Goal: Task Accomplishment & Management: Manage account settings

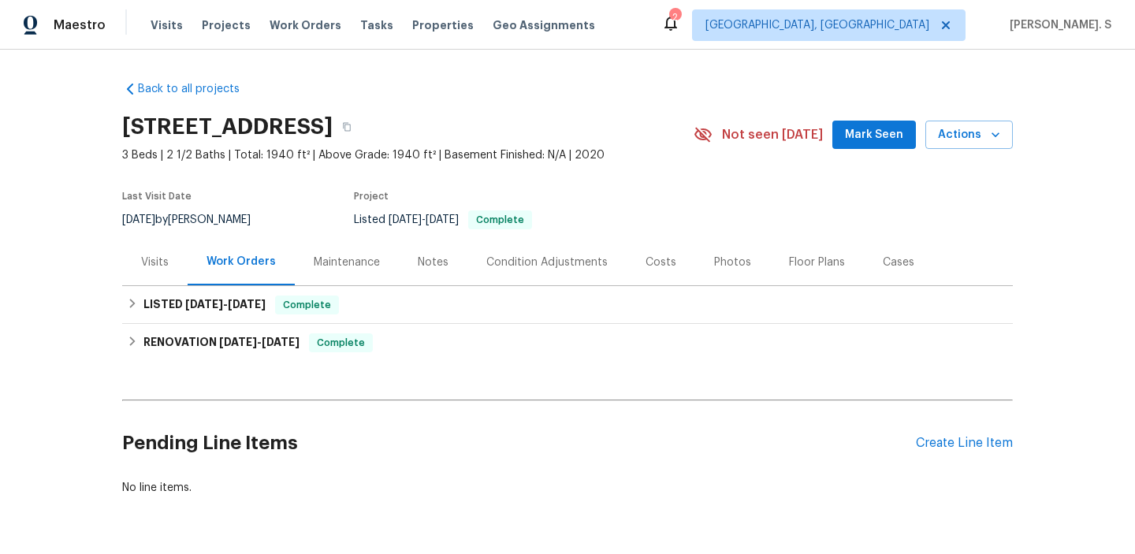
scroll to position [49, 0]
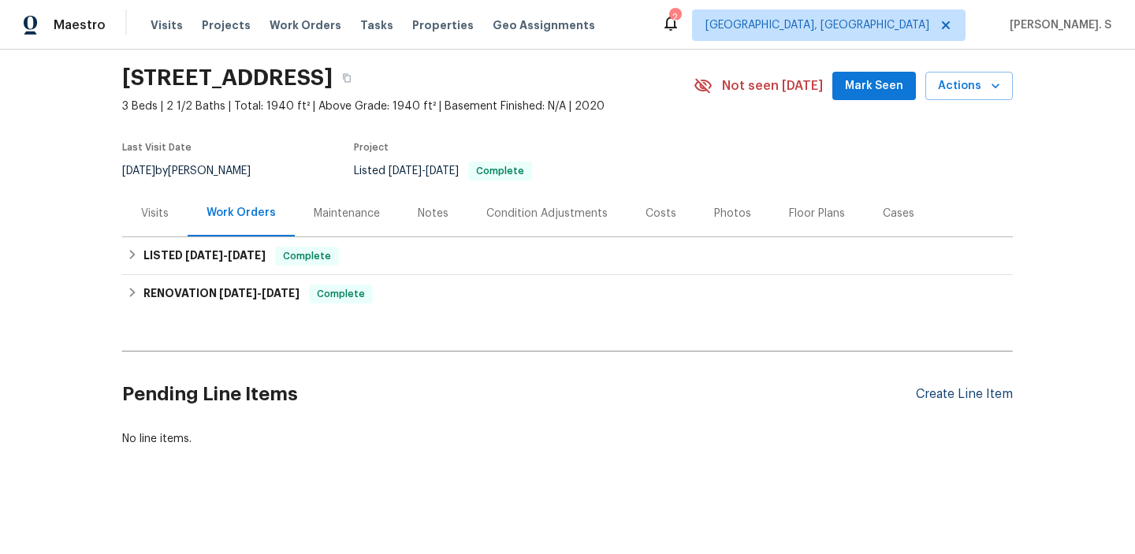
click at [968, 392] on div "Create Line Item" at bounding box center [964, 394] width 97 height 15
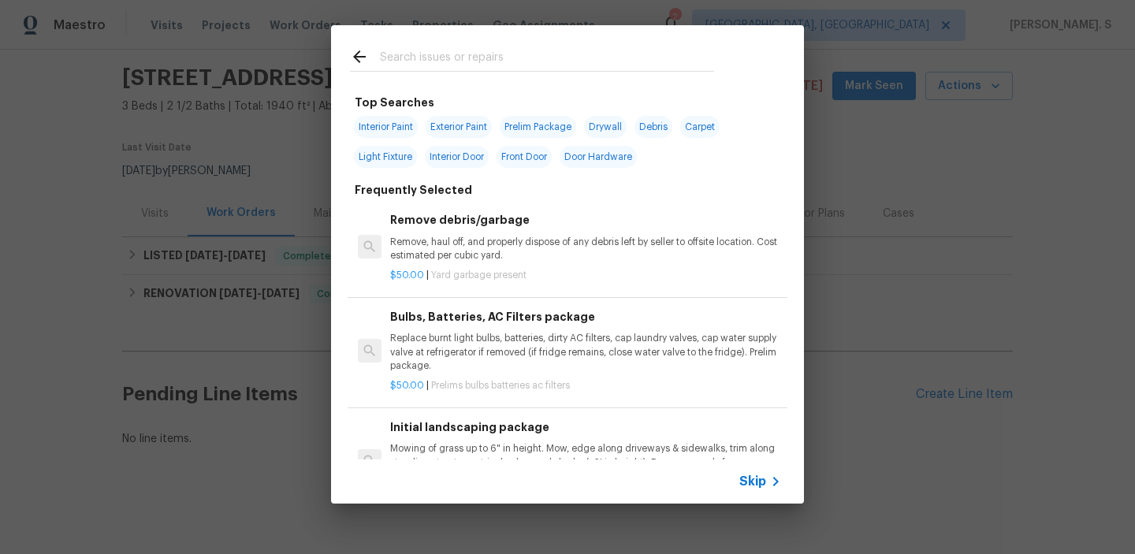
click at [509, 249] on p "Remove, haul off, and properly dispose of any debris left by seller to offsite …" at bounding box center [585, 249] width 391 height 27
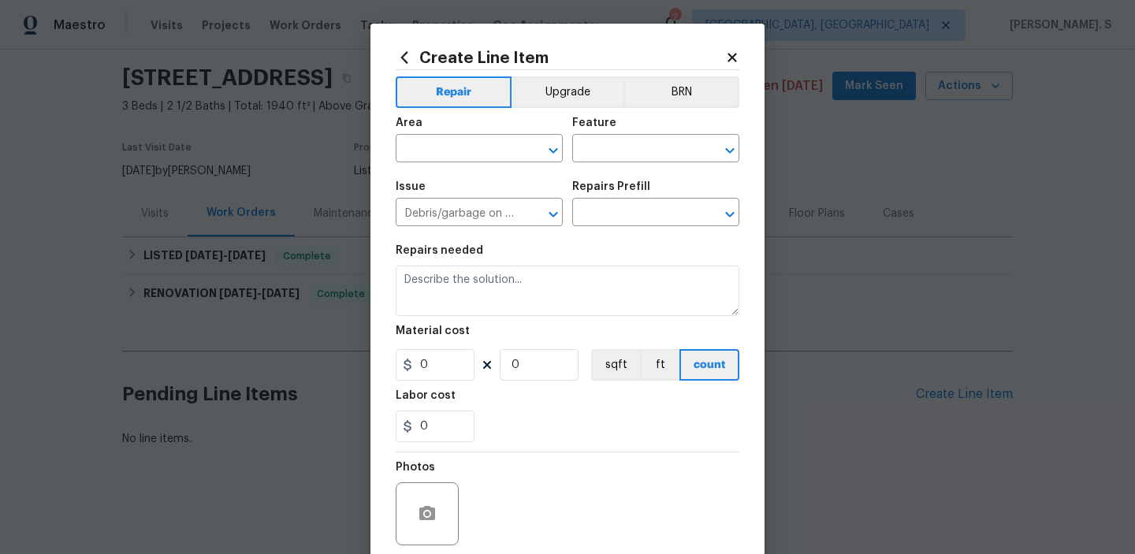
type input "Remove debris/garbage $50.00"
type textarea "Remove, haul off, and properly dispose of any debris left by seller to offsite …"
type input "50"
type input "1"
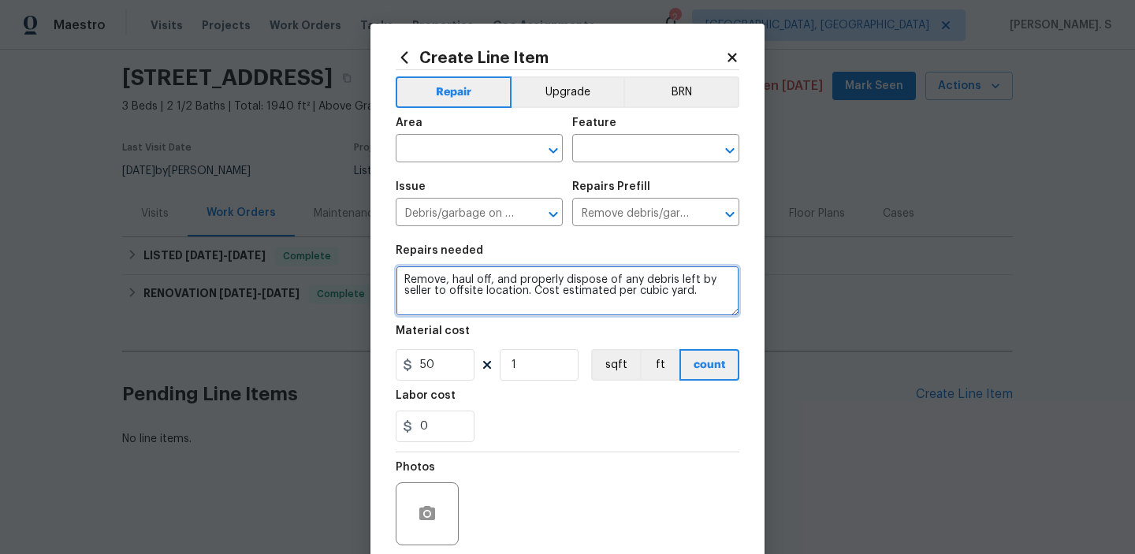
click at [481, 296] on textarea "Remove, haul off, and properly dispose of any debris left by seller to offsite …" at bounding box center [568, 291] width 344 height 50
paste textarea "o replace the flushing mechanism in the toilet on the main level half bathroom.…"
click at [402, 280] on textarea "o replace the flushing mechanism in the toilet on the main level half bathroom.…" at bounding box center [568, 291] width 344 height 50
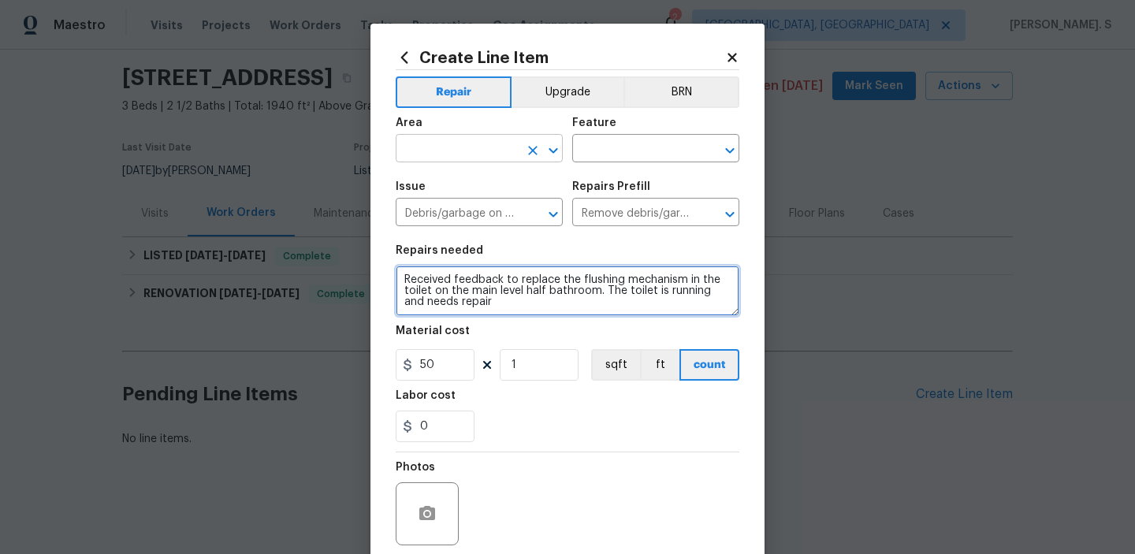
click at [556, 150] on icon "Open" at bounding box center [552, 150] width 9 height 6
type textarea "Received feedback to replace the flushing mechanism in the toilet on the main l…"
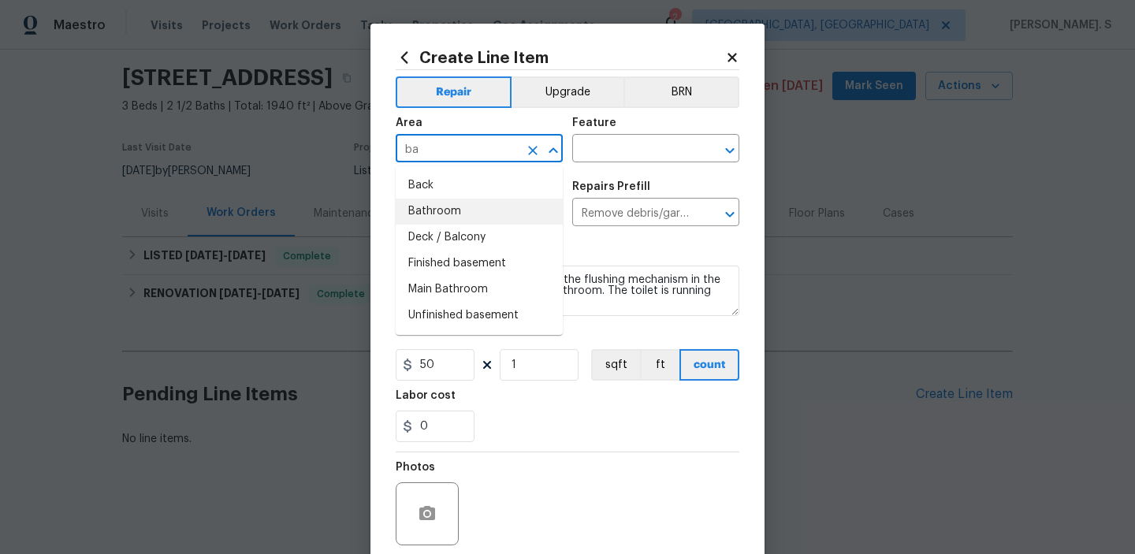
click at [533, 201] on li "Bathroom" at bounding box center [479, 212] width 167 height 26
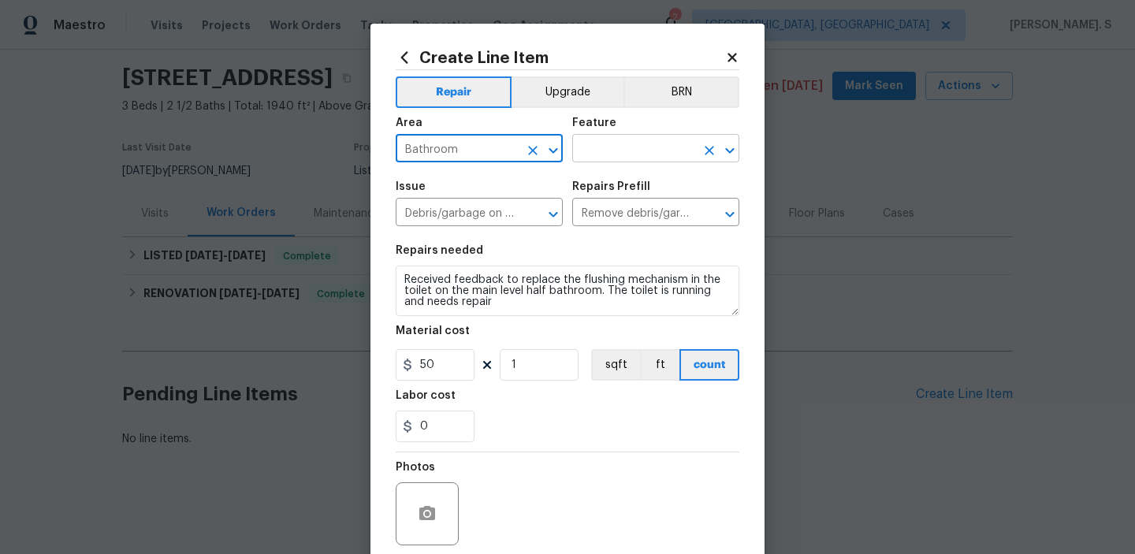
click at [734, 149] on icon "Open" at bounding box center [729, 150] width 19 height 19
type input "Bathroom"
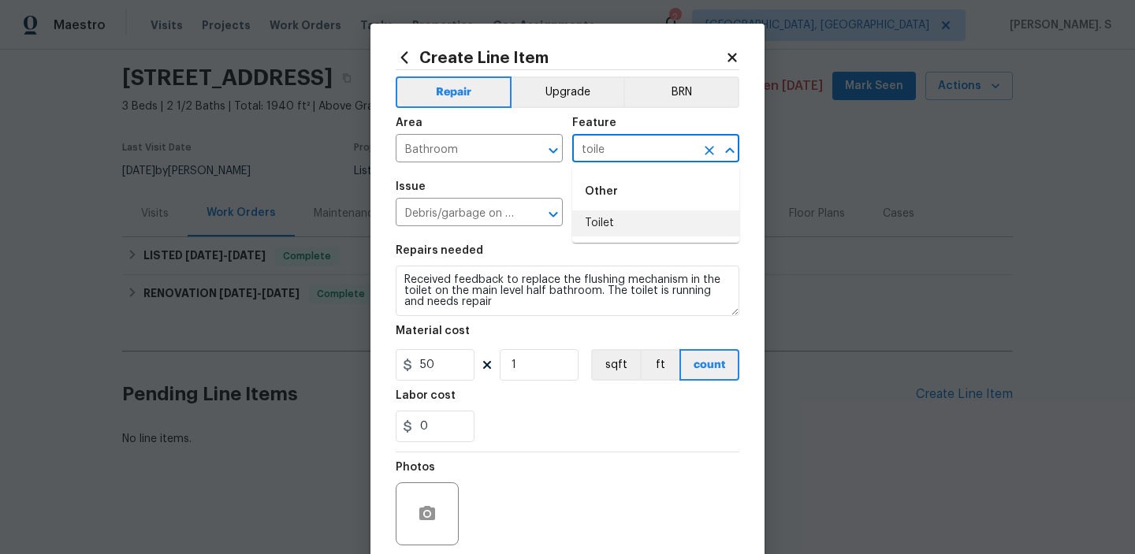
click at [671, 214] on li "Toilet" at bounding box center [655, 223] width 167 height 26
click at [547, 215] on icon "Open" at bounding box center [553, 214] width 19 height 19
type input "Toilet"
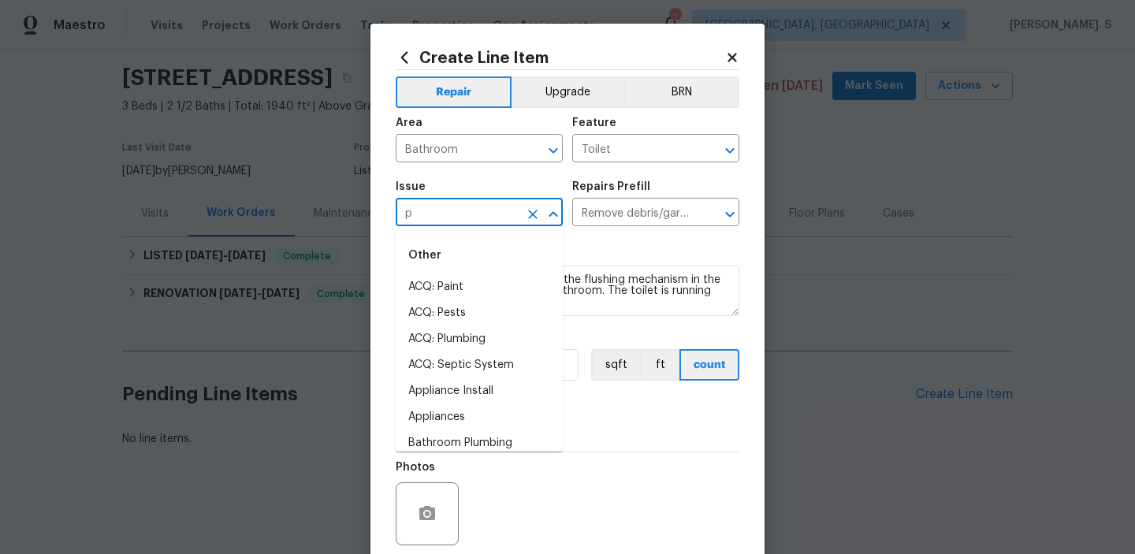
scroll to position [0, 0]
click at [483, 320] on li "Bathroom Plumbing" at bounding box center [479, 313] width 167 height 26
type input "Bathroom Plumbing"
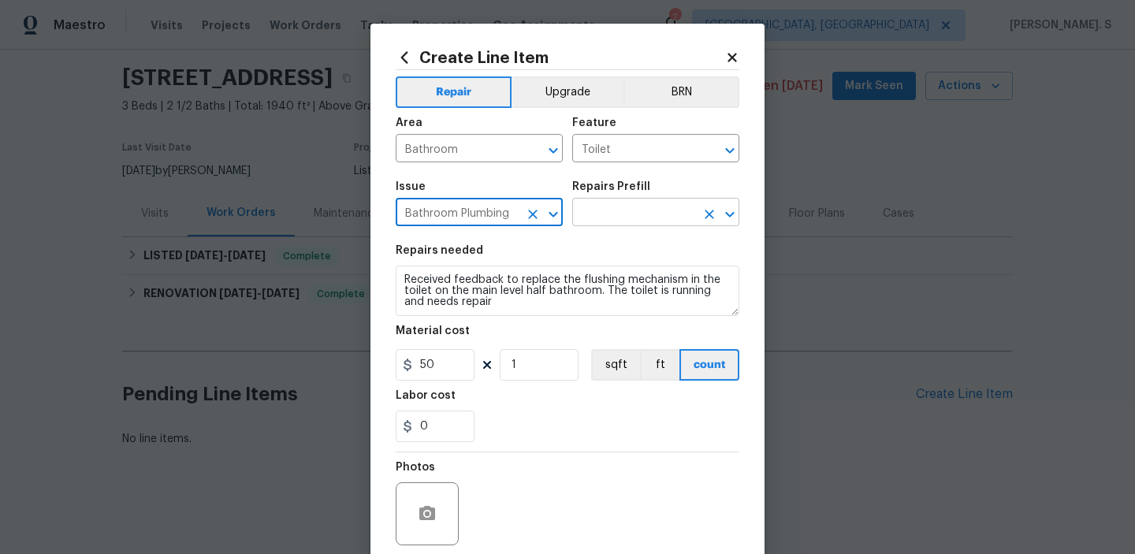
click at [736, 217] on icon "Open" at bounding box center [729, 214] width 19 height 19
type input "Bathroom Plumbing"
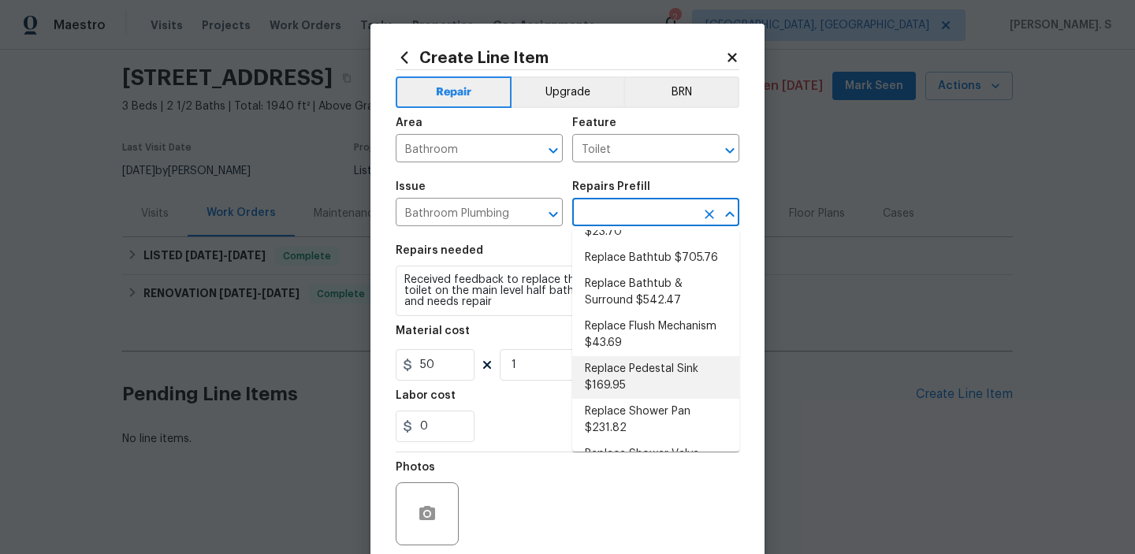
scroll to position [518, 0]
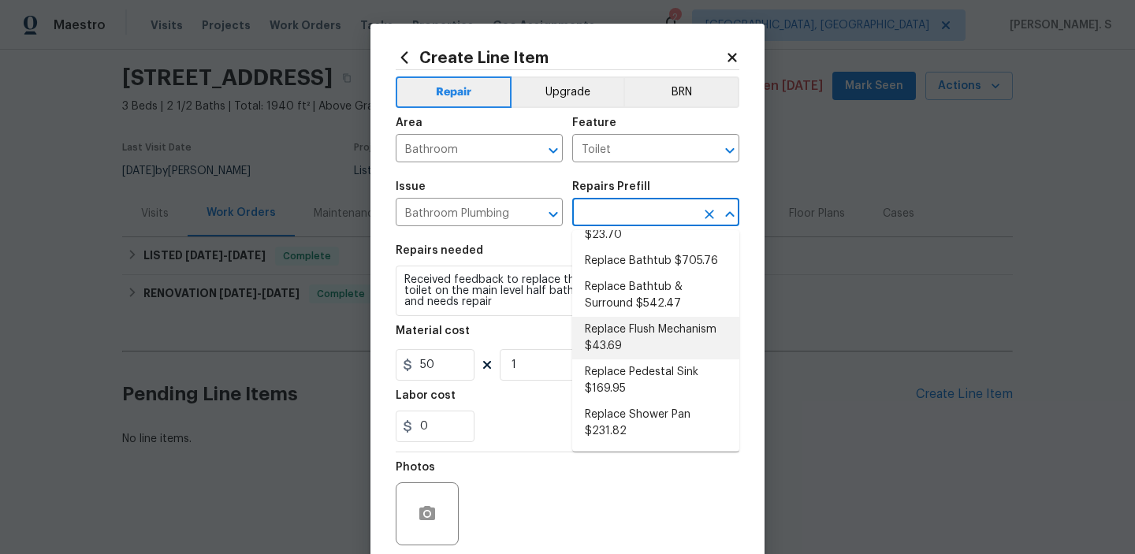
click at [614, 317] on li "Replace Flush Mechanism $43.69" at bounding box center [655, 338] width 167 height 43
type input "Plumbing"
type input "Replace Flush Mechanism $43.69"
type textarea "Remove and replace the toilet flush mechanism with new. Ensure that there are n…"
type input "43.69"
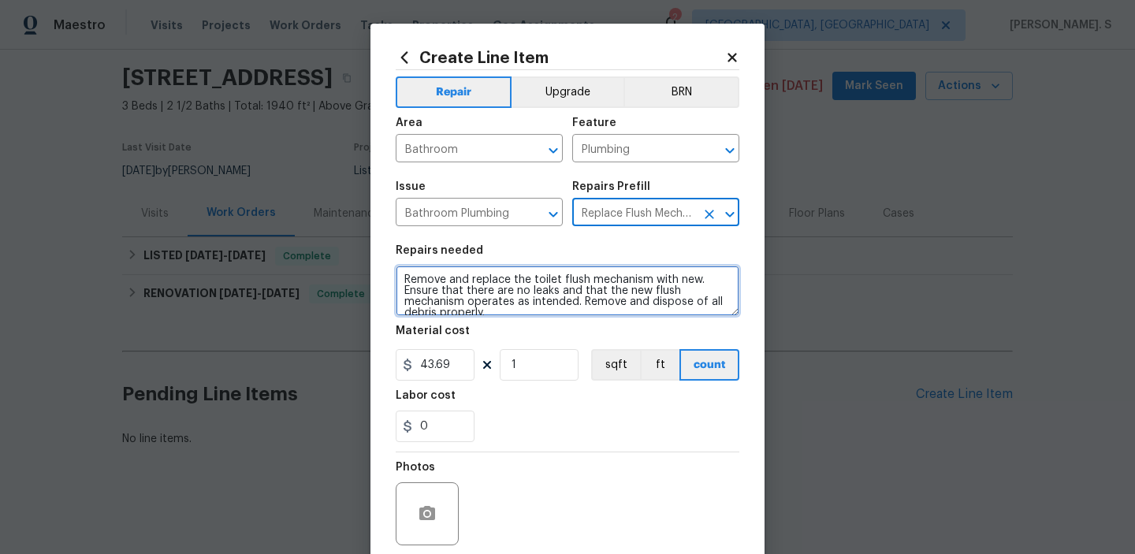
click at [506, 292] on textarea "Remove and replace the toilet flush mechanism with new. Ensure that there are n…" at bounding box center [568, 291] width 344 height 50
paste textarea "o replace the flushing mechanism in the toilet on the main level half bathroom.…"
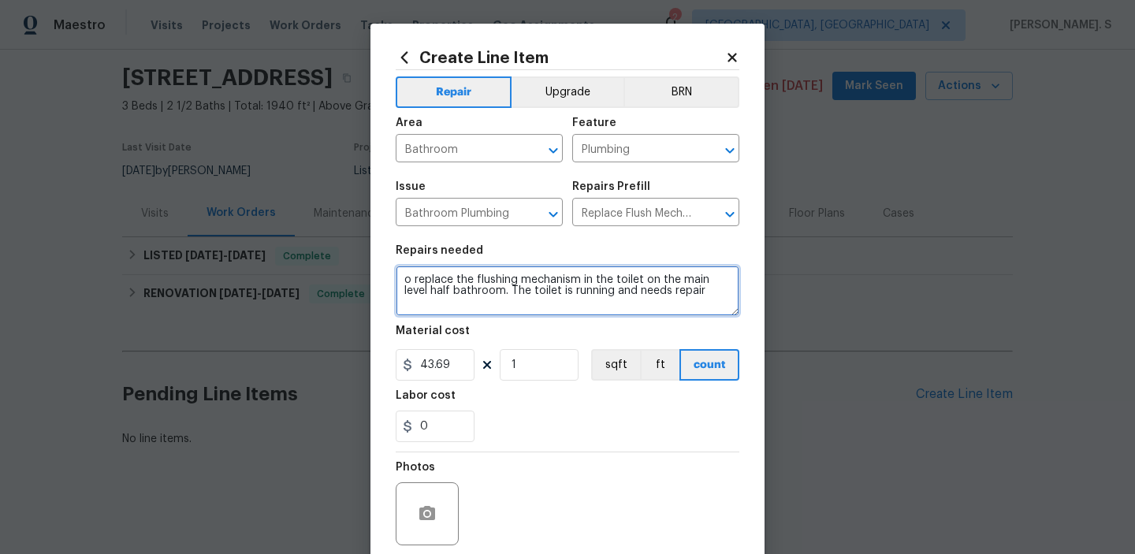
click at [399, 280] on textarea "o replace the flushing mechanism in the toilet on the main level half bathroom.…" at bounding box center [568, 291] width 344 height 50
type textarea "Received feedback to replace the flushing mechanism in the toilet on the main l…"
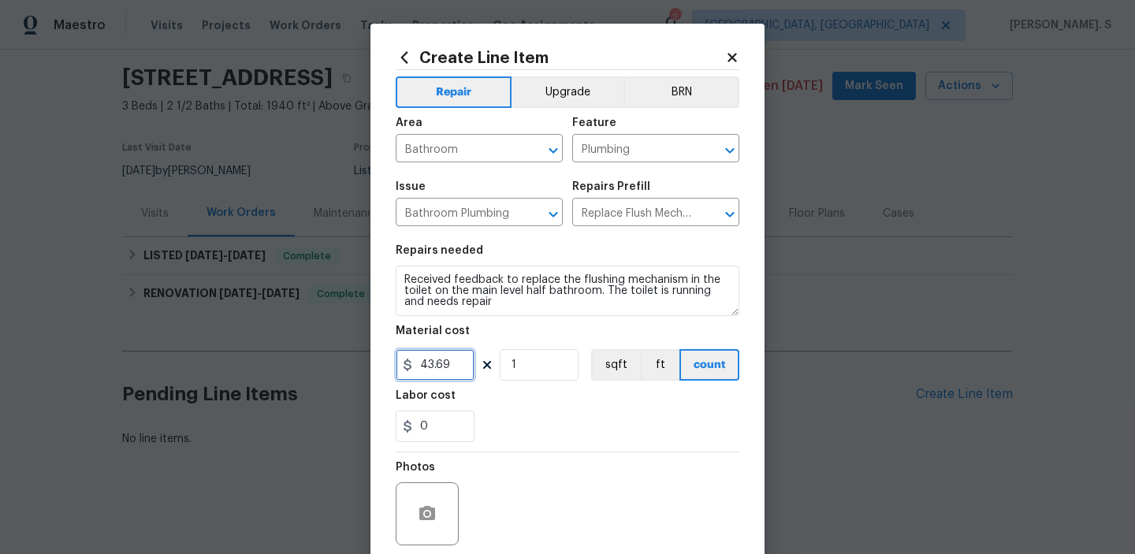
click at [463, 364] on input "43.69" at bounding box center [435, 365] width 79 height 32
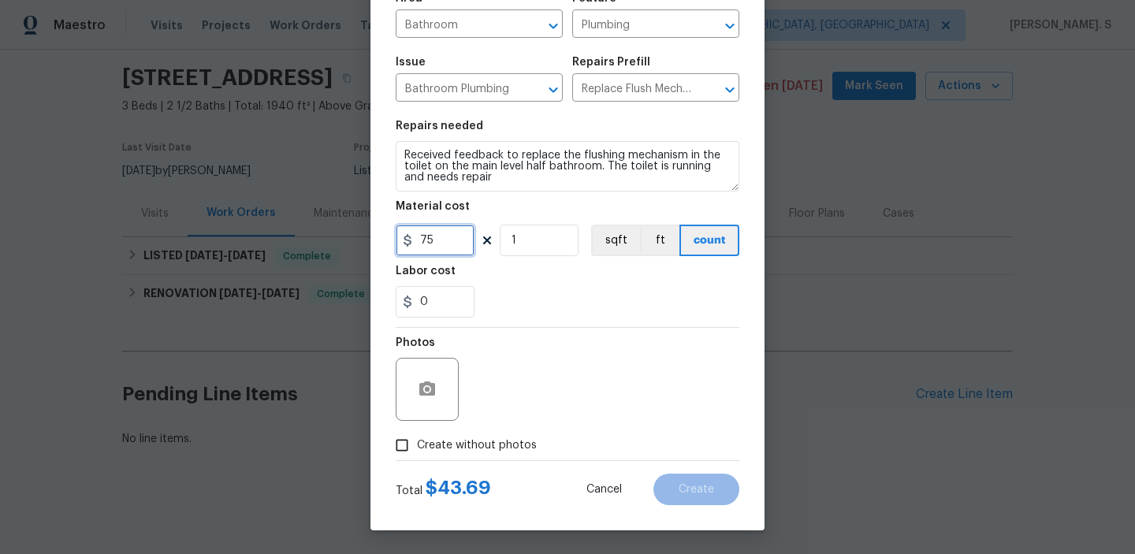
type input "75"
click at [440, 384] on button "button" at bounding box center [427, 389] width 38 height 38
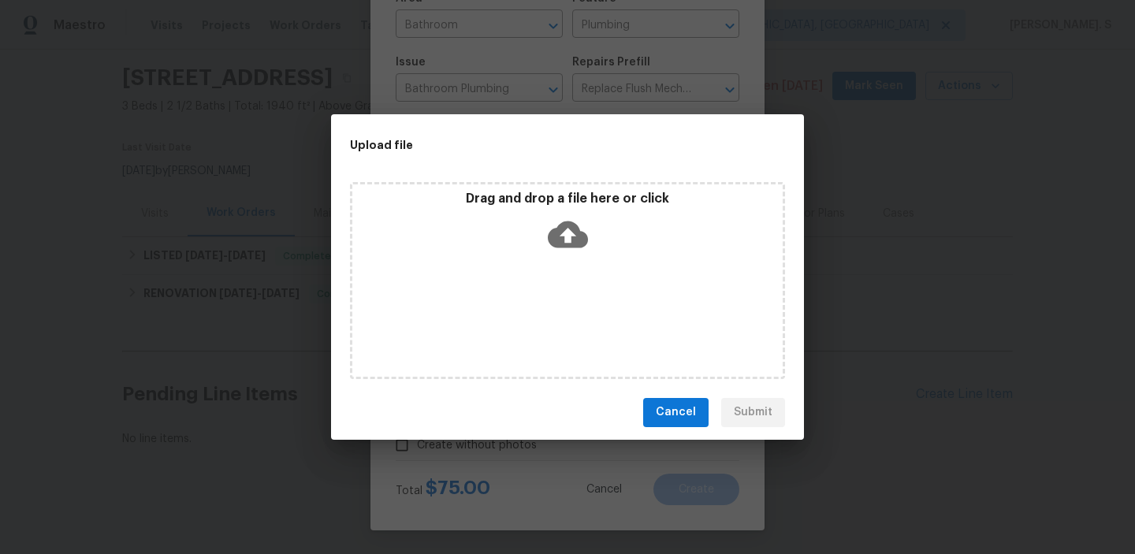
click at [556, 253] on div "Drag and drop a file here or click" at bounding box center [567, 225] width 430 height 68
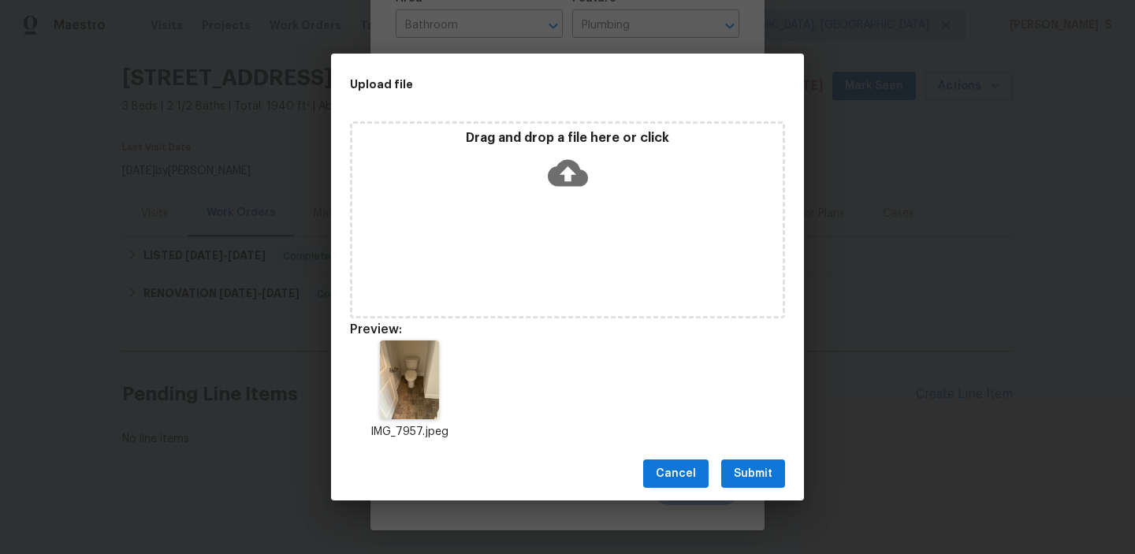
click at [756, 475] on span "Submit" at bounding box center [753, 474] width 39 height 20
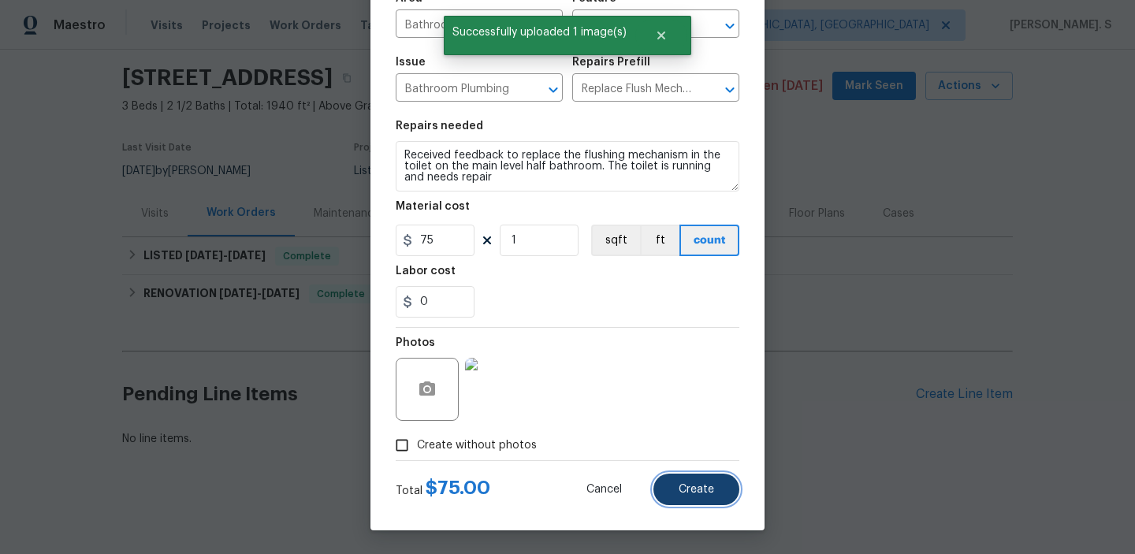
click at [726, 478] on button "Create" at bounding box center [696, 490] width 86 height 32
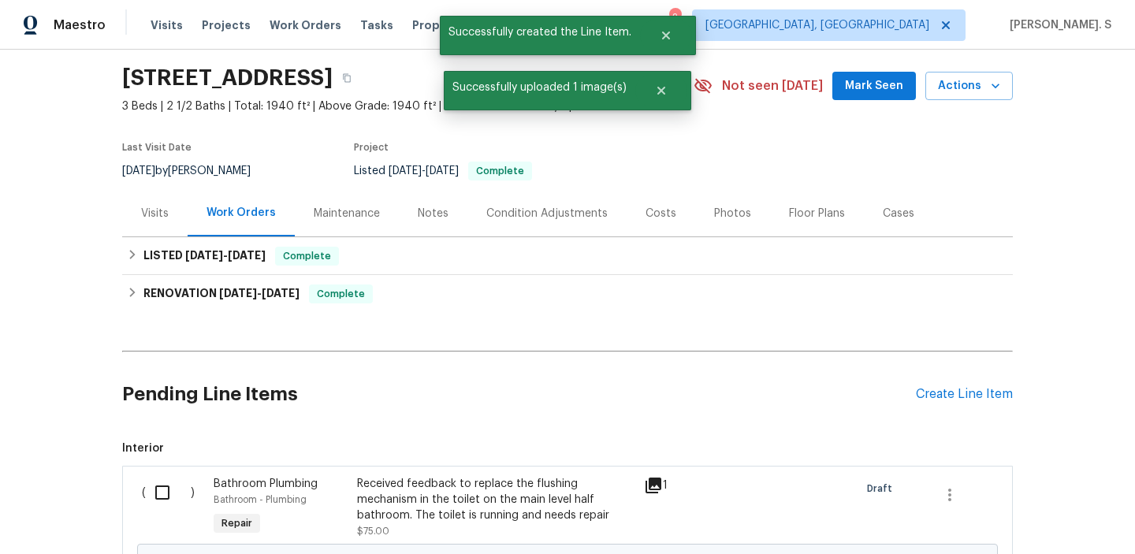
click at [170, 499] on input "checkbox" at bounding box center [168, 492] width 45 height 33
checkbox input "true"
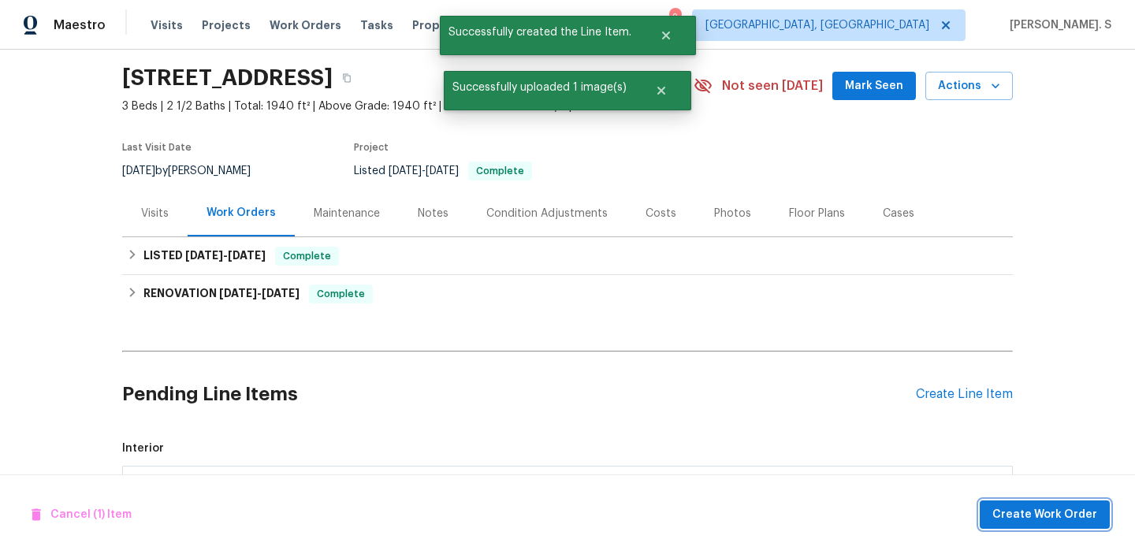
click at [1040, 507] on span "Create Work Order" at bounding box center [1044, 515] width 105 height 20
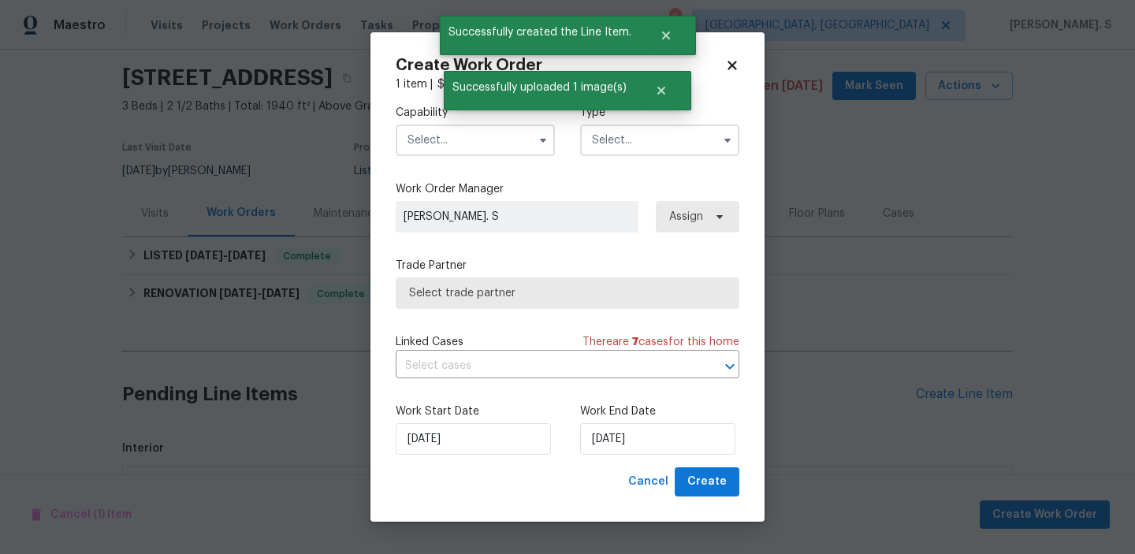
click at [509, 153] on input "text" at bounding box center [475, 140] width 159 height 32
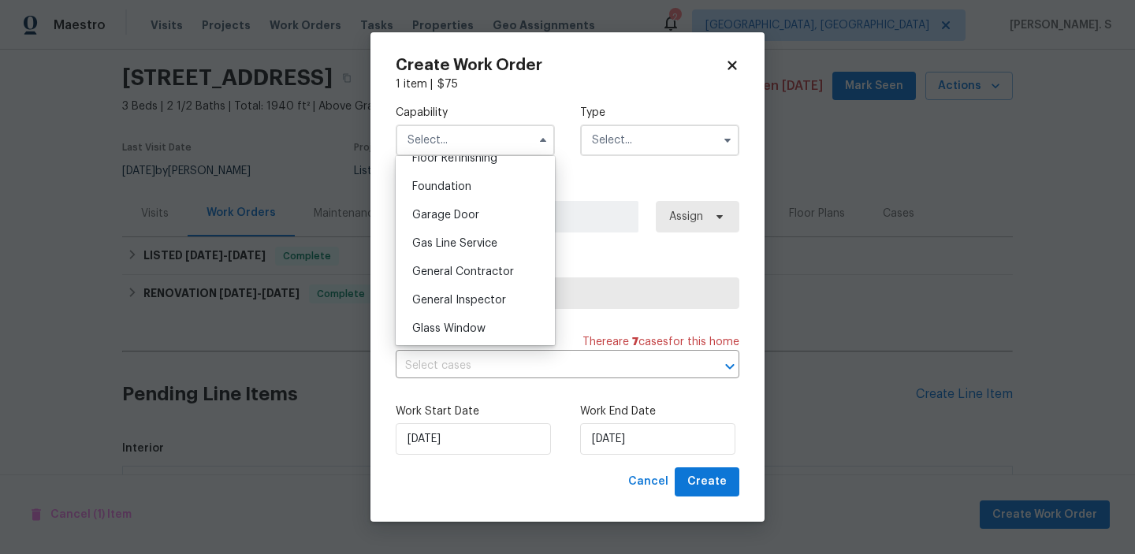
scroll to position [710, 0]
click at [490, 325] on div "Handyman" at bounding box center [474, 331] width 151 height 28
type input "Handyman"
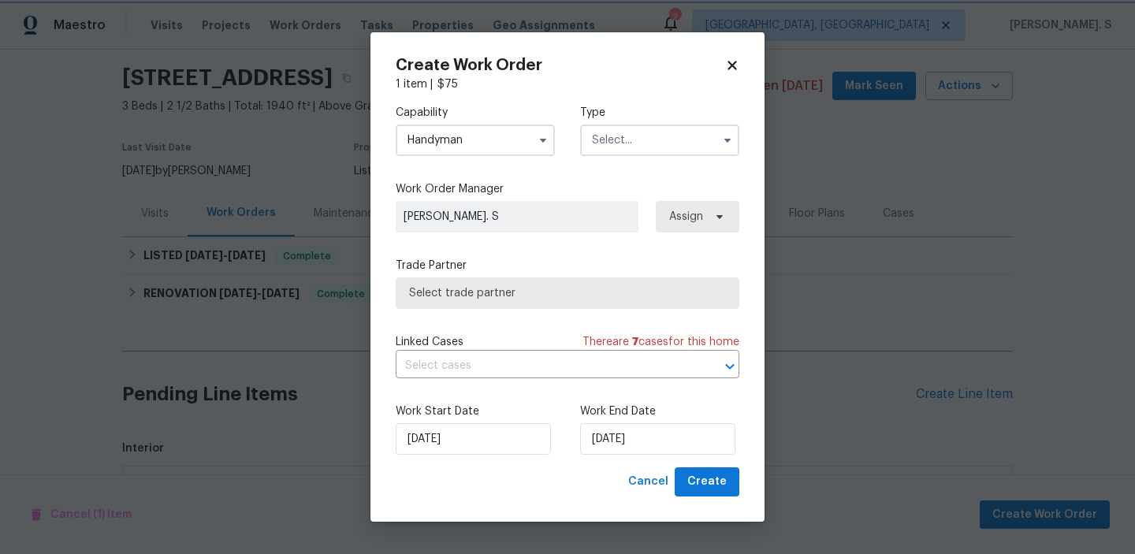
scroll to position [742, 0]
click at [650, 131] on input "text" at bounding box center [659, 140] width 159 height 32
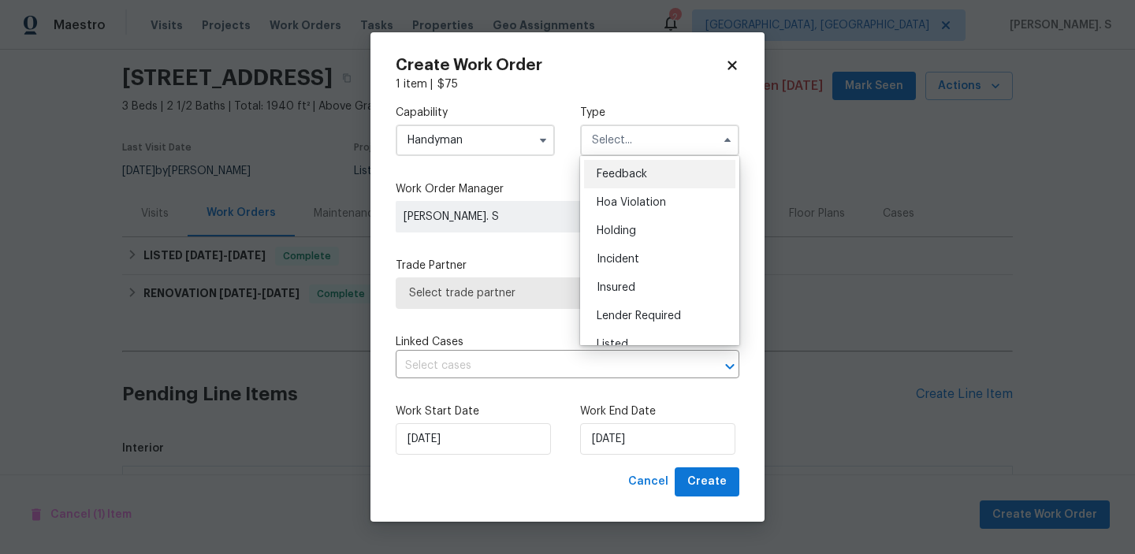
click at [619, 170] on span "Feedback" at bounding box center [621, 174] width 50 height 11
type input "Feedback"
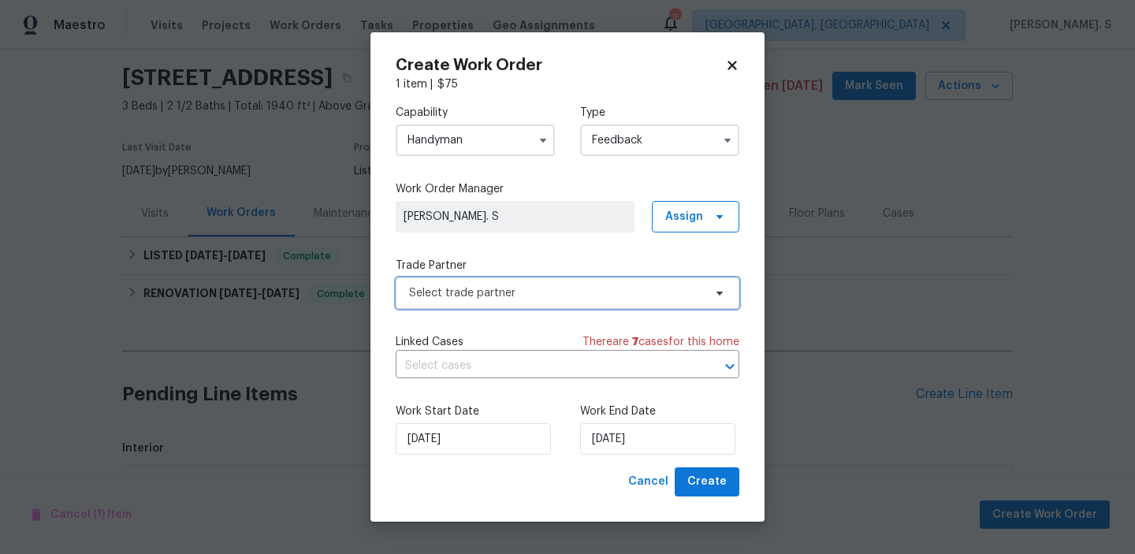
click at [580, 290] on span "Select trade partner" at bounding box center [556, 293] width 294 height 16
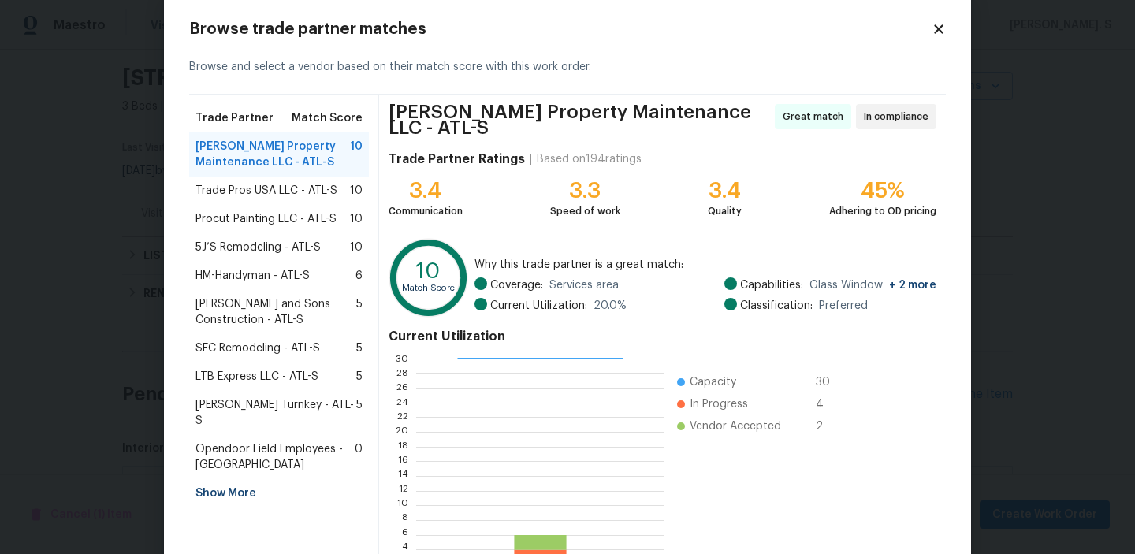
scroll to position [141, 0]
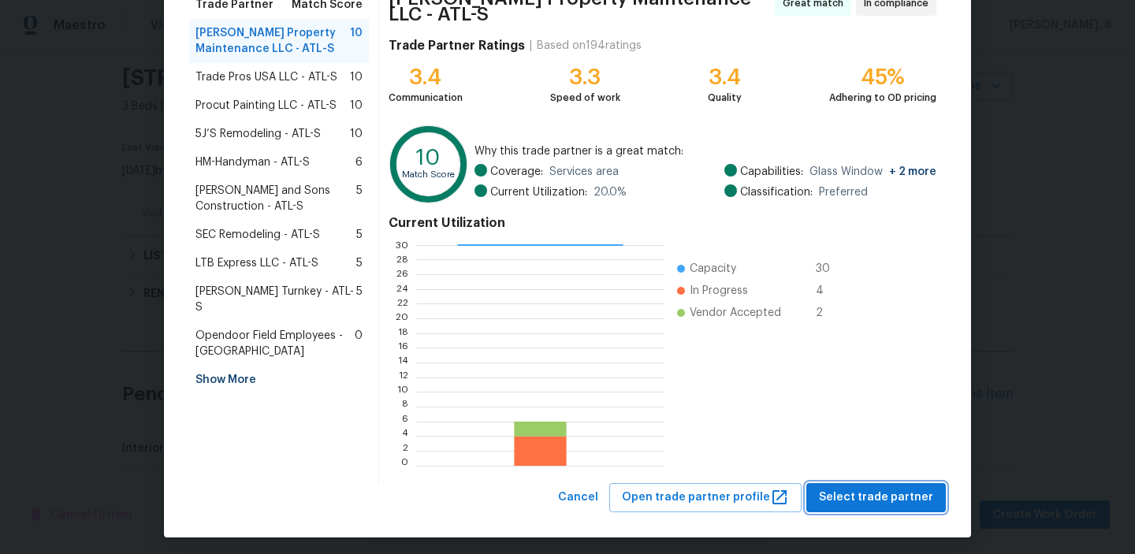
click at [855, 493] on span "Select trade partner" at bounding box center [876, 498] width 114 height 20
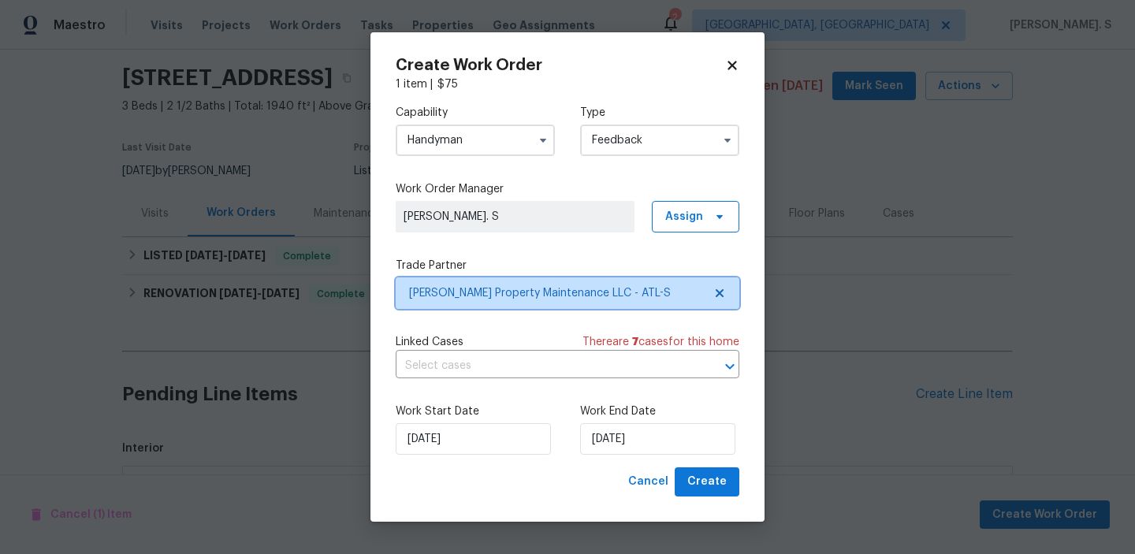
scroll to position [0, 0]
click at [545, 380] on div "Capability Handyman Type Feedback Work Order Manager Glory Joyce. S Assign Trad…" at bounding box center [568, 279] width 344 height 375
click at [548, 373] on input "text" at bounding box center [545, 366] width 299 height 24
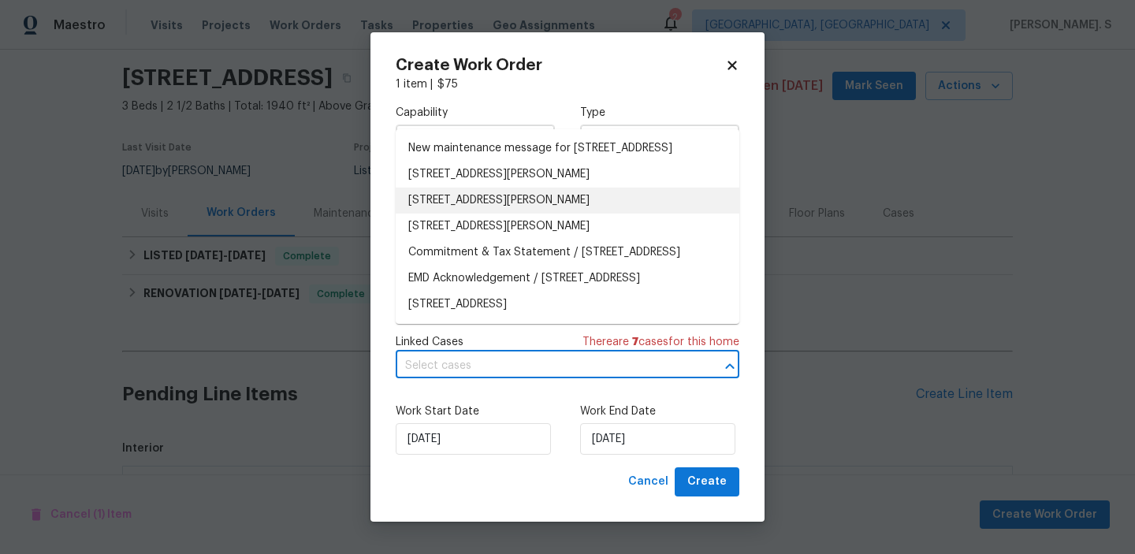
scroll to position [23, 0]
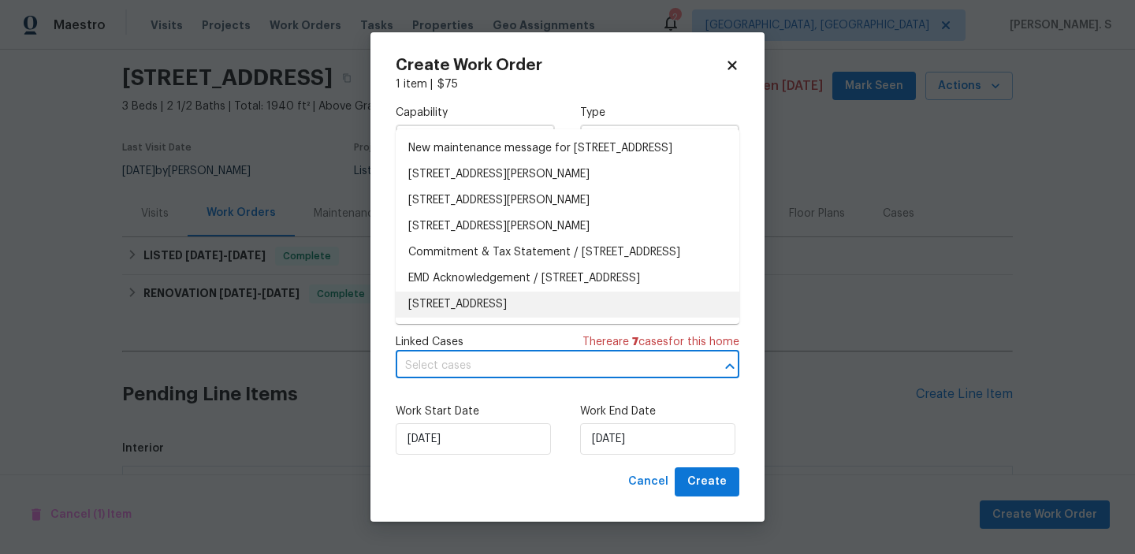
click at [495, 318] on li "6271 Hickory Lane Cir, Union City, GA 30291" at bounding box center [568, 305] width 344 height 26
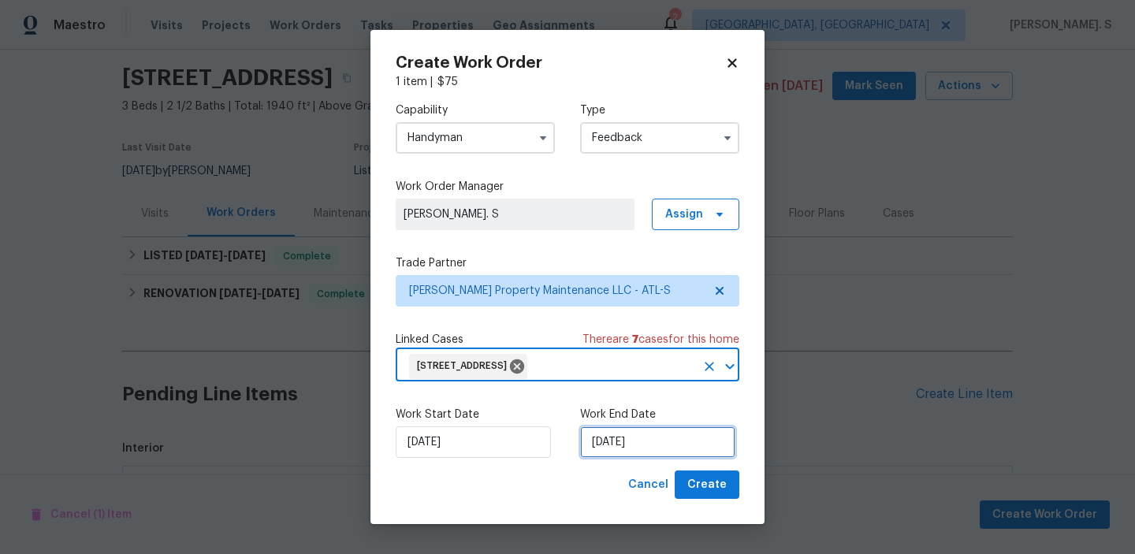
click at [626, 444] on input "[DATE]" at bounding box center [657, 442] width 155 height 32
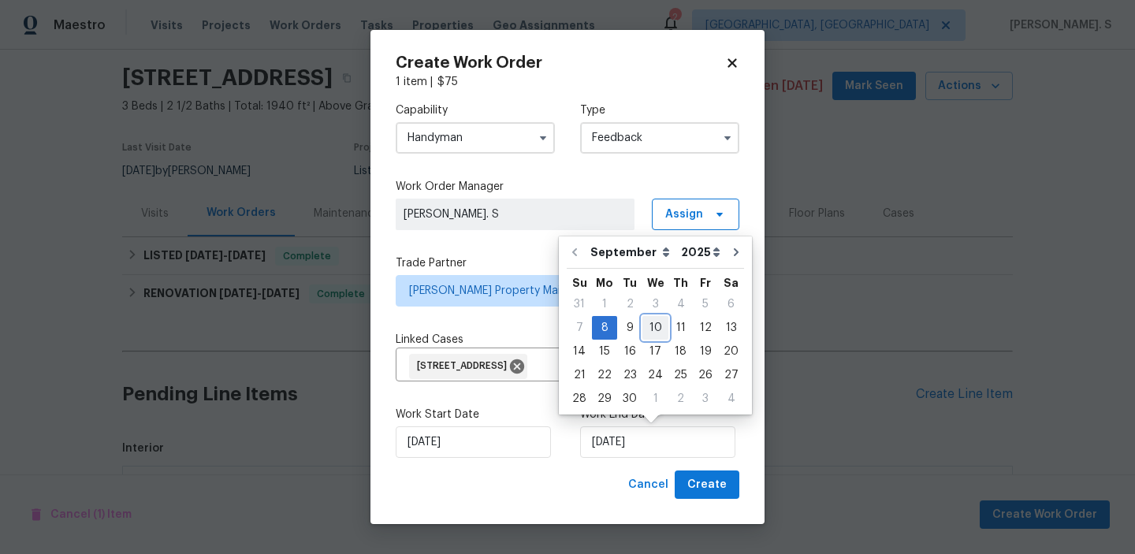
click at [656, 327] on div "10" at bounding box center [655, 328] width 26 height 22
type input "9/10/2025"
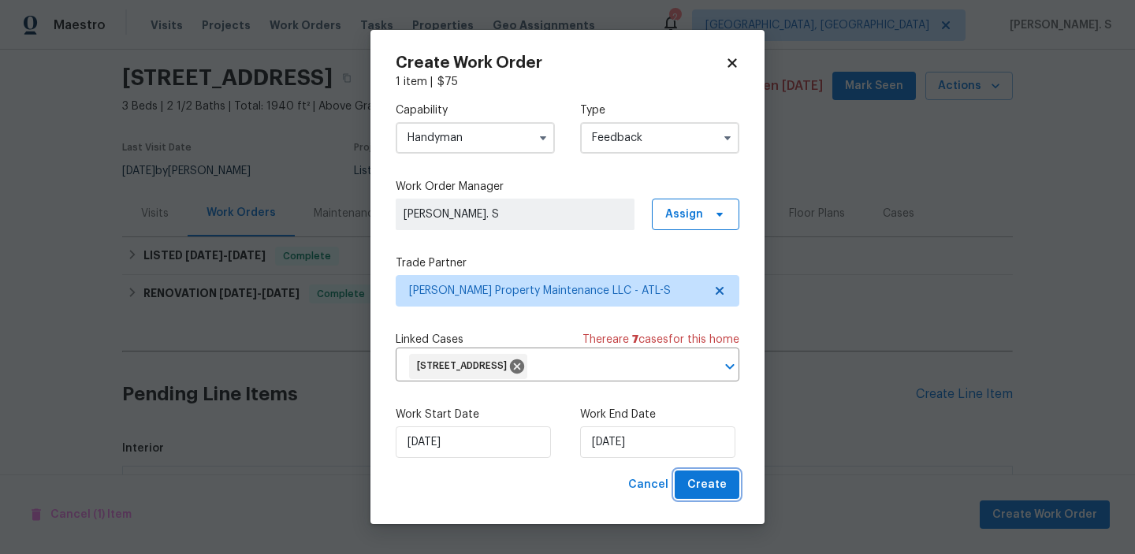
click at [686, 489] on button "Create" at bounding box center [706, 484] width 65 height 29
checkbox input "false"
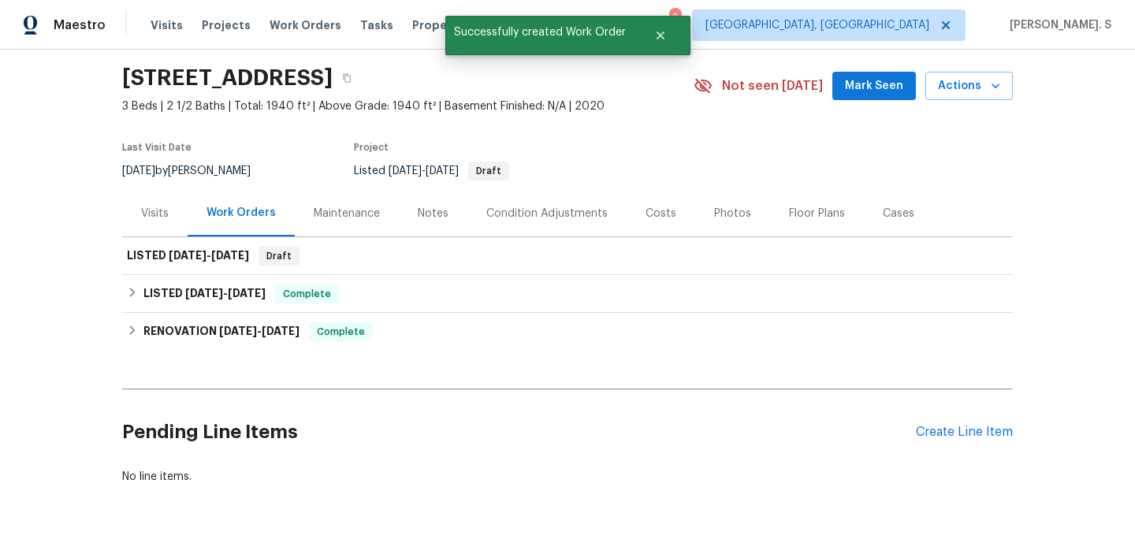
scroll to position [87, 0]
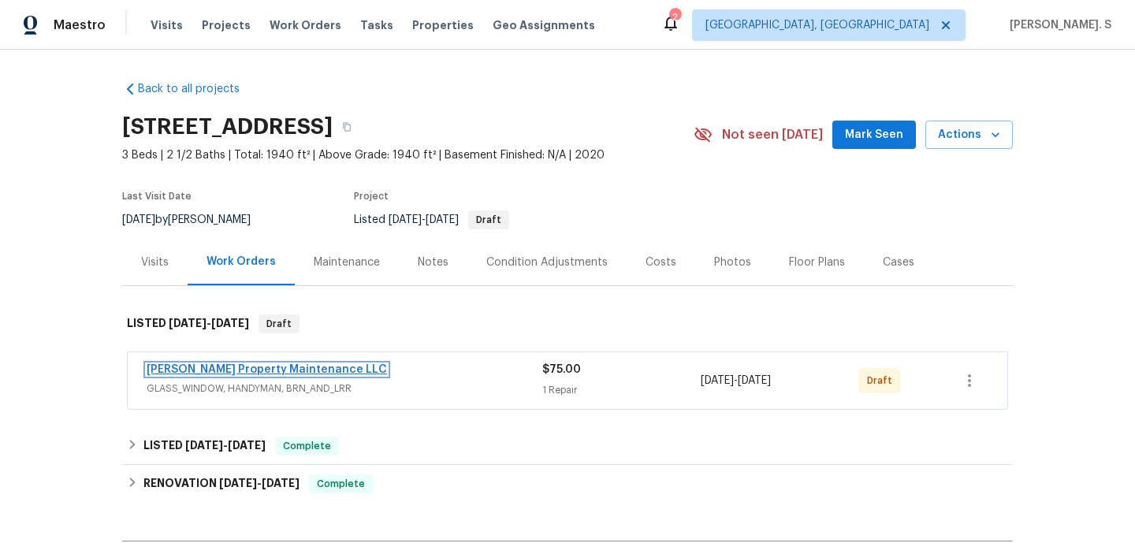
click at [191, 369] on link "Glen Property Maintenance LLC" at bounding box center [267, 369] width 240 height 11
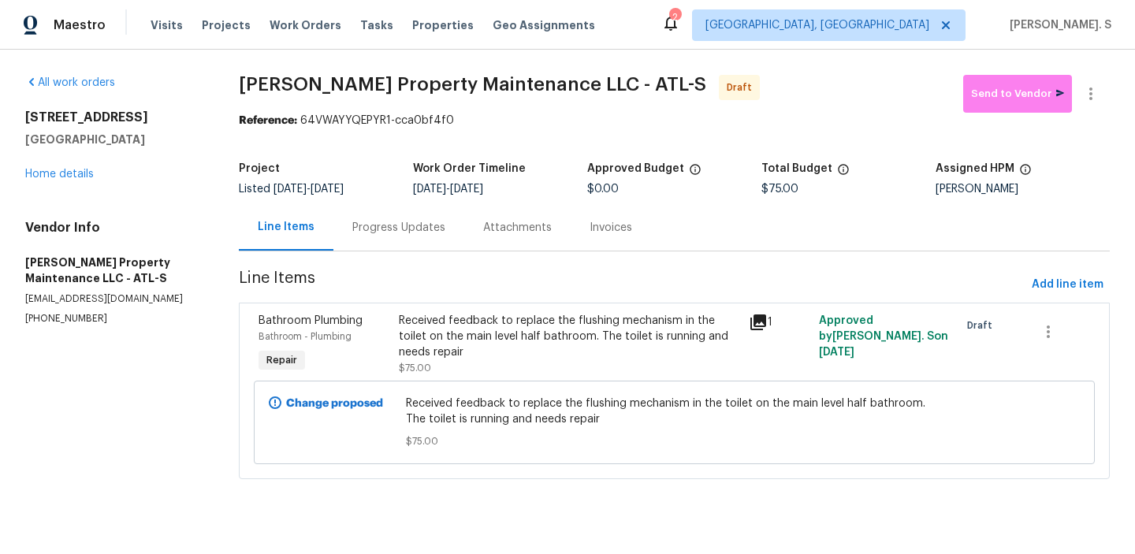
click at [384, 234] on div "Progress Updates" at bounding box center [398, 228] width 93 height 16
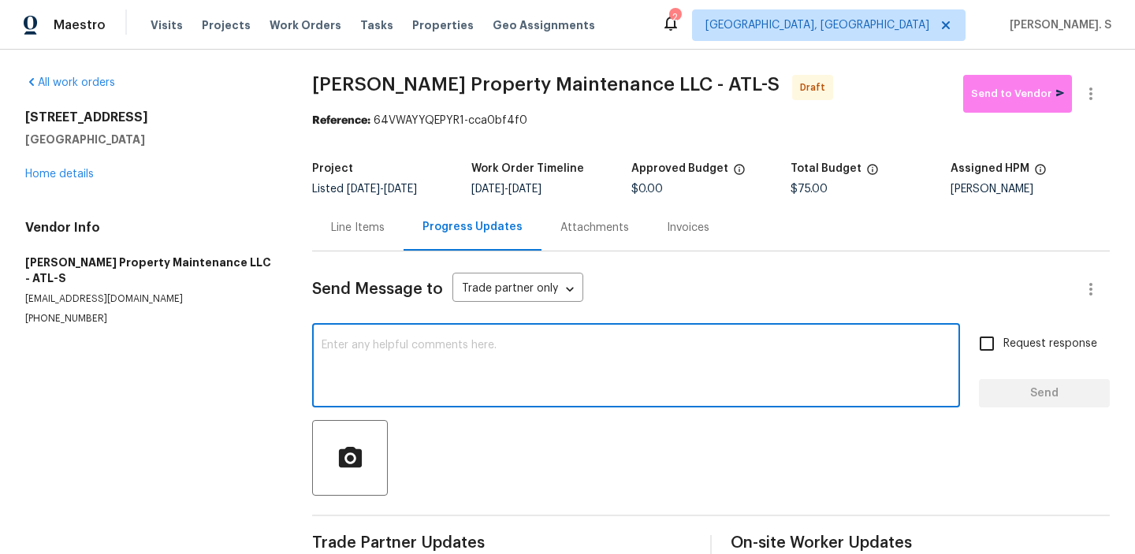
click at [397, 350] on textarea at bounding box center [635, 367] width 629 height 55
paste textarea "Hi this is Glory with Opendoor. I’m confirming you received the WO for the prop…"
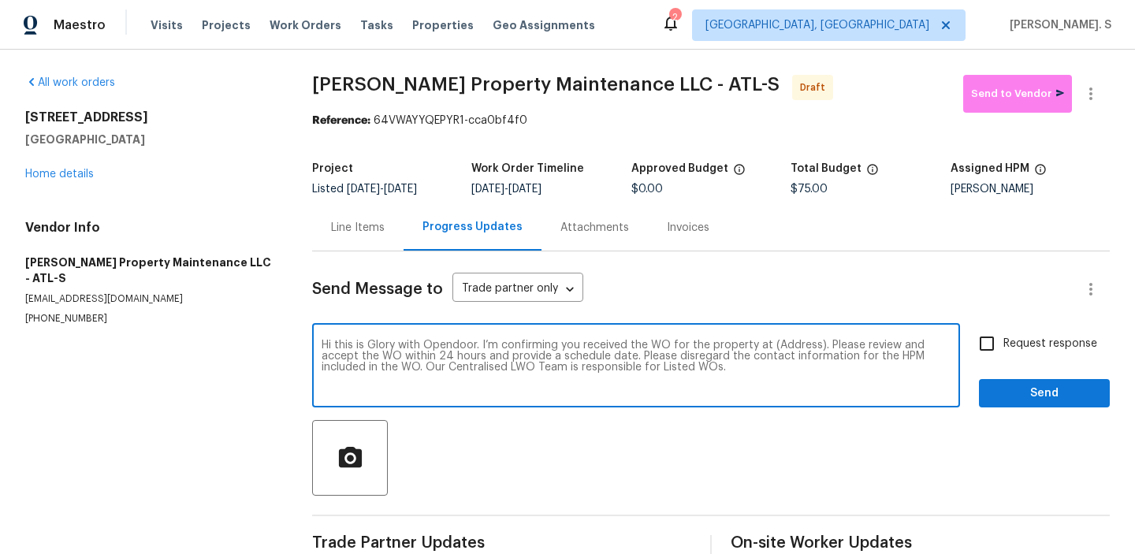
click at [780, 344] on textarea "Hi this is Glory with Opendoor. I’m confirming you received the WO for the prop…" at bounding box center [635, 367] width 629 height 55
paste textarea "6271 Hickory Lane Cir, Union City, GA 30291"
type textarea "Hi this is Glory with Opendoor. I’m confirming you received the WO for the prop…"
click at [1000, 362] on div "Request response Send" at bounding box center [1044, 367] width 131 height 80
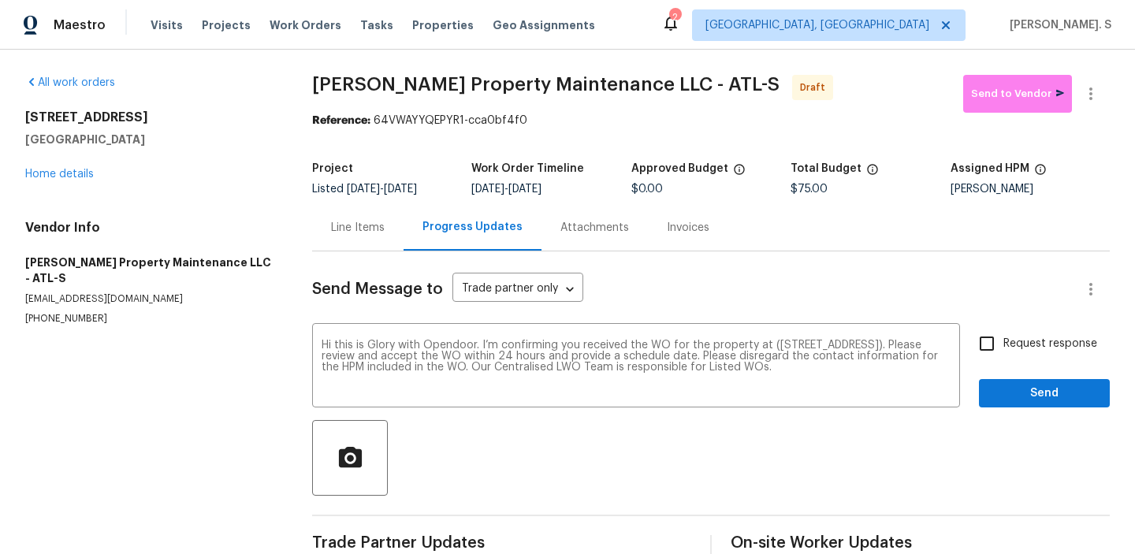
click at [1003, 355] on input "Request response" at bounding box center [986, 343] width 33 height 33
checkbox input "true"
click at [1091, 114] on div "Reference: 64VWAYYQEPYR1-cca0bf4f0" at bounding box center [710, 121] width 797 height 16
click at [1089, 97] on icon "button" at bounding box center [1090, 93] width 19 height 19
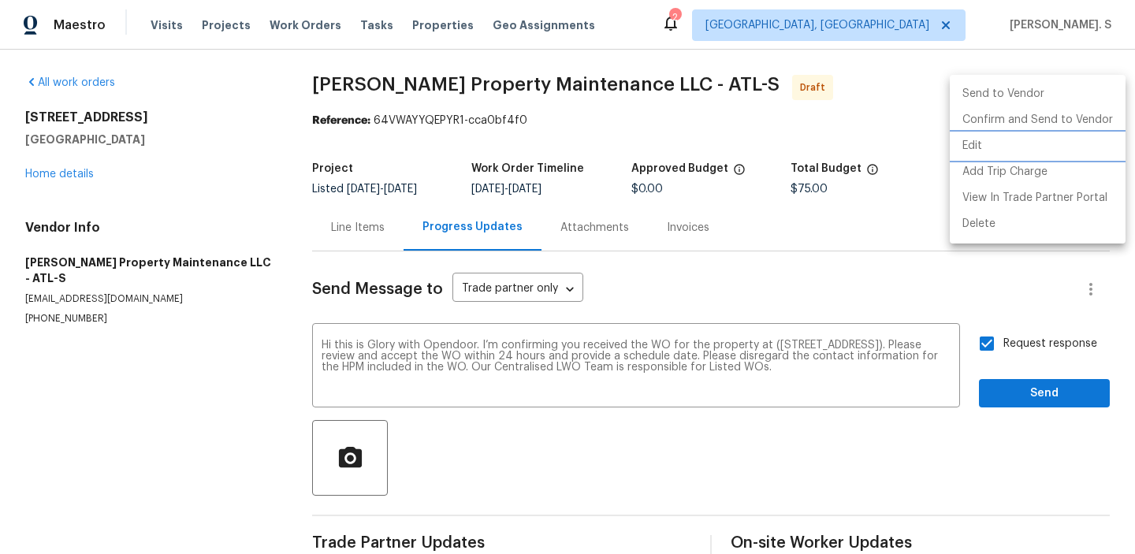
click at [961, 150] on li "Edit" at bounding box center [1037, 146] width 176 height 26
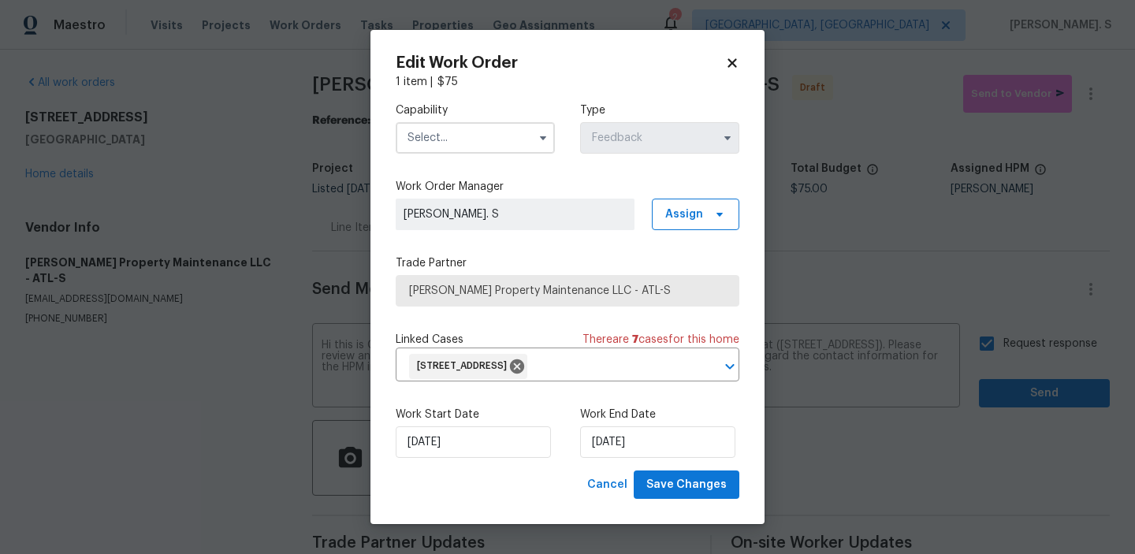
click at [467, 127] on input "text" at bounding box center [475, 138] width 159 height 32
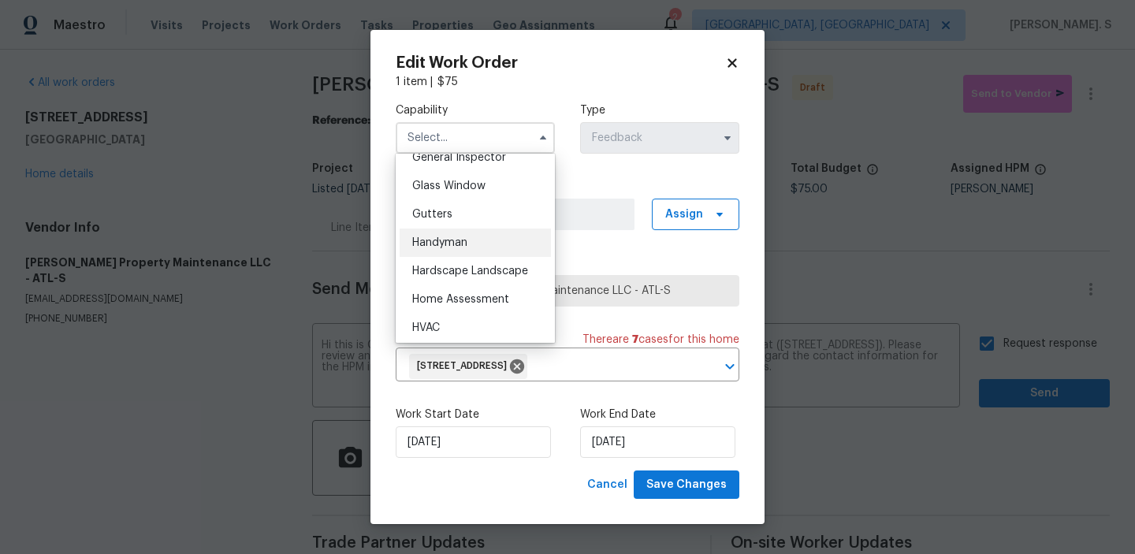
scroll to position [803, 0]
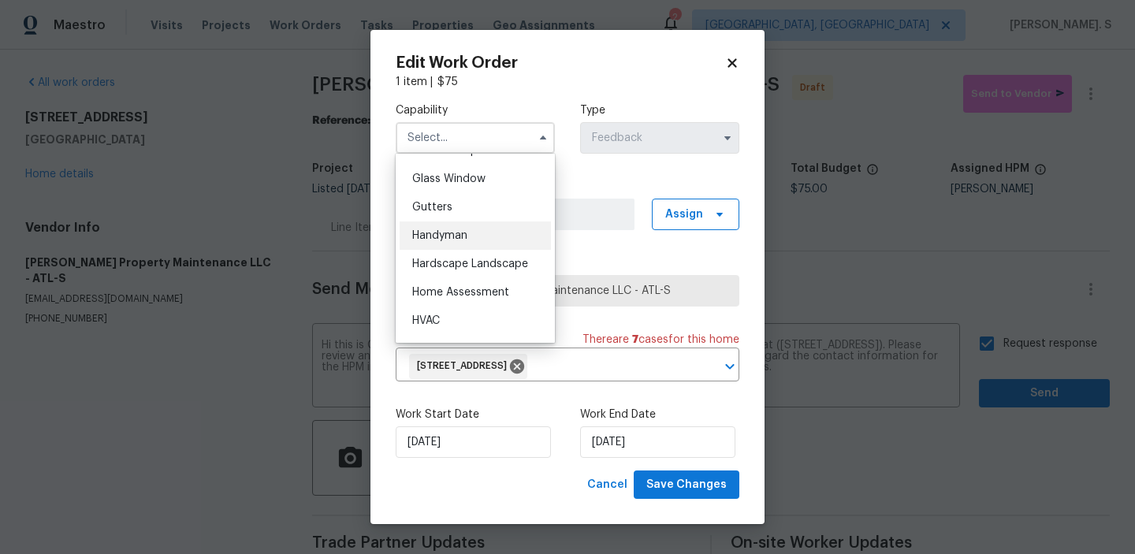
click at [462, 240] on span "Handyman" at bounding box center [439, 235] width 55 height 11
type input "Handyman"
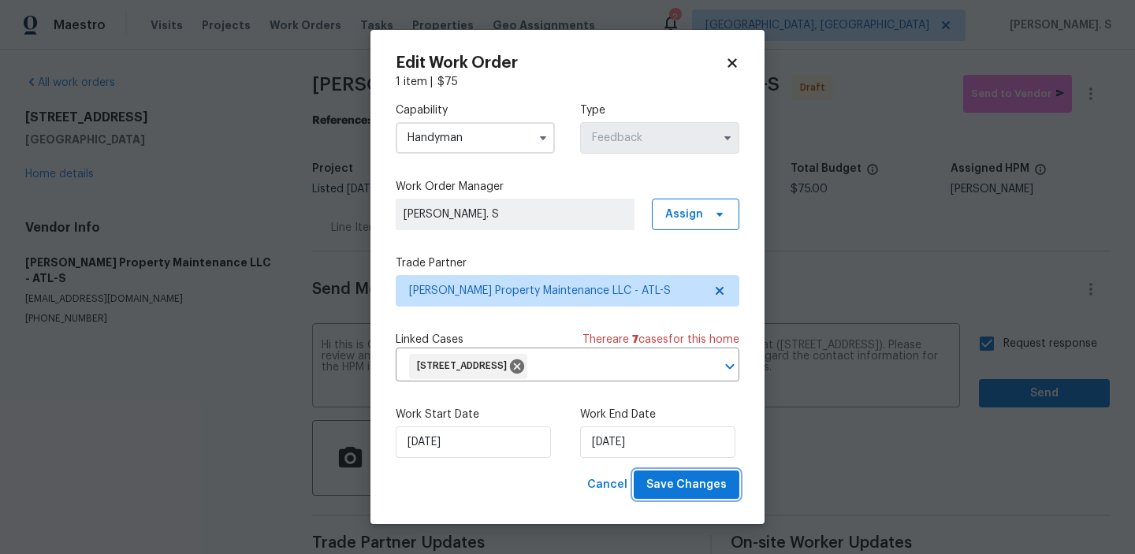
click at [667, 476] on span "Save Changes" at bounding box center [686, 485] width 80 height 20
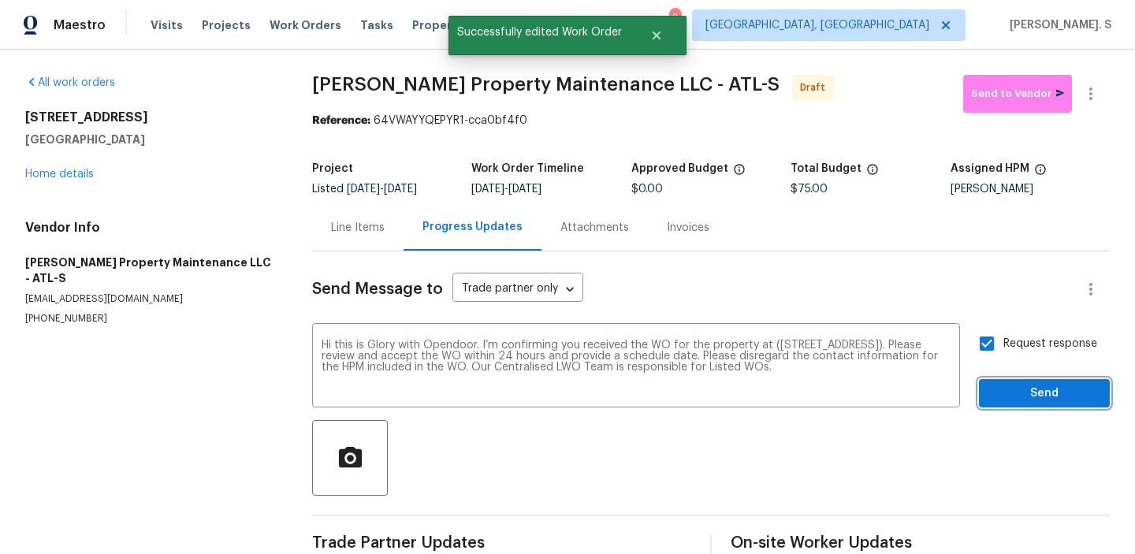
click at [1021, 396] on span "Send" at bounding box center [1044, 394] width 106 height 20
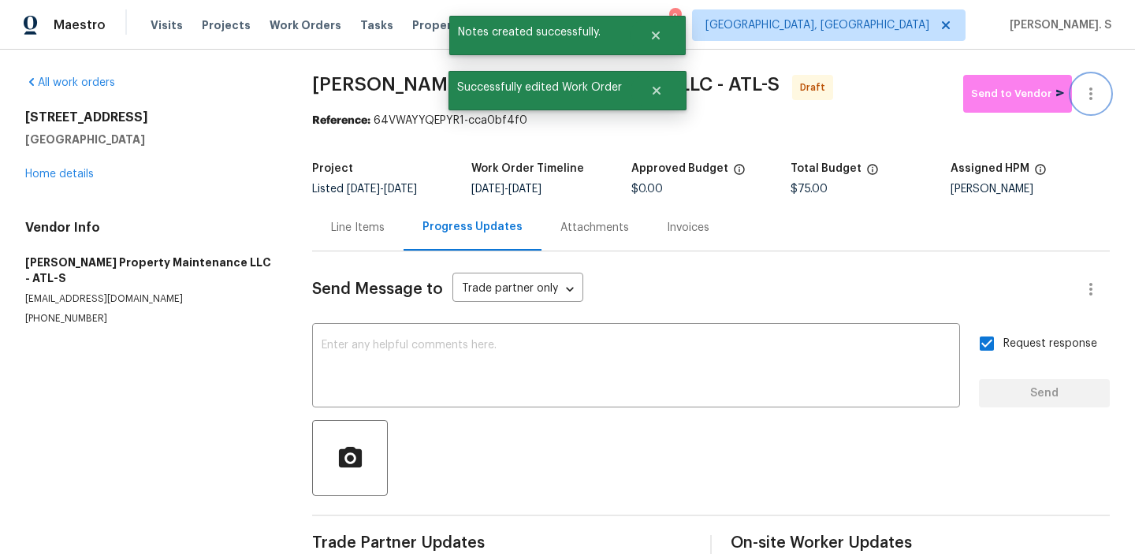
click at [1092, 90] on icon "button" at bounding box center [1090, 93] width 19 height 19
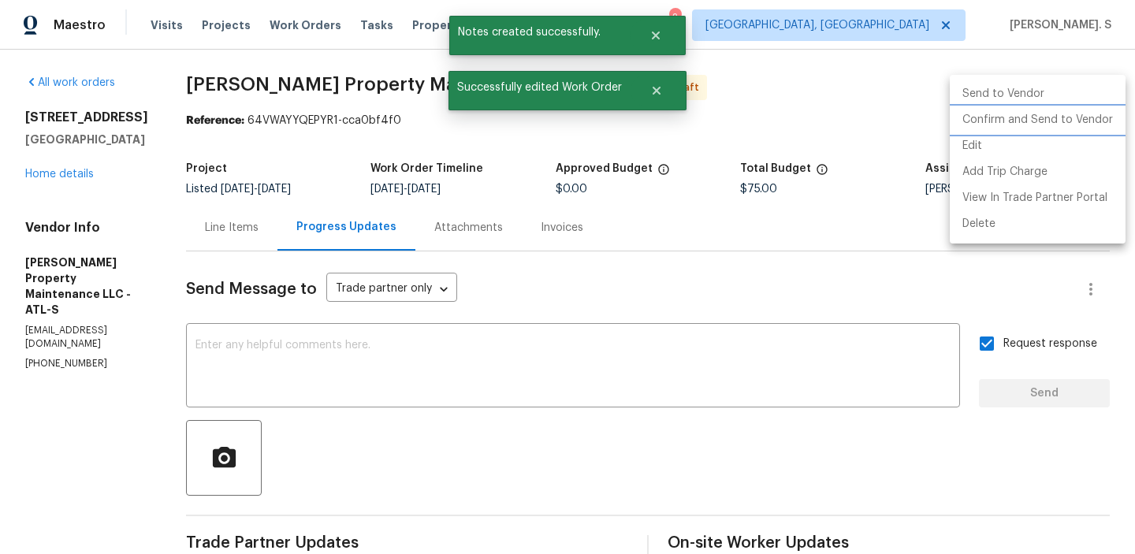
click at [1049, 127] on li "Confirm and Send to Vendor" at bounding box center [1037, 120] width 176 height 26
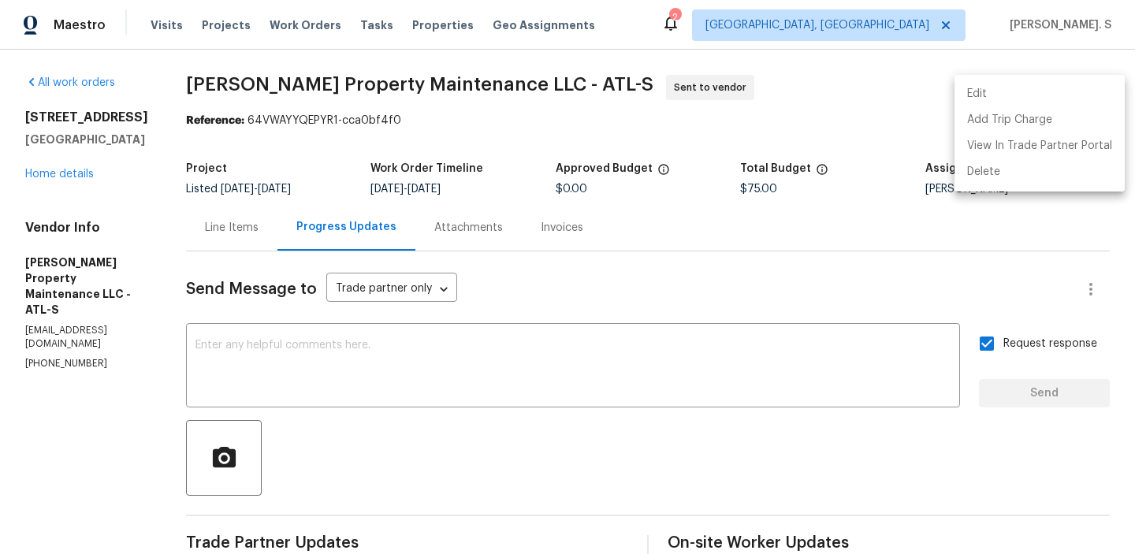
click at [521, 351] on div at bounding box center [567, 277] width 1135 height 554
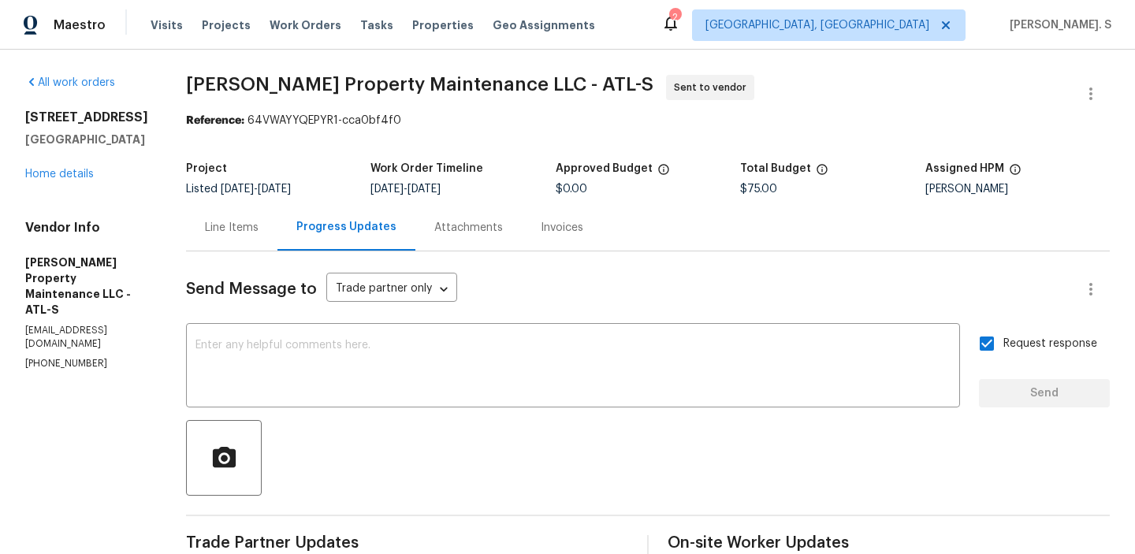
click at [521, 351] on div "Edit Add Trip Charge View In Trade Partner Portal Delete" at bounding box center [567, 277] width 1135 height 554
click at [521, 351] on textarea at bounding box center [572, 367] width 755 height 55
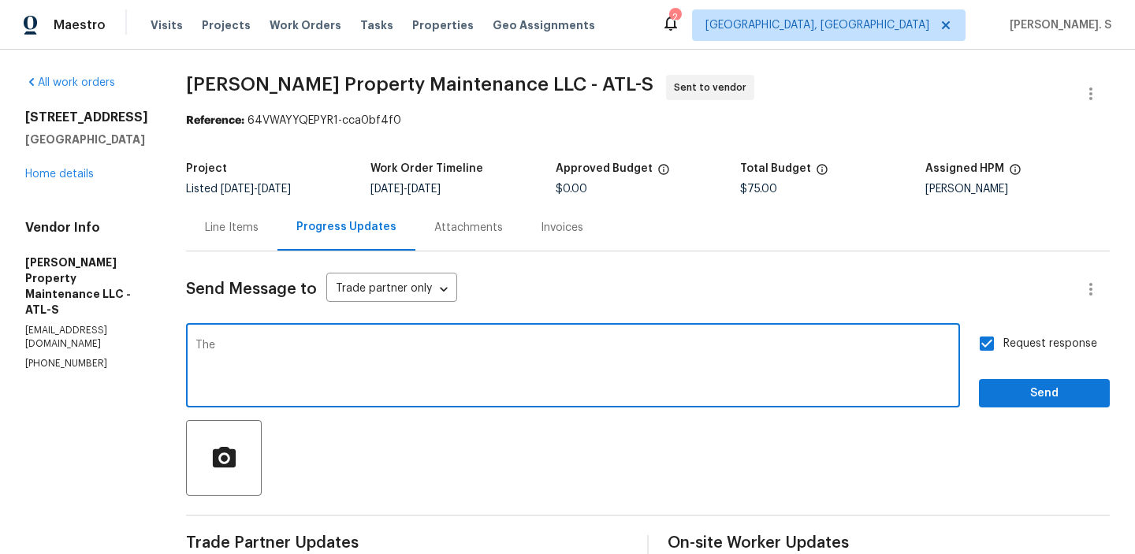
paste textarea "ork Orders must include before-photos (both close-up and wide-angle) and a comp…"
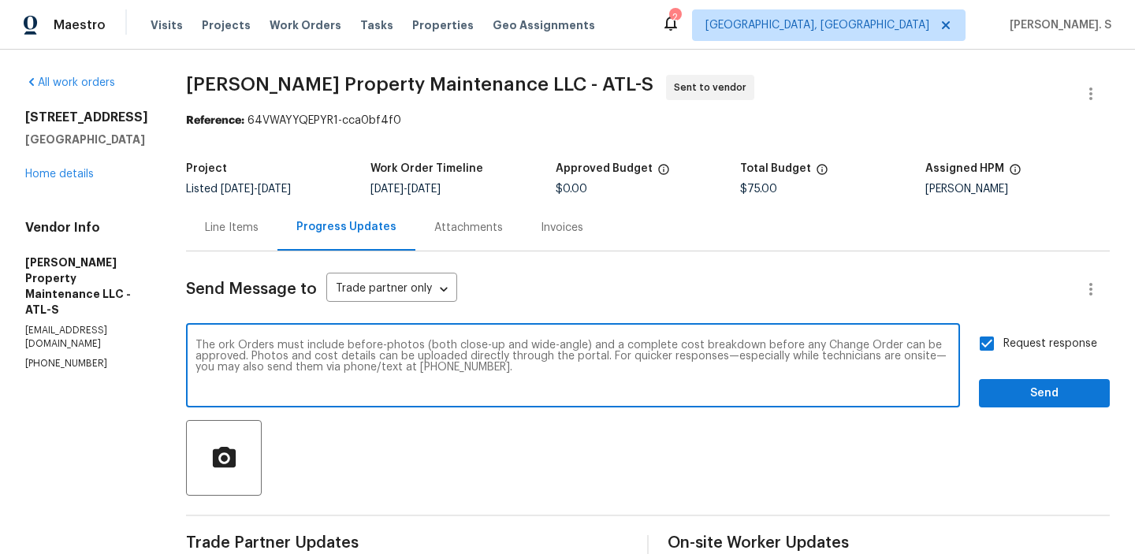
click at [221, 346] on textarea "The ork Orders must include before-photos (both close-up and wide-angle) and a …" at bounding box center [572, 367] width 755 height 55
click at [258, 344] on textarea "The work Orders must include before-photos (both close-up and wide-angle) and a…" at bounding box center [572, 367] width 755 height 55
type textarea "The work orders must include before-photos (both close-up and wide-angle) and a…"
click at [1077, 403] on button "Send" at bounding box center [1044, 393] width 131 height 29
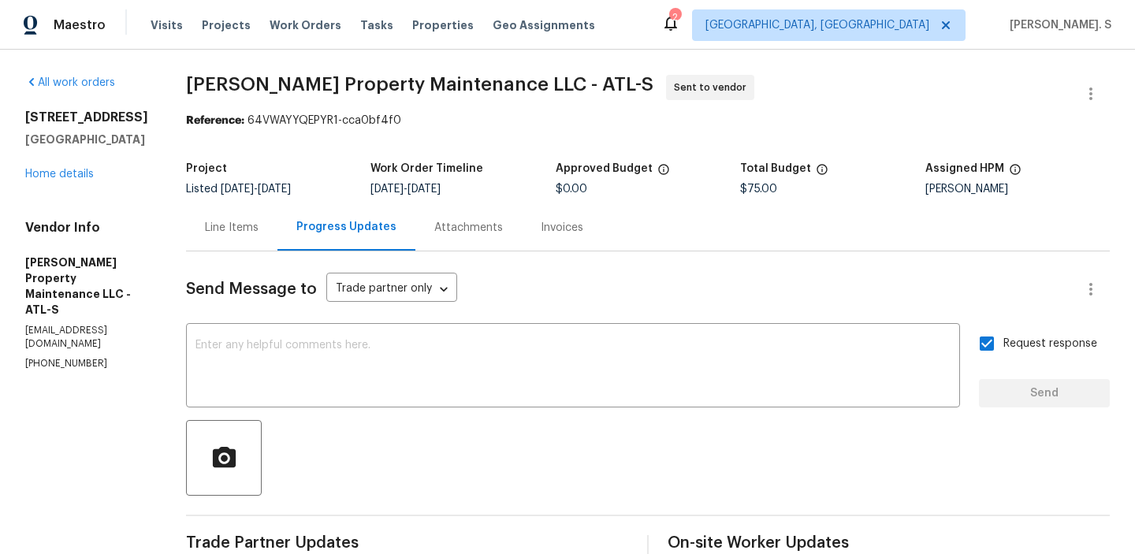
click at [359, 85] on span "Glen Property Maintenance LLC - ATL-S" at bounding box center [419, 84] width 467 height 19
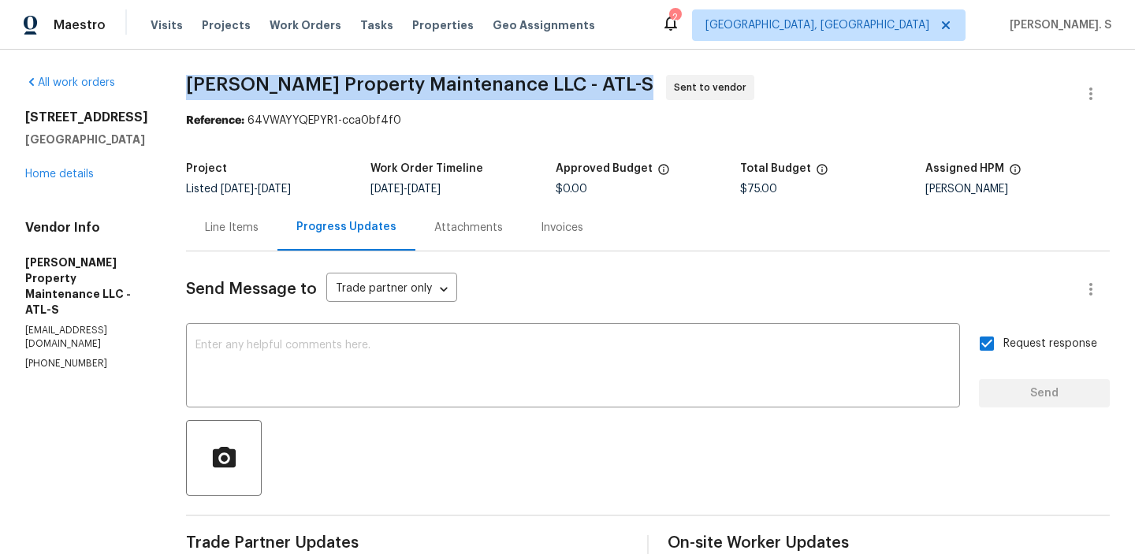
copy span "Glen Property Maintenance LLC - ATL-S"
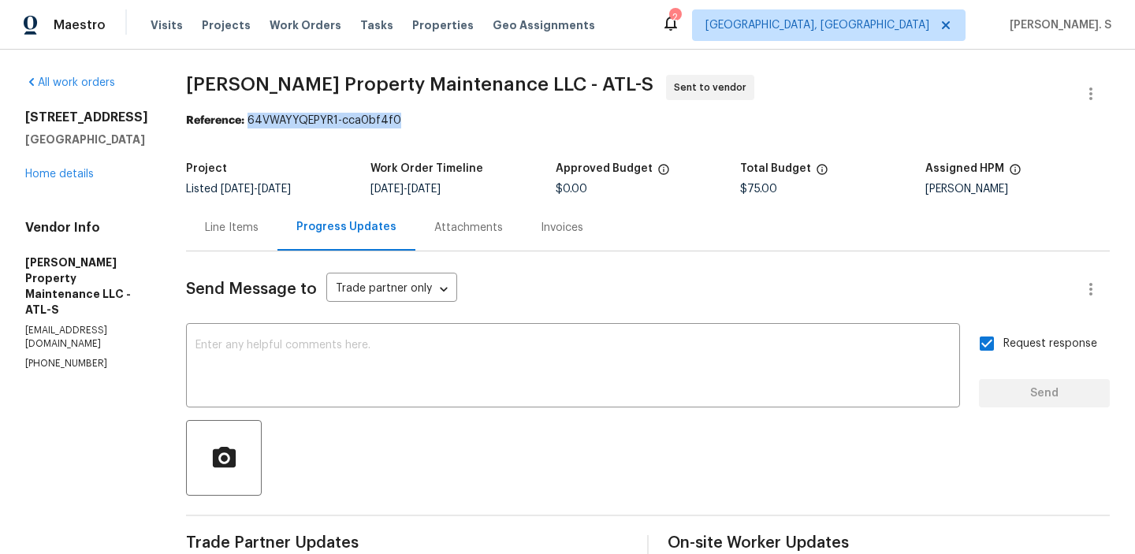
drag, startPoint x: 255, startPoint y: 123, endPoint x: 497, endPoint y: 124, distance: 242.7
click at [497, 124] on div "Reference: 64VWAYYQEPYR1-cca0bf4f0" at bounding box center [647, 121] width 923 height 16
copy div "64VWAYYQEPYR1-cca0bf4f0"
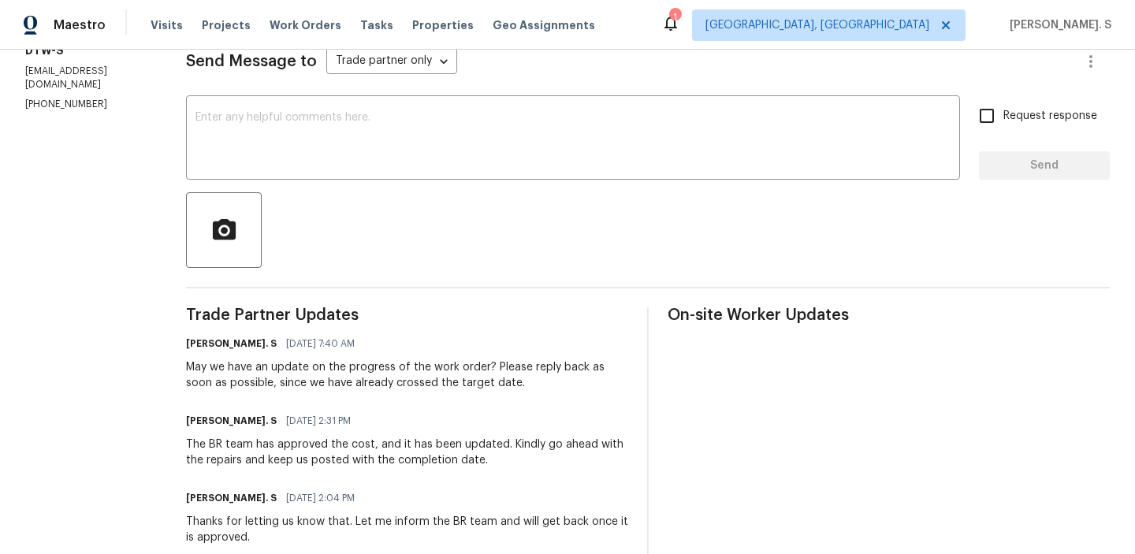
scroll to position [251, 0]
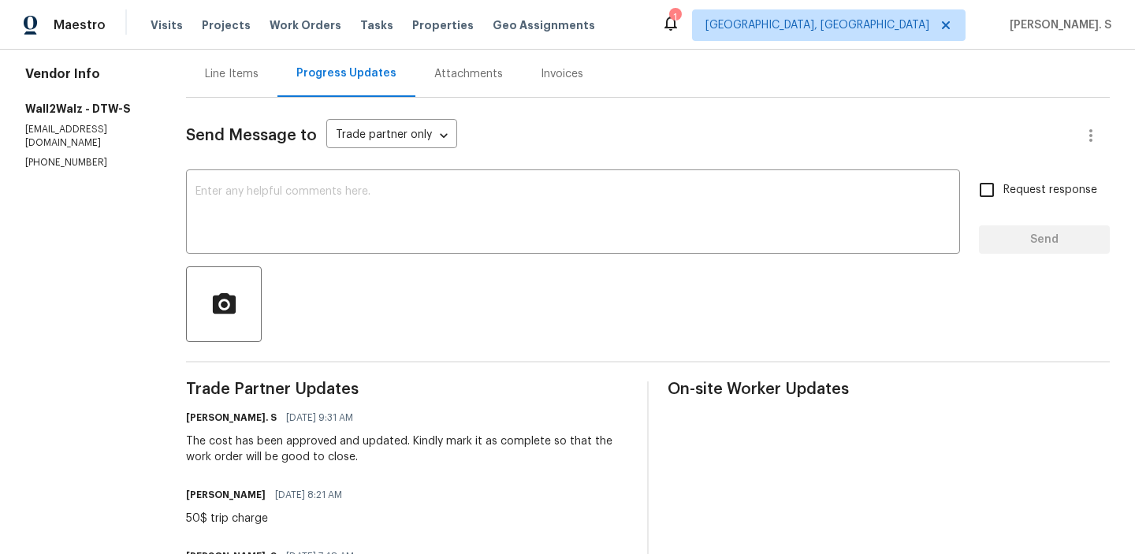
scroll to position [173, 0]
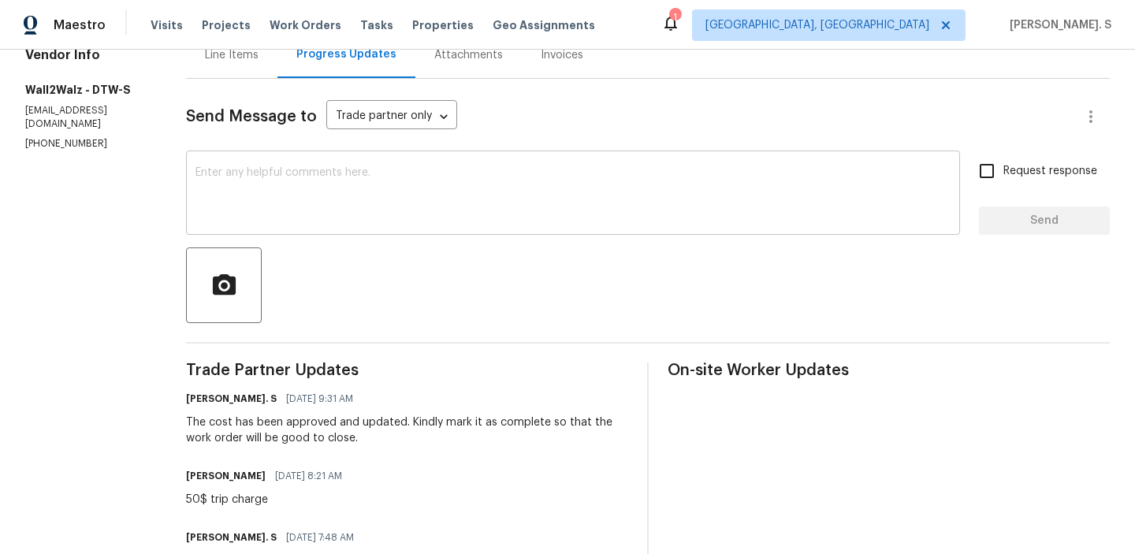
click at [347, 217] on textarea at bounding box center [572, 194] width 755 height 55
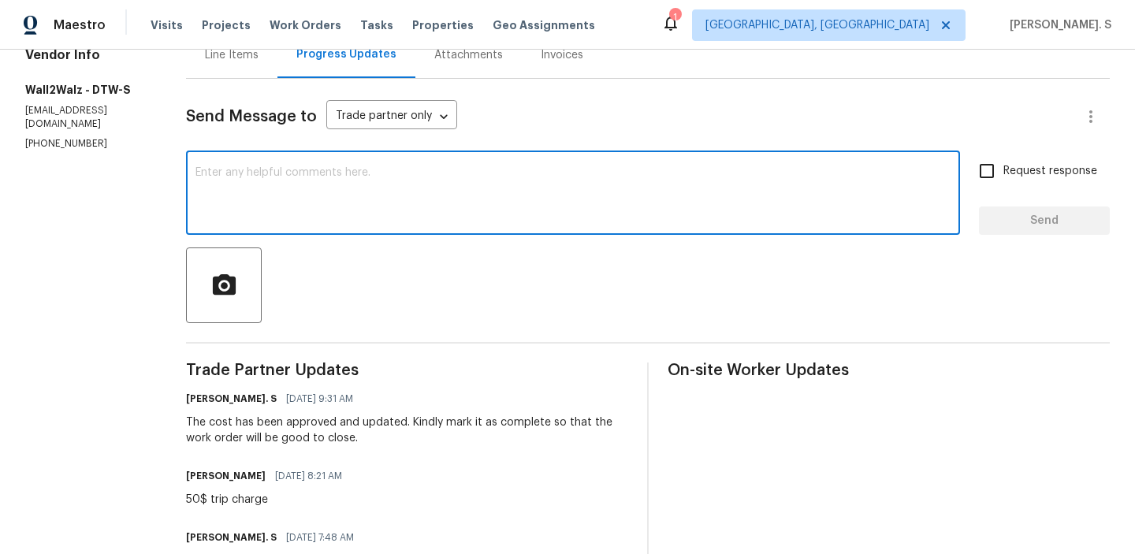
click at [347, 217] on textarea at bounding box center [572, 194] width 755 height 55
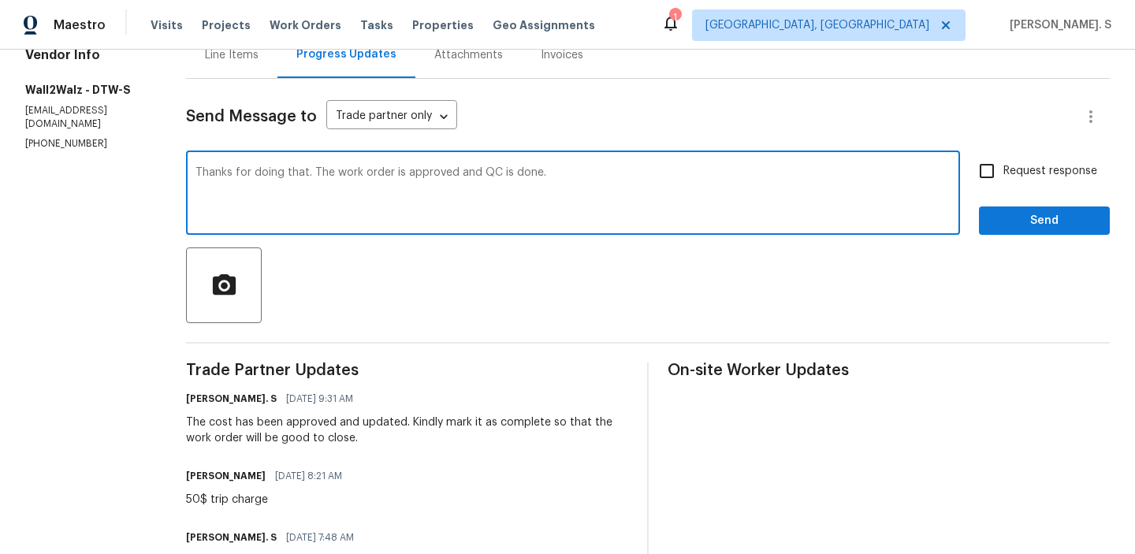
drag, startPoint x: 305, startPoint y: 180, endPoint x: 668, endPoint y: 180, distance: 363.2
click at [662, 180] on textarea "Thanks for doing that. The work order is approved and QC is done." at bounding box center [572, 194] width 755 height 55
type textarea "Thanks for doing that. The work order is approved and QC is done."
click at [968, 158] on div "Thanks for doing that. The work order is approved and QC is done. x ​ Request r…" at bounding box center [647, 194] width 923 height 80
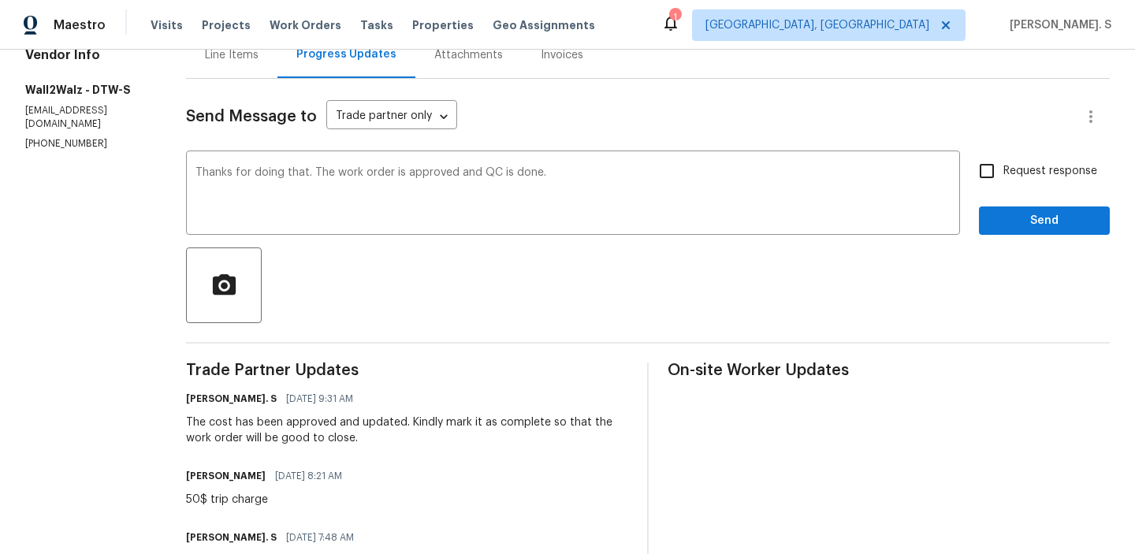
click at [1001, 184] on input "Request response" at bounding box center [986, 170] width 33 height 33
checkbox input "true"
click at [1022, 214] on span "Send" at bounding box center [1044, 221] width 106 height 20
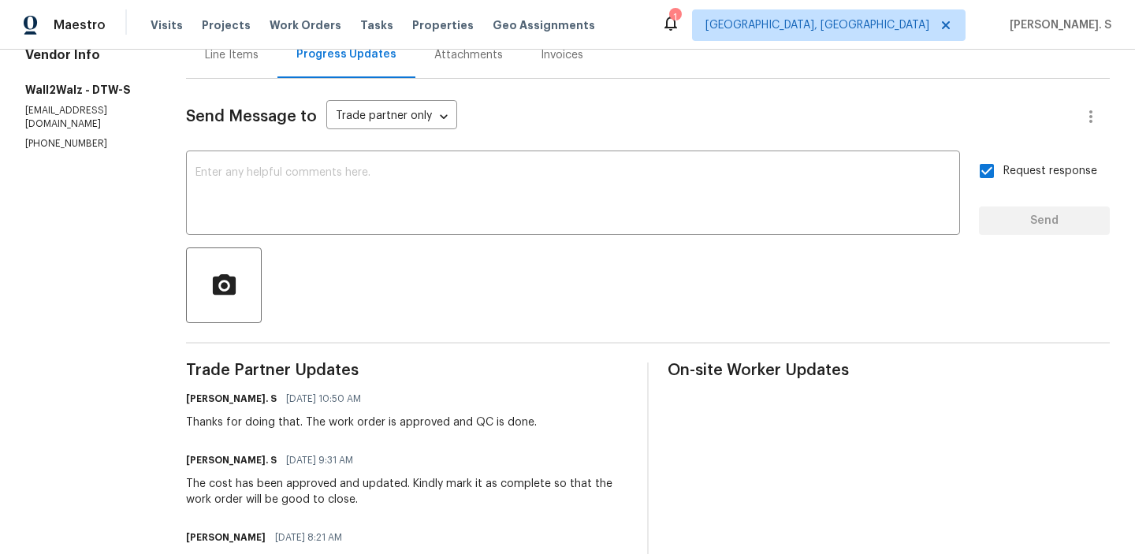
scroll to position [0, 0]
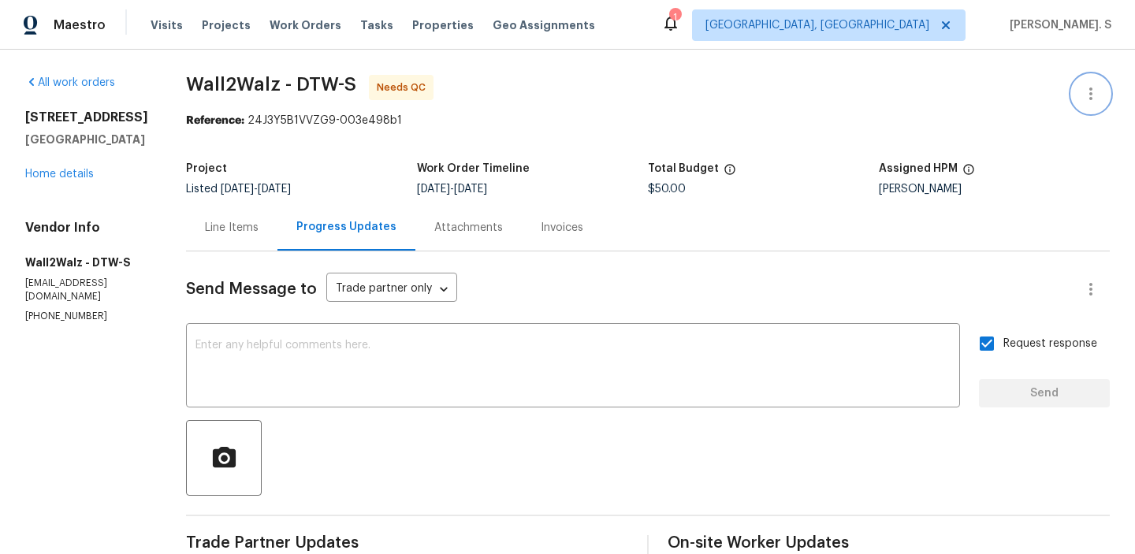
click at [1083, 88] on icon "button" at bounding box center [1090, 93] width 19 height 19
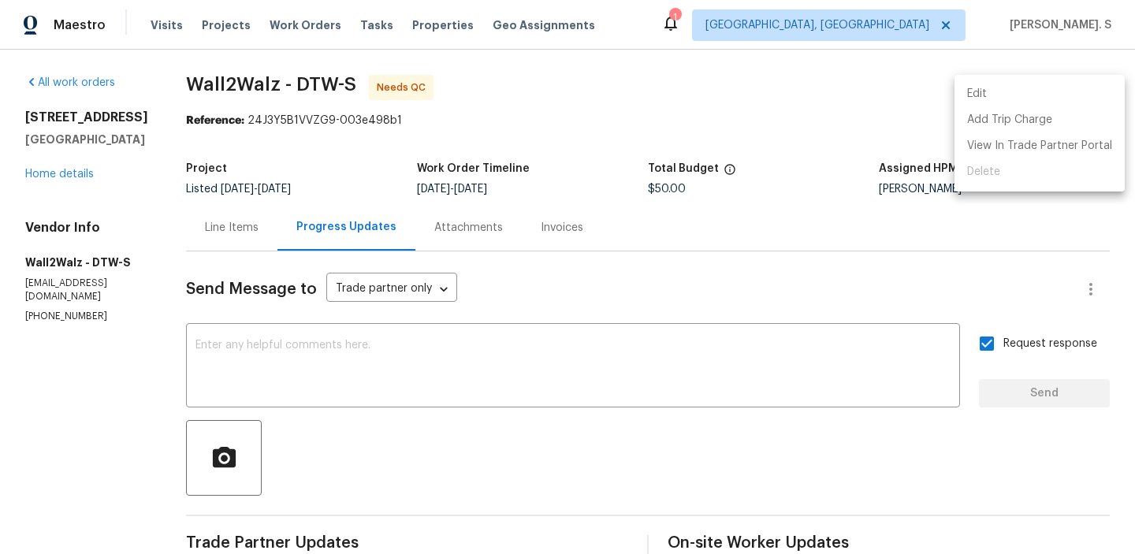
click at [1050, 89] on li "Edit" at bounding box center [1039, 94] width 170 height 26
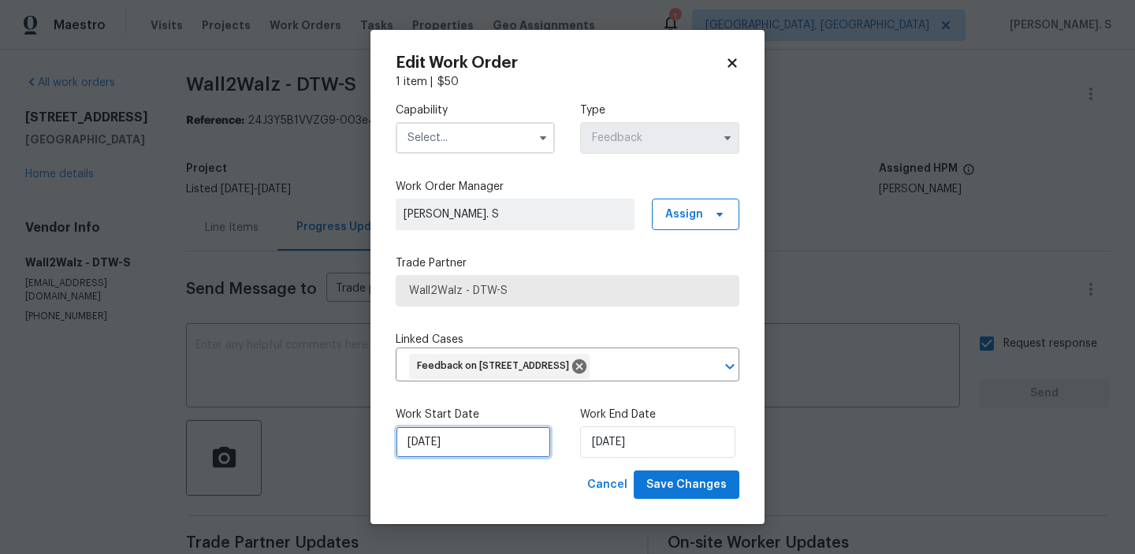
click at [493, 458] on input "9/3/2025" at bounding box center [473, 442] width 155 height 32
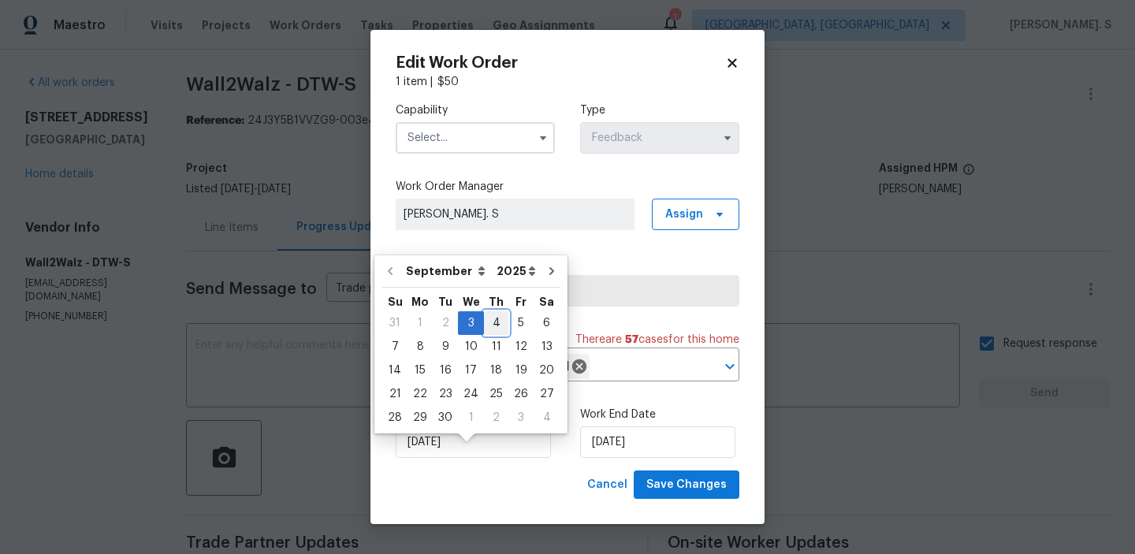
click at [485, 327] on div "4" at bounding box center [496, 323] width 24 height 22
type input "9/4/2025"
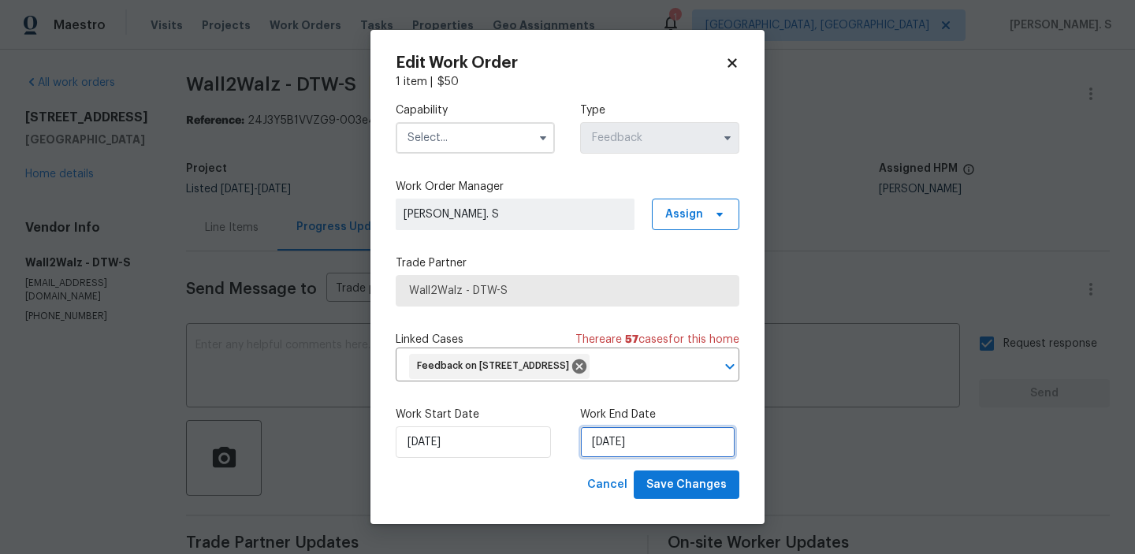
click at [611, 454] on input "[DATE]" at bounding box center [657, 442] width 155 height 32
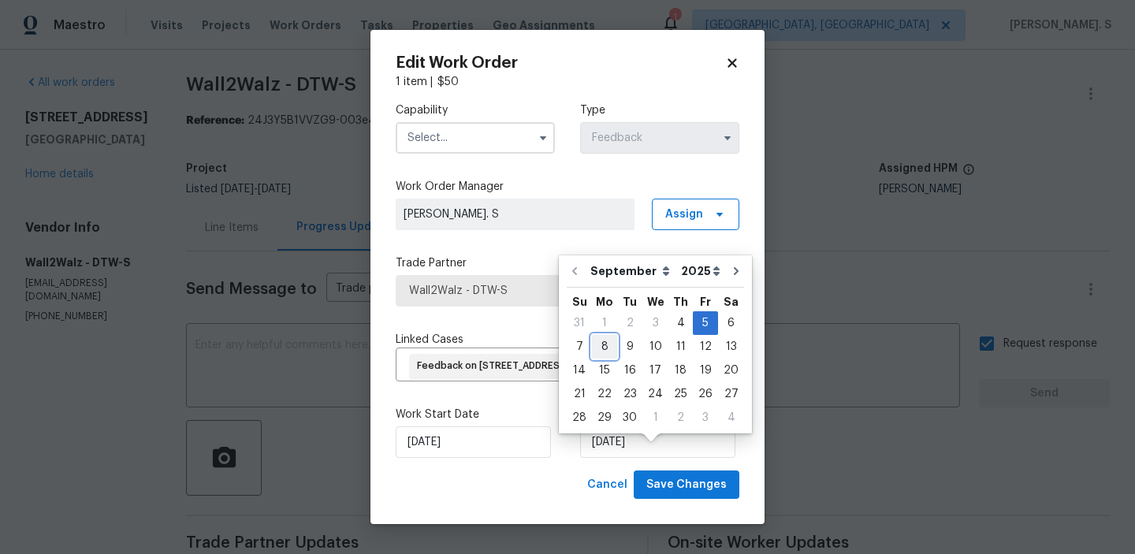
click at [603, 347] on div "8" at bounding box center [604, 347] width 25 height 22
type input "[DATE]"
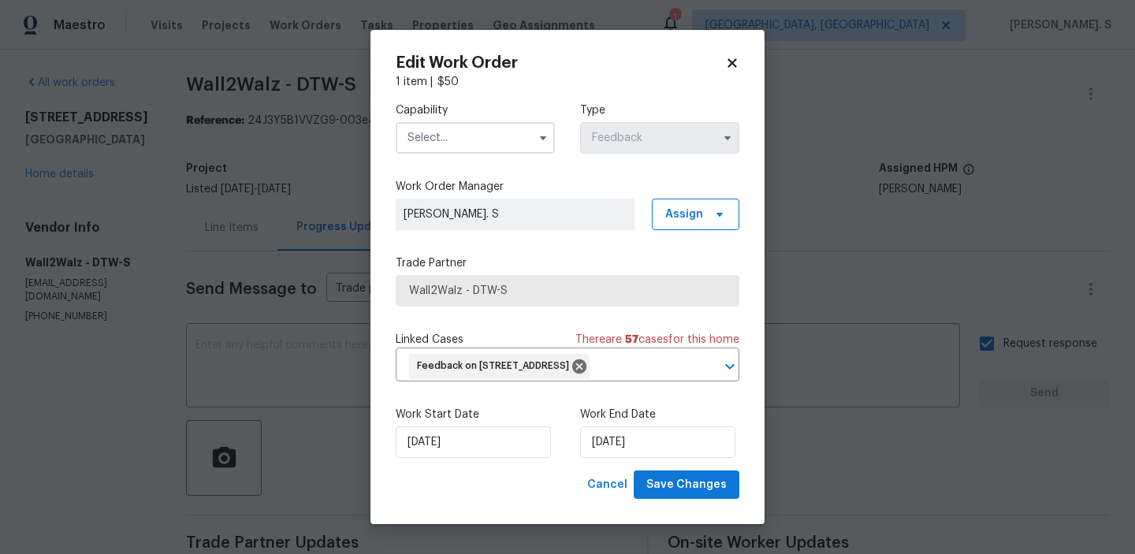
click at [503, 122] on input "text" at bounding box center [475, 138] width 159 height 32
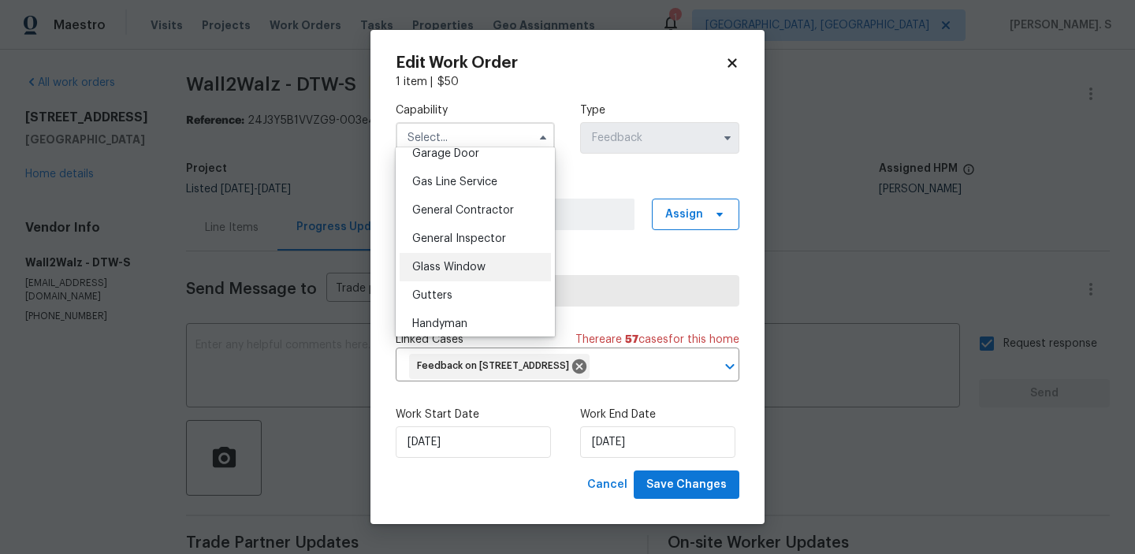
scroll to position [715, 0]
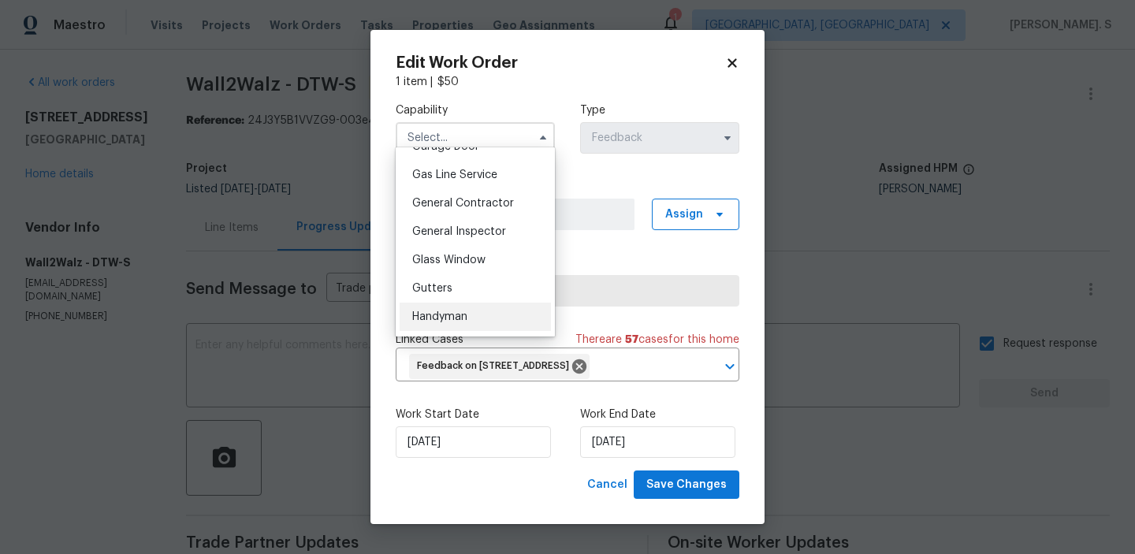
click at [463, 324] on div "Handyman" at bounding box center [474, 317] width 151 height 28
type input "Handyman"
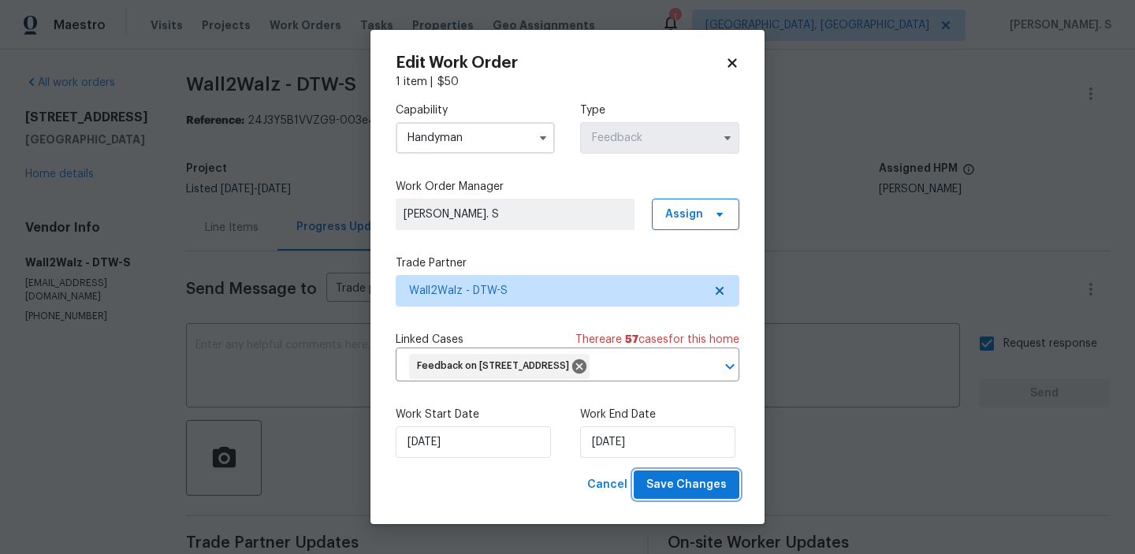
click at [669, 495] on span "Save Changes" at bounding box center [686, 485] width 80 height 20
click at [191, 207] on body "Maestro Visits Projects Work Orders Tasks Properties Geo Assignments 1 Albuquer…" at bounding box center [567, 277] width 1135 height 554
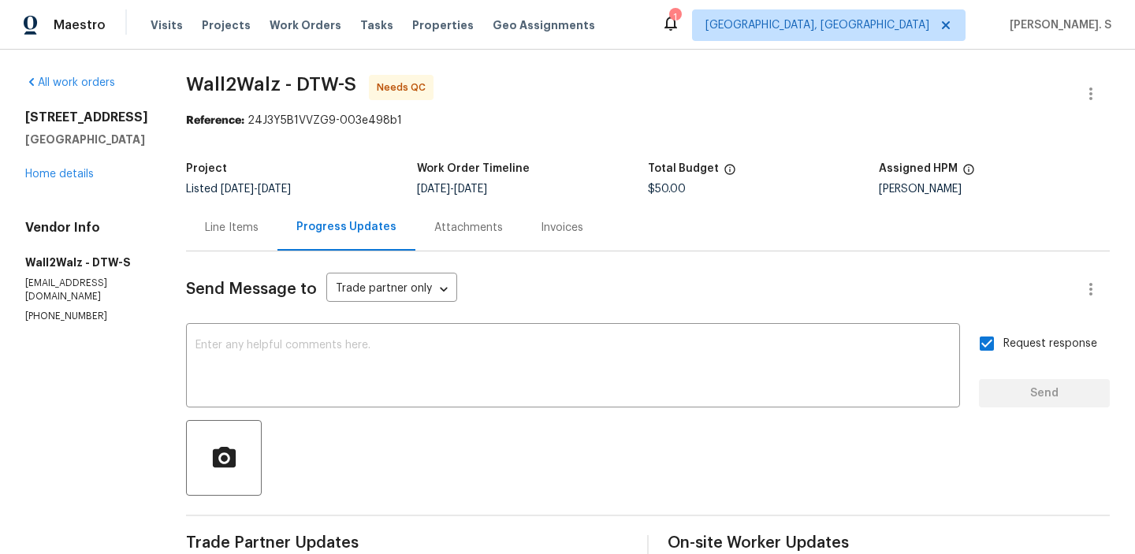
click at [191, 207] on div "Line Items" at bounding box center [231, 227] width 91 height 46
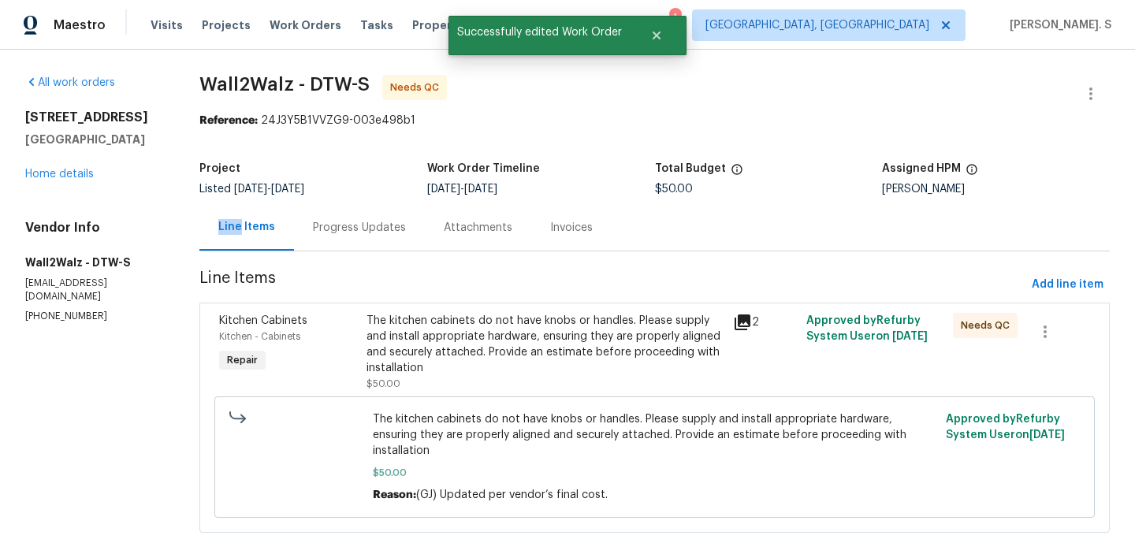
click at [320, 225] on div "Progress Updates" at bounding box center [359, 228] width 93 height 16
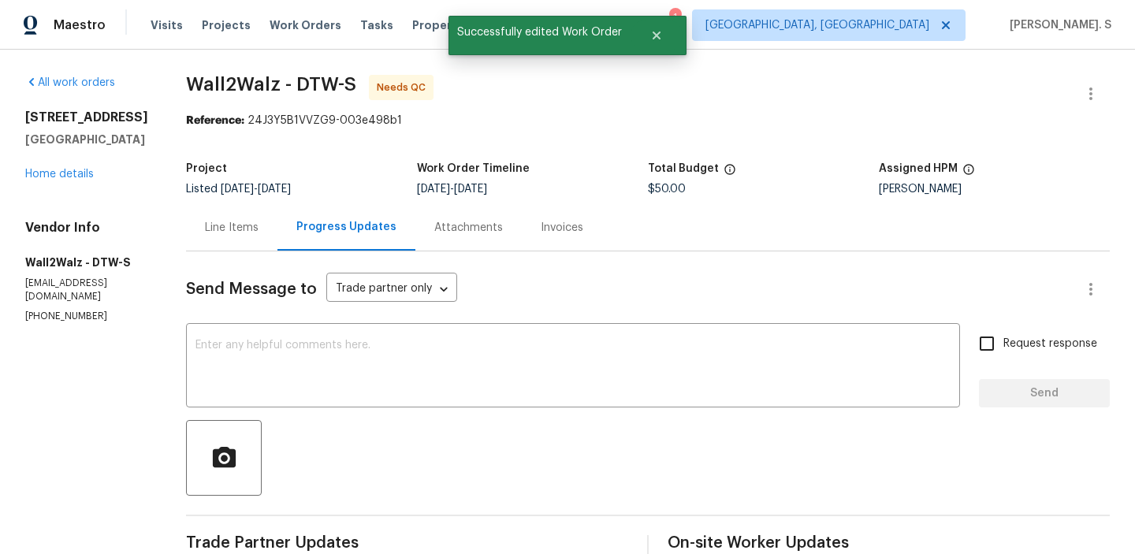
click at [325, 225] on div "Progress Updates" at bounding box center [346, 227] width 100 height 16
click at [191, 203] on div "Project Listed 1/25/2025 - 9/5/2025 Work Order Timeline 9/4/2025 - 9/8/2025 Tot…" at bounding box center [647, 179] width 923 height 50
click at [216, 229] on div "Line Items" at bounding box center [232, 228] width 54 height 16
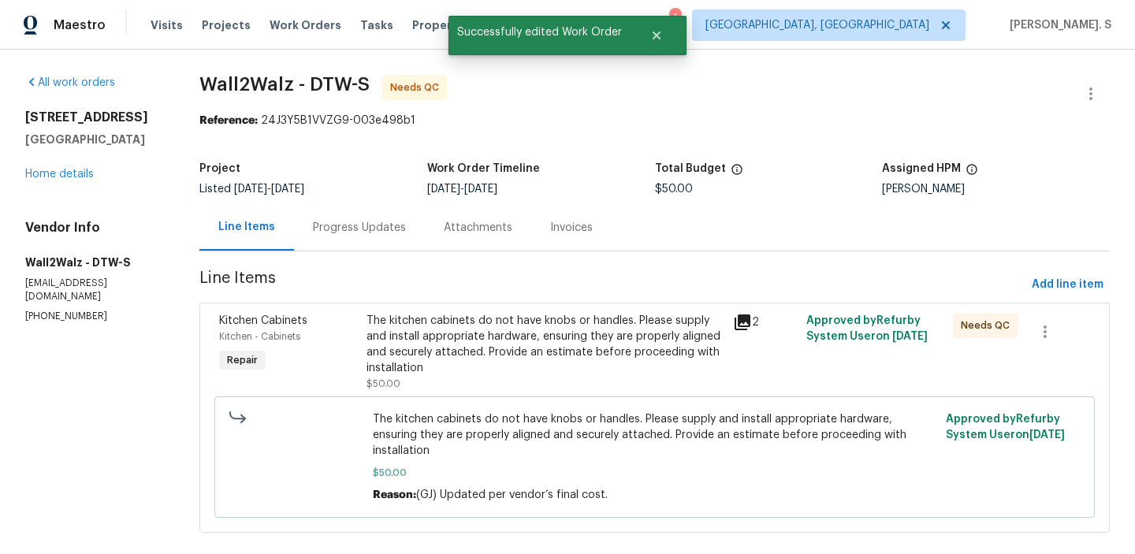
click at [474, 346] on div "The kitchen cabinets do not have knobs or handles. Please supply and install ap…" at bounding box center [544, 344] width 357 height 63
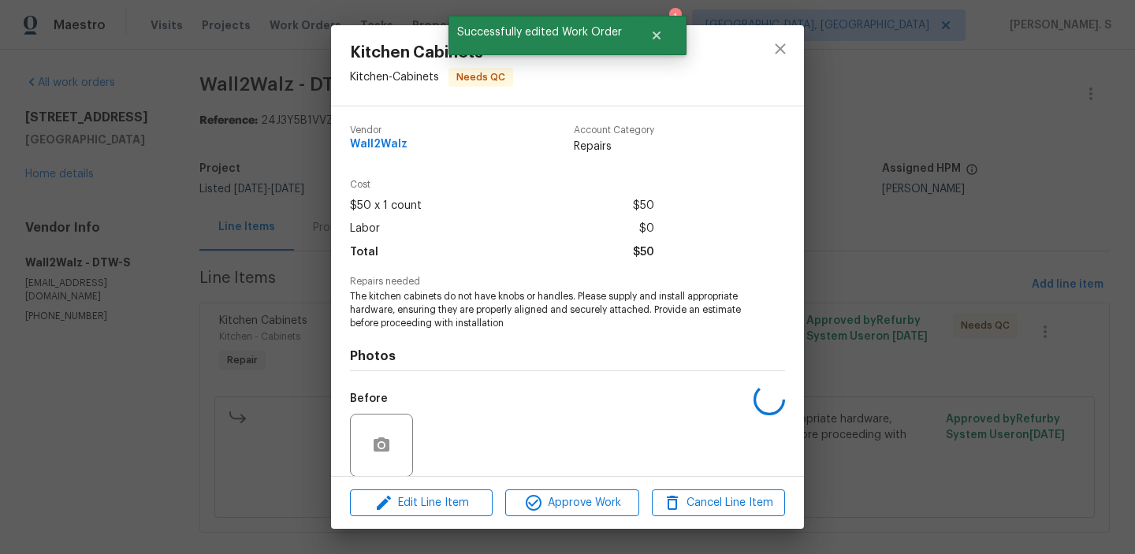
scroll to position [119, 0]
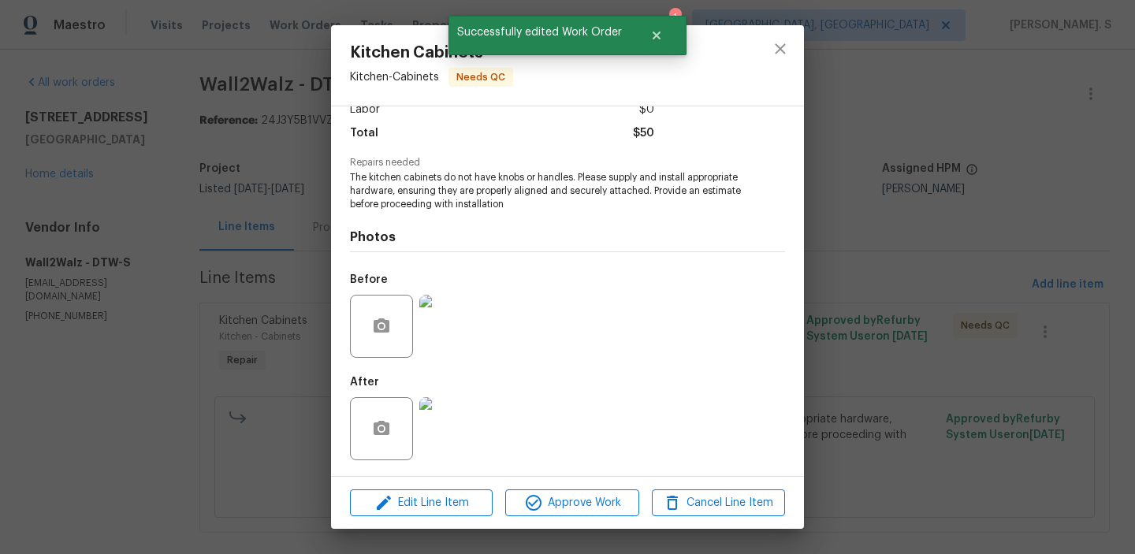
click at [528, 517] on div "Edit Line Item Approve Work Cancel Line Item" at bounding box center [567, 503] width 473 height 53
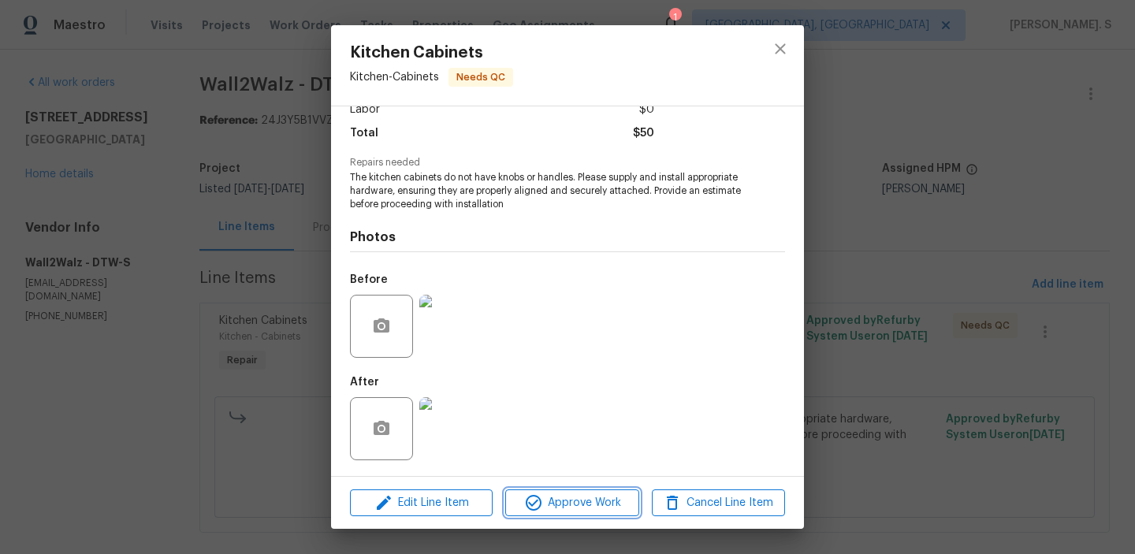
click at [560, 502] on span "Approve Work" at bounding box center [572, 503] width 124 height 20
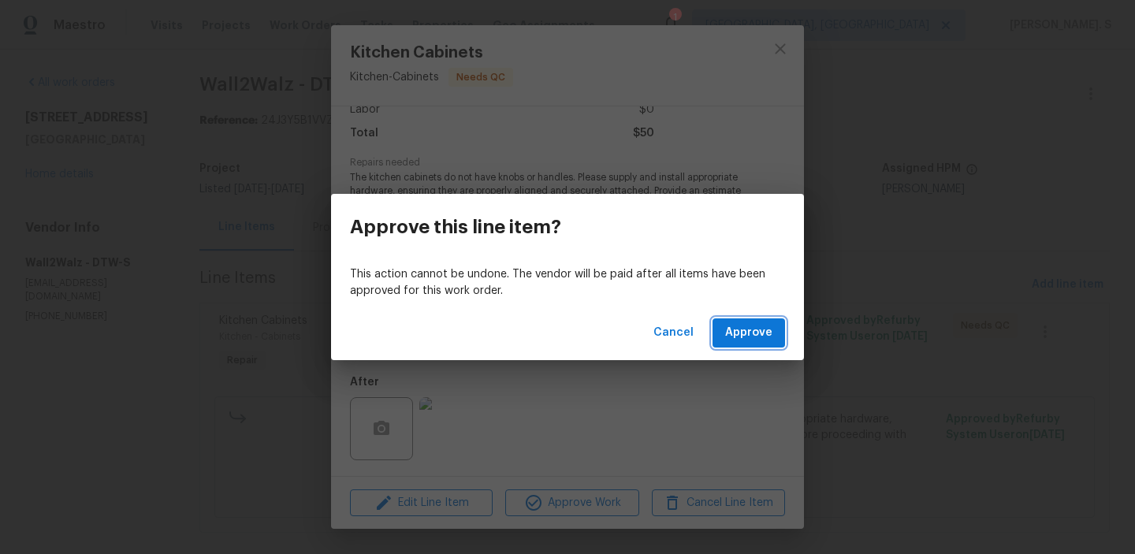
click at [734, 335] on span "Approve" at bounding box center [748, 333] width 47 height 20
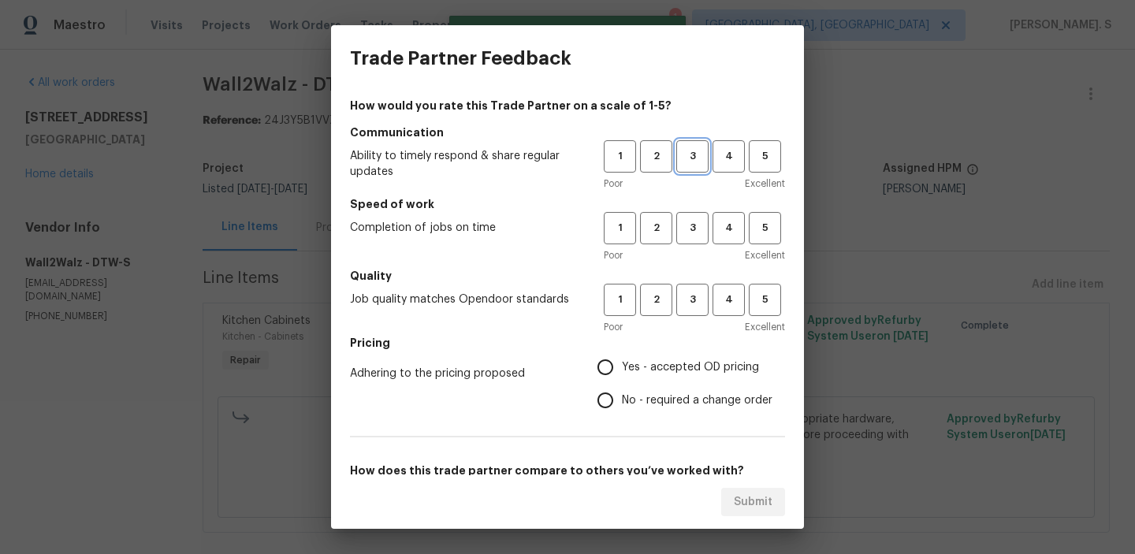
click at [690, 157] on span "3" at bounding box center [692, 156] width 29 height 18
click at [696, 243] on button "3" at bounding box center [692, 228] width 32 height 32
click at [696, 297] on span "3" at bounding box center [692, 300] width 29 height 18
click at [676, 389] on label "No - required a change order" at bounding box center [681, 400] width 184 height 33
click at [622, 389] on input "No - required a change order" at bounding box center [605, 400] width 33 height 33
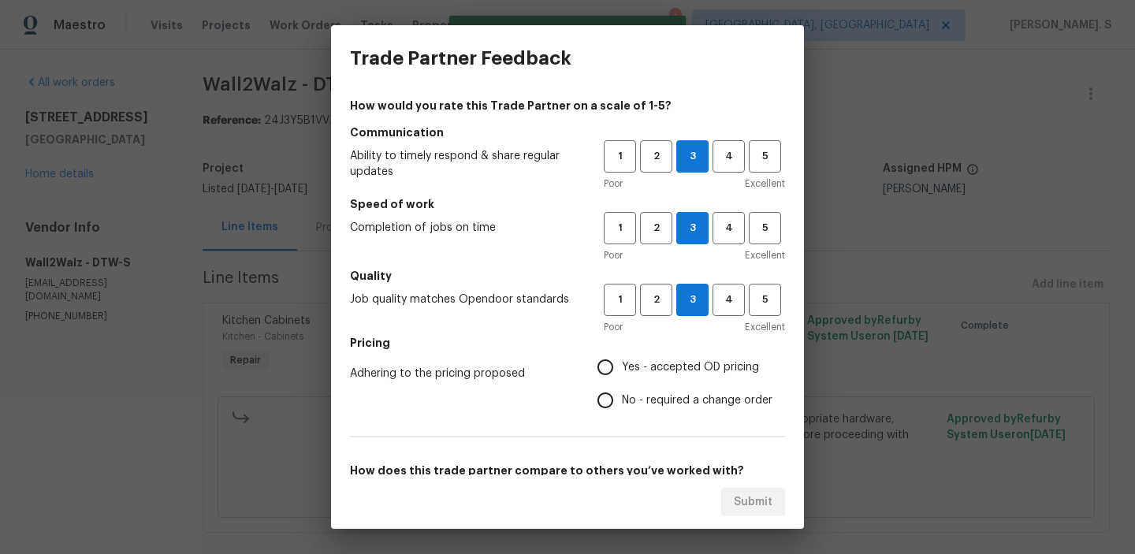
radio input "true"
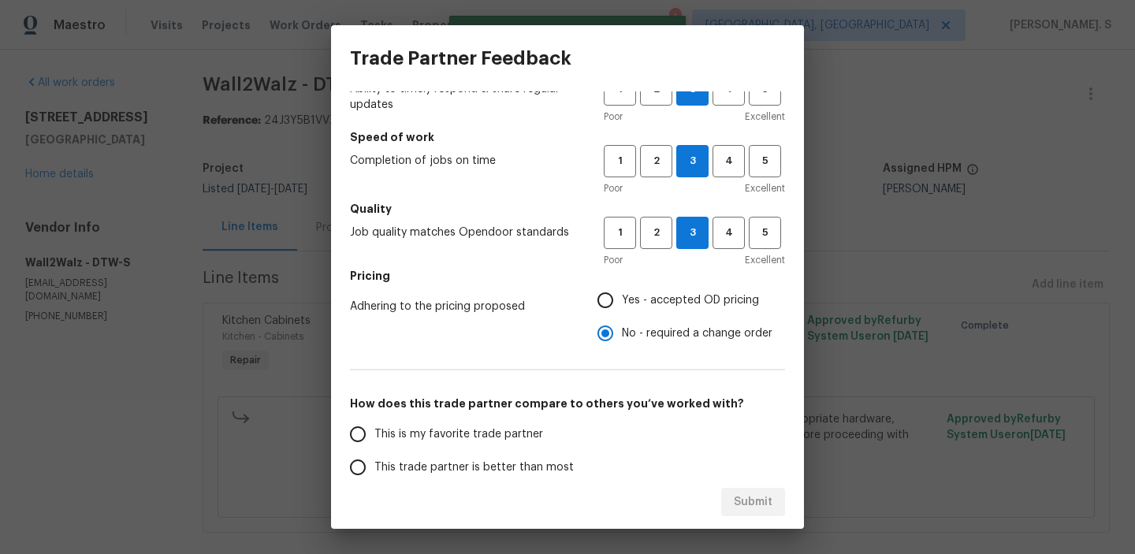
scroll to position [158, 0]
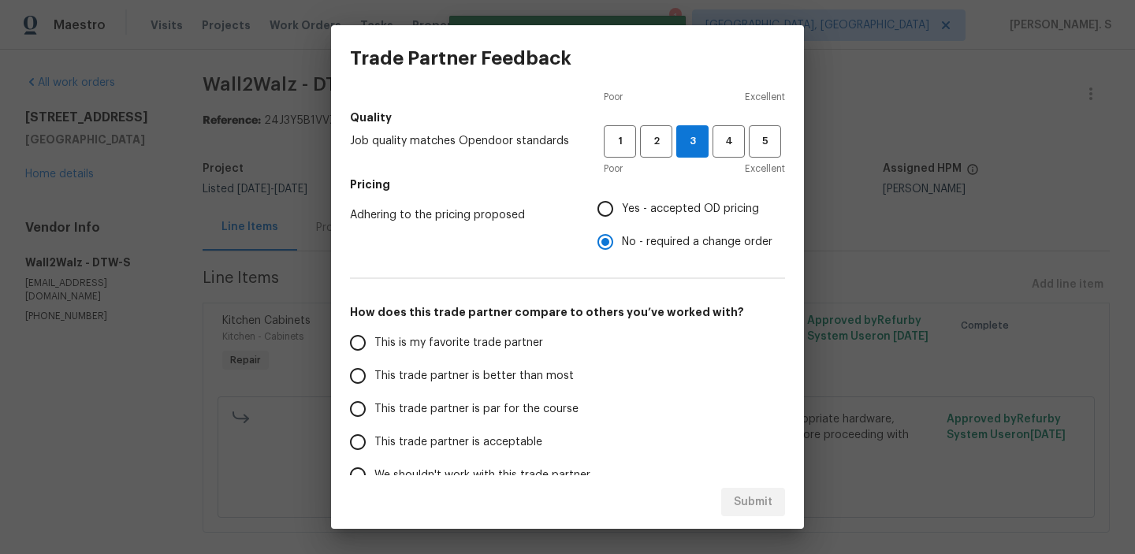
click at [530, 406] on span "This trade partner is par for the course" at bounding box center [476, 409] width 204 height 17
click at [374, 406] on input "This trade partner is par for the course" at bounding box center [357, 408] width 33 height 33
click at [762, 500] on span "Submit" at bounding box center [753, 502] width 39 height 20
radio input "true"
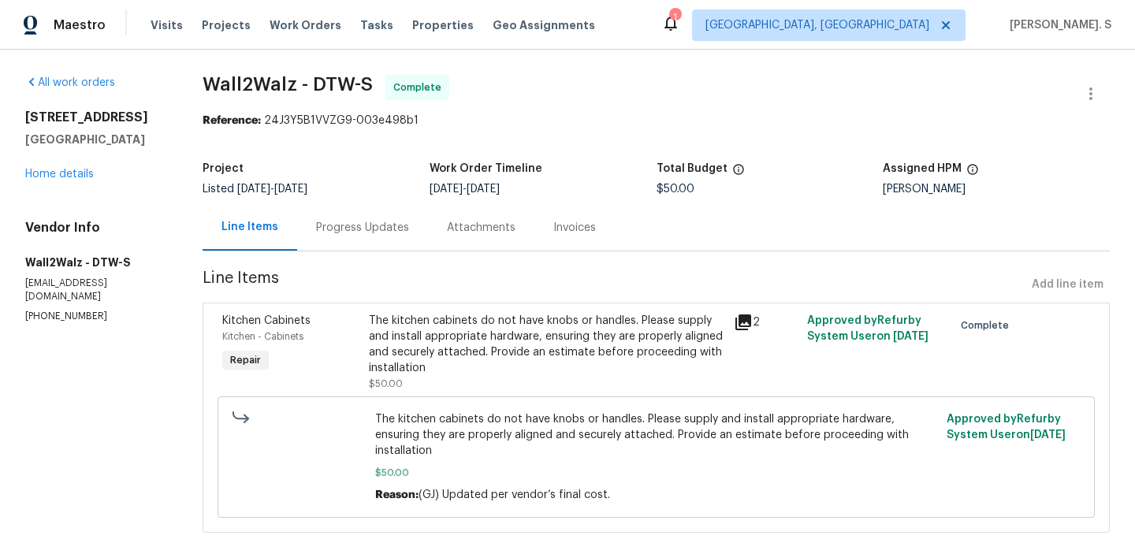
click at [86, 182] on div "21521 Roosevelt Ave Farmington Hills, MI 48336 Home details" at bounding box center [94, 146] width 139 height 72
click at [84, 182] on div "21521 Roosevelt Ave Farmington Hills, MI 48336 Home details" at bounding box center [94, 146] width 139 height 72
click at [74, 178] on div "21521 Roosevelt Ave Farmington Hills, MI 48336 Home details" at bounding box center [94, 146] width 139 height 72
click at [74, 180] on link "Home details" at bounding box center [59, 174] width 69 height 11
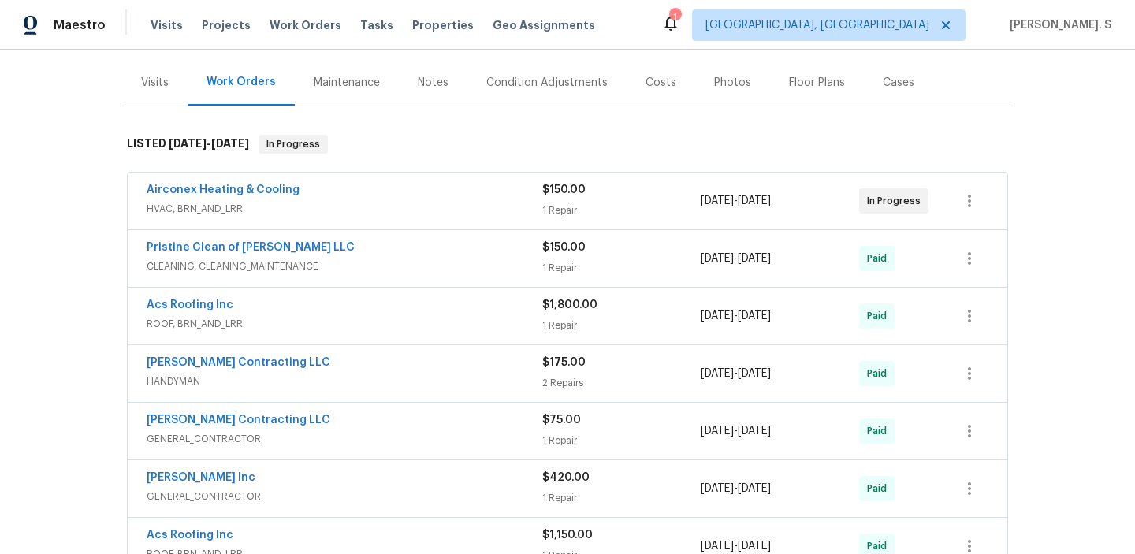
scroll to position [181, 0]
click at [171, 198] on div "Airconex Heating & Cooling" at bounding box center [345, 189] width 396 height 19
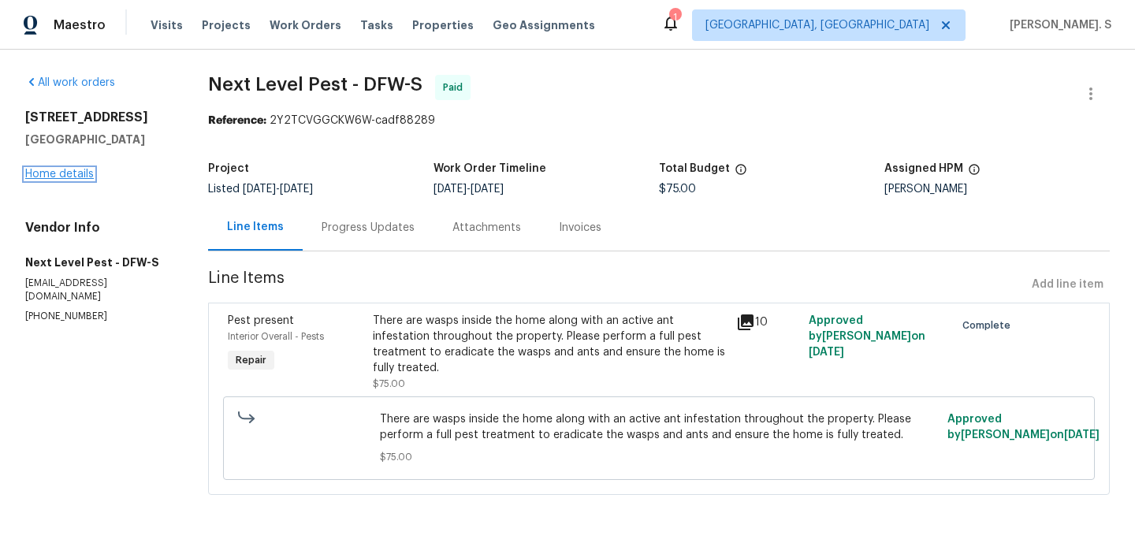
click at [78, 179] on link "Home details" at bounding box center [59, 174] width 69 height 11
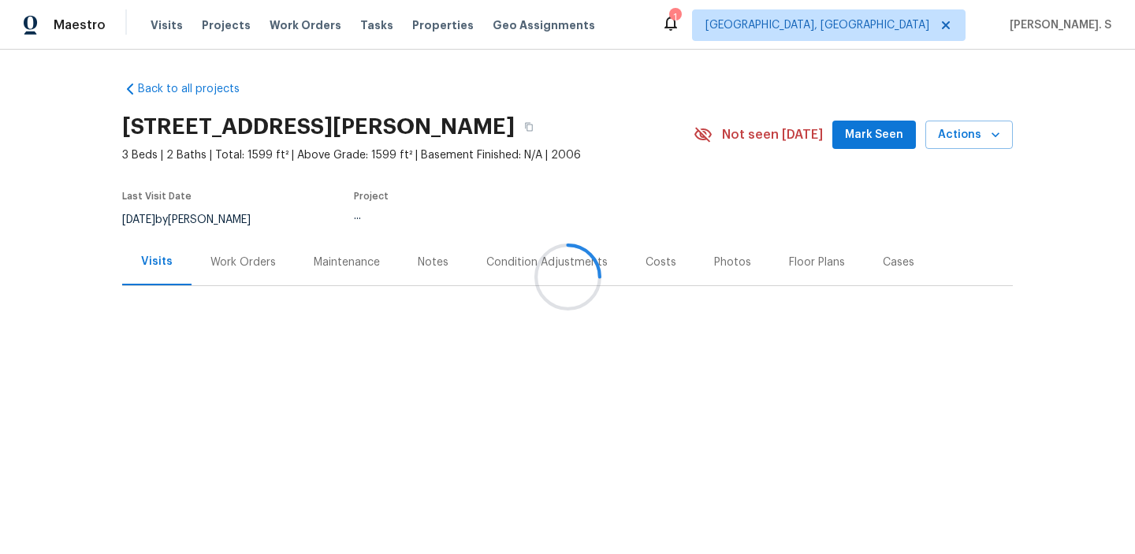
click at [214, 266] on div at bounding box center [567, 277] width 1135 height 554
click at [214, 266] on div "Work Orders" at bounding box center [242, 263] width 65 height 16
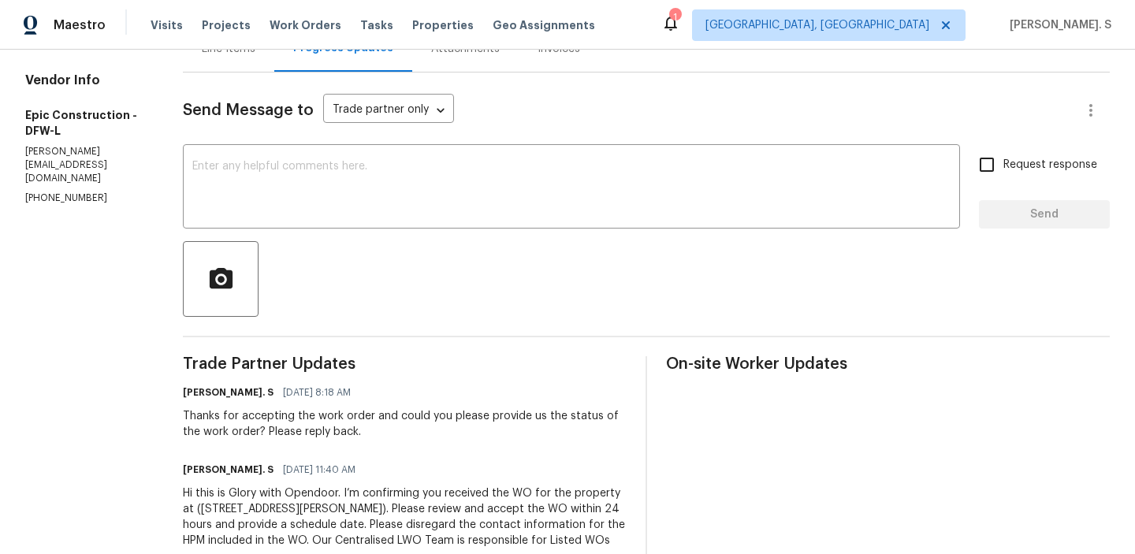
scroll to position [217, 0]
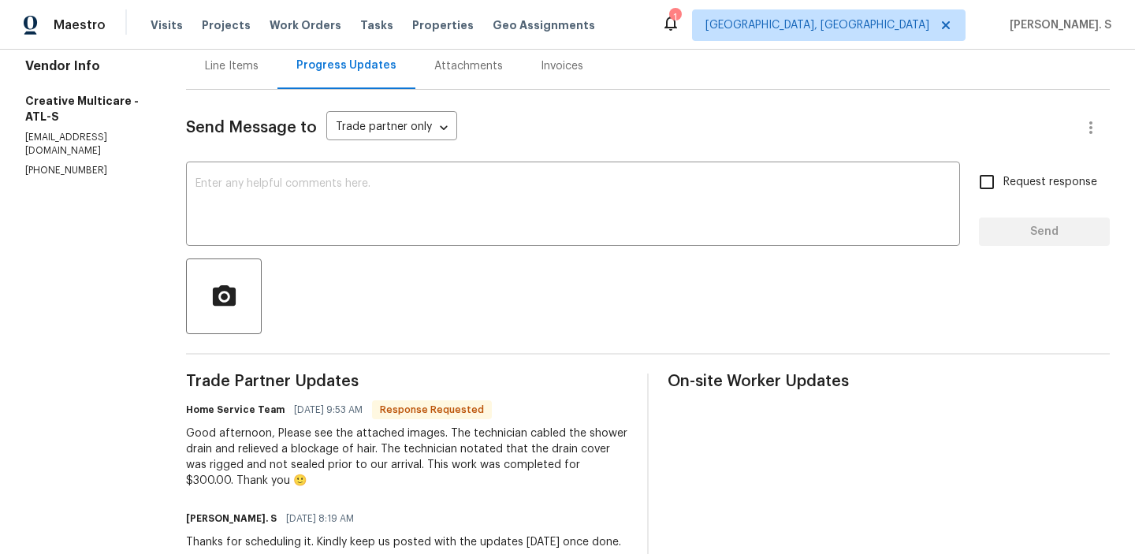
scroll to position [127, 0]
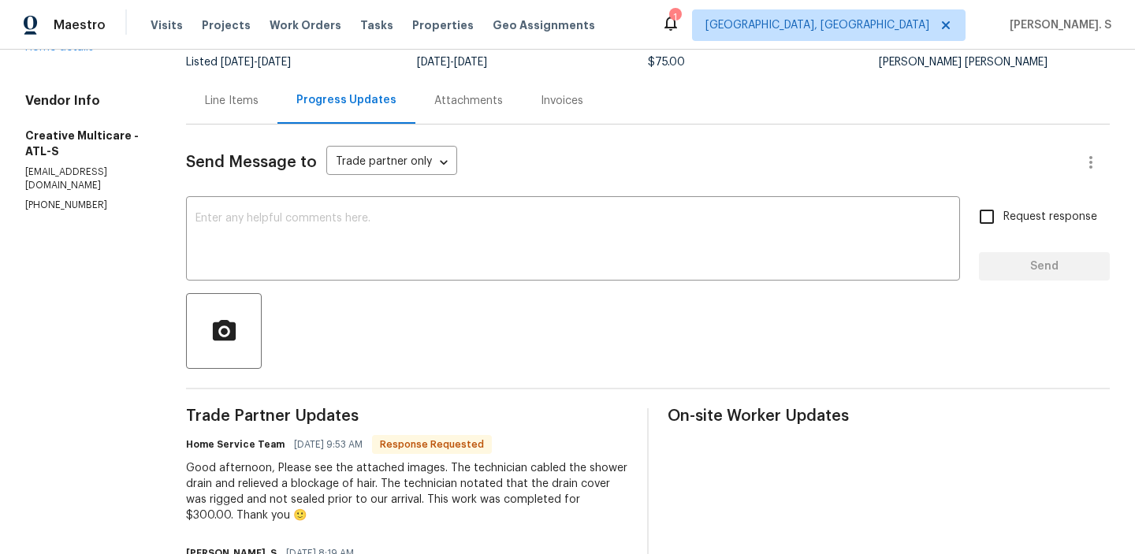
click at [258, 95] on div "Line Items" at bounding box center [232, 101] width 54 height 16
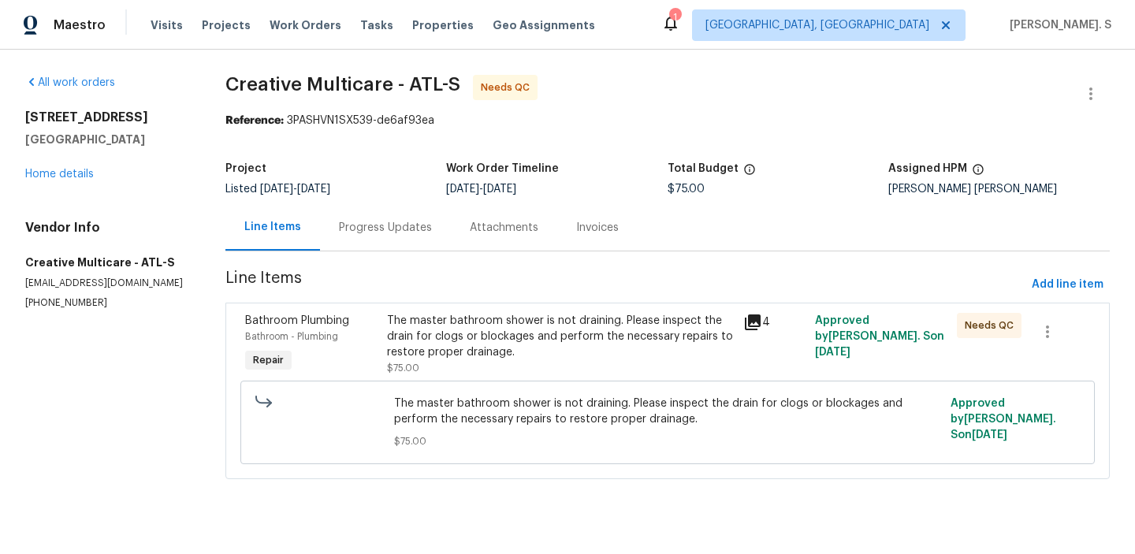
click at [486, 325] on div "The master bathroom shower is not draining. Please inspect the drain for clogs …" at bounding box center [560, 336] width 347 height 47
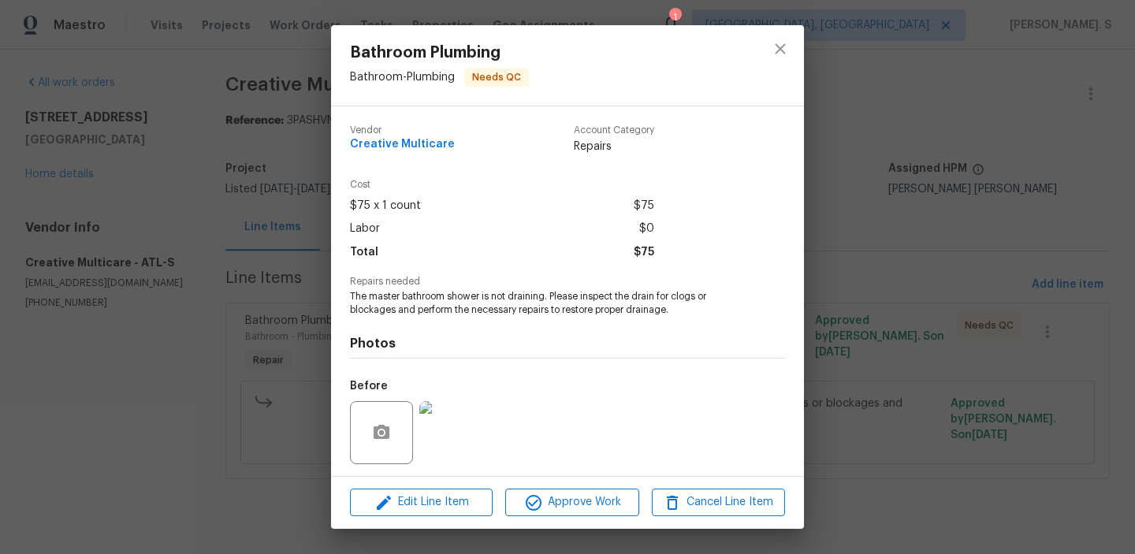
scroll to position [106, 0]
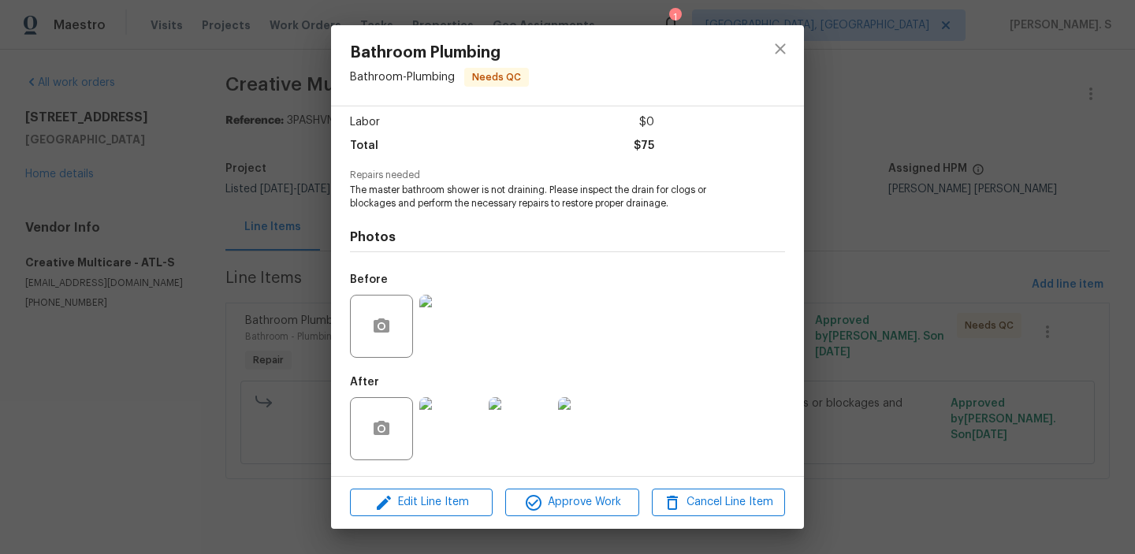
click at [449, 328] on img at bounding box center [450, 326] width 63 height 63
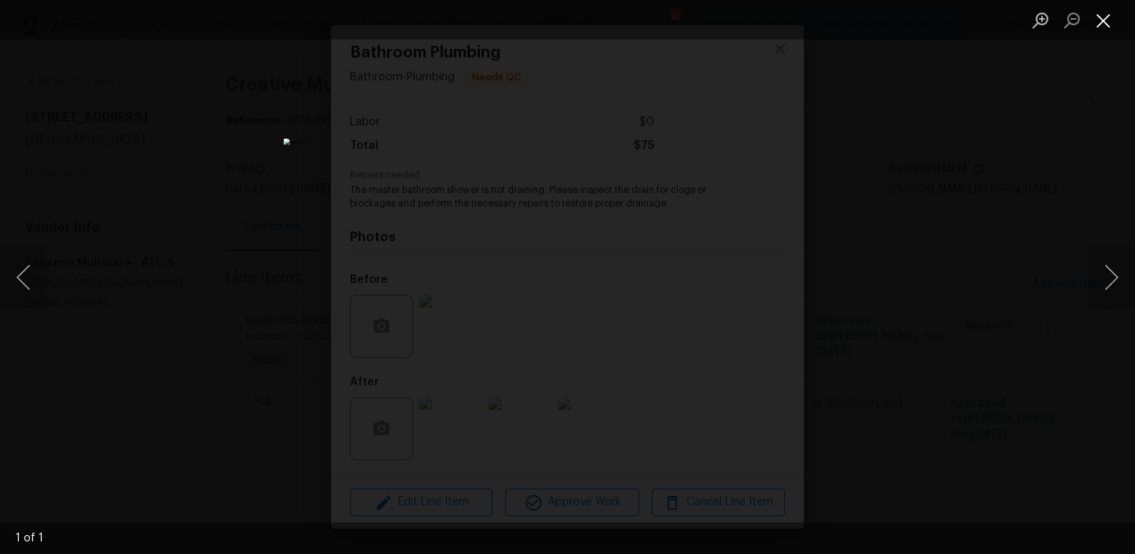
click at [1108, 20] on button "Close lightbox" at bounding box center [1103, 20] width 32 height 28
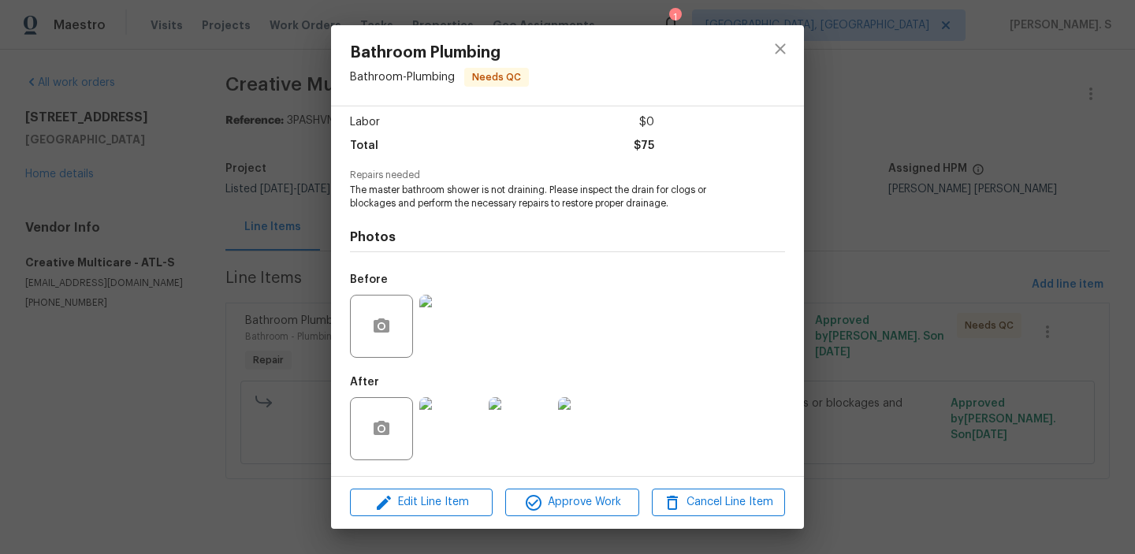
click at [458, 407] on img at bounding box center [450, 428] width 63 height 63
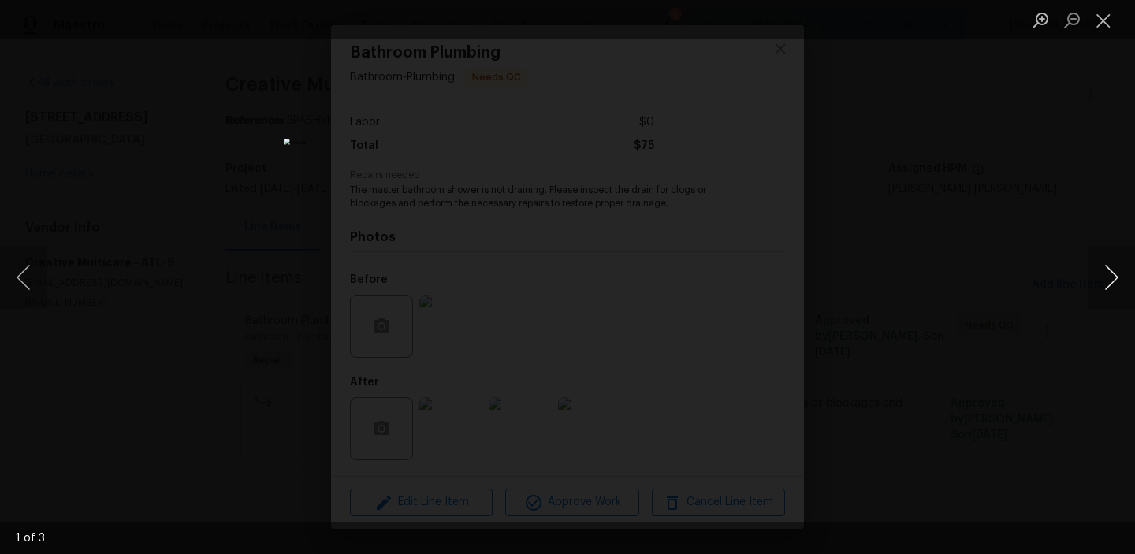
click at [1118, 267] on button "Next image" at bounding box center [1110, 277] width 47 height 63
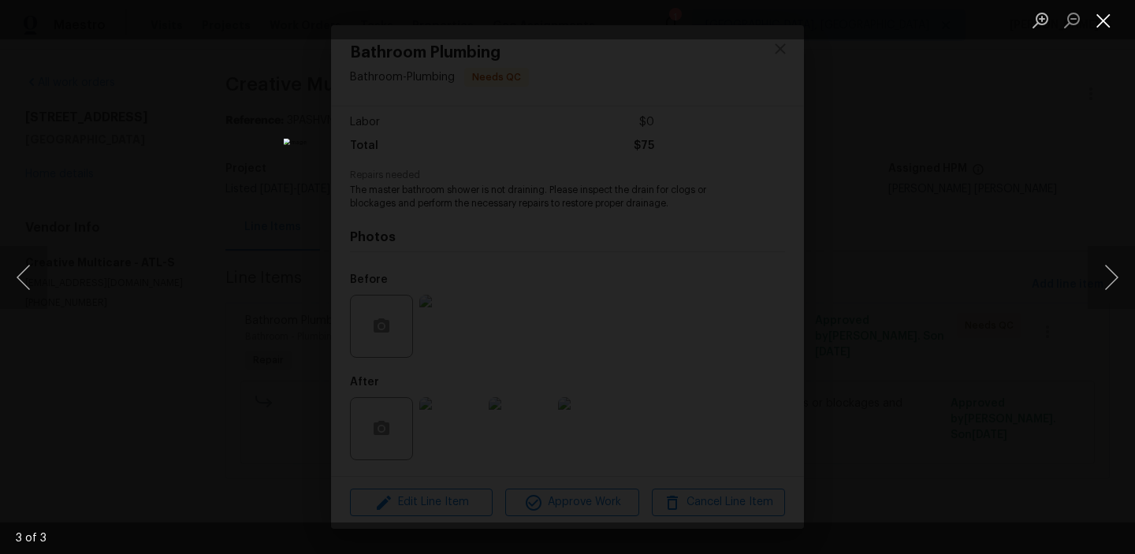
click at [1115, 32] on button "Close lightbox" at bounding box center [1103, 20] width 32 height 28
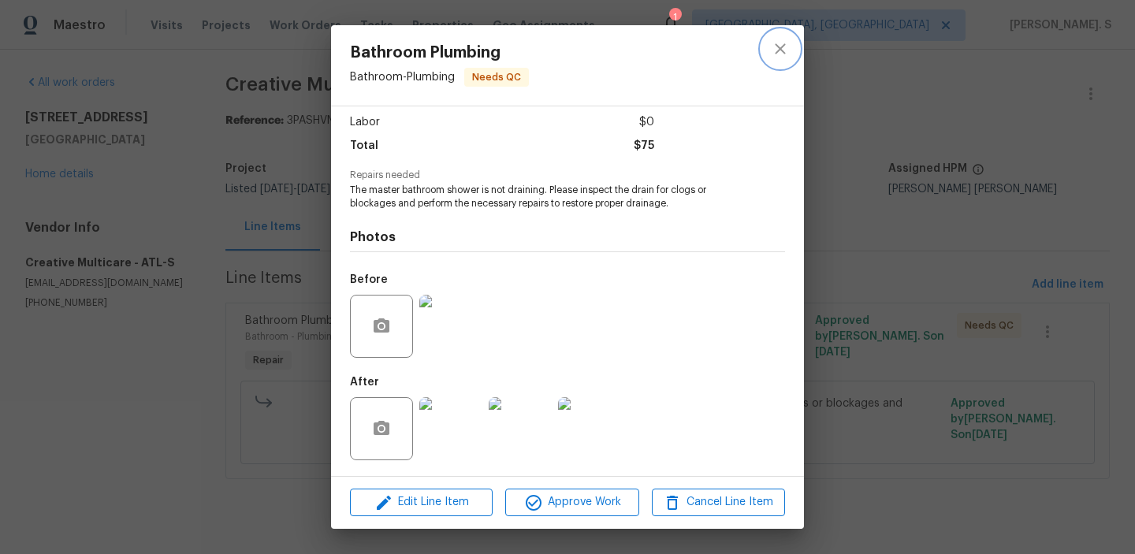
click at [790, 39] on button "close" at bounding box center [780, 49] width 38 height 38
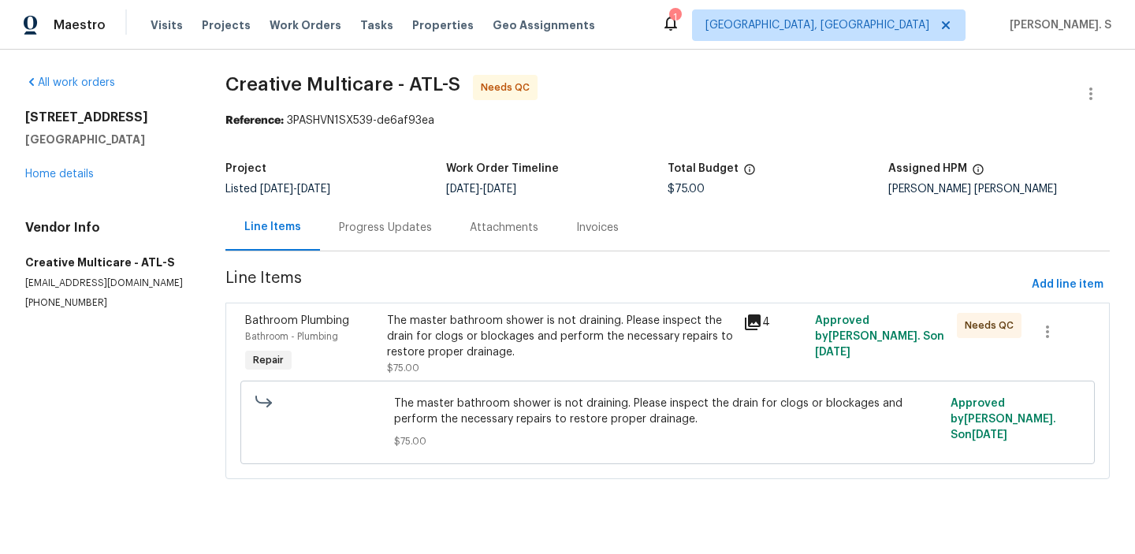
click at [364, 199] on div "Project Listed 9/5/2025 - 9/8/2025 Work Order Timeline 9/5/2025 - 9/8/2025 Tota…" at bounding box center [667, 179] width 884 height 50
click at [1103, 286] on button "Add line item" at bounding box center [1067, 284] width 84 height 29
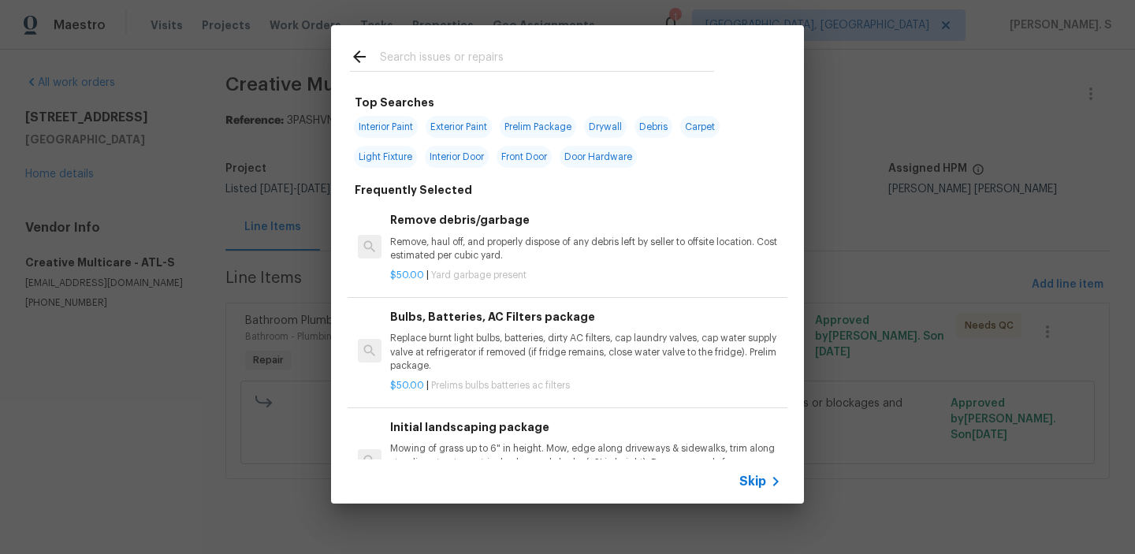
click at [557, 248] on p "Remove, haul off, and properly dispose of any debris left by seller to offsite …" at bounding box center [585, 249] width 391 height 27
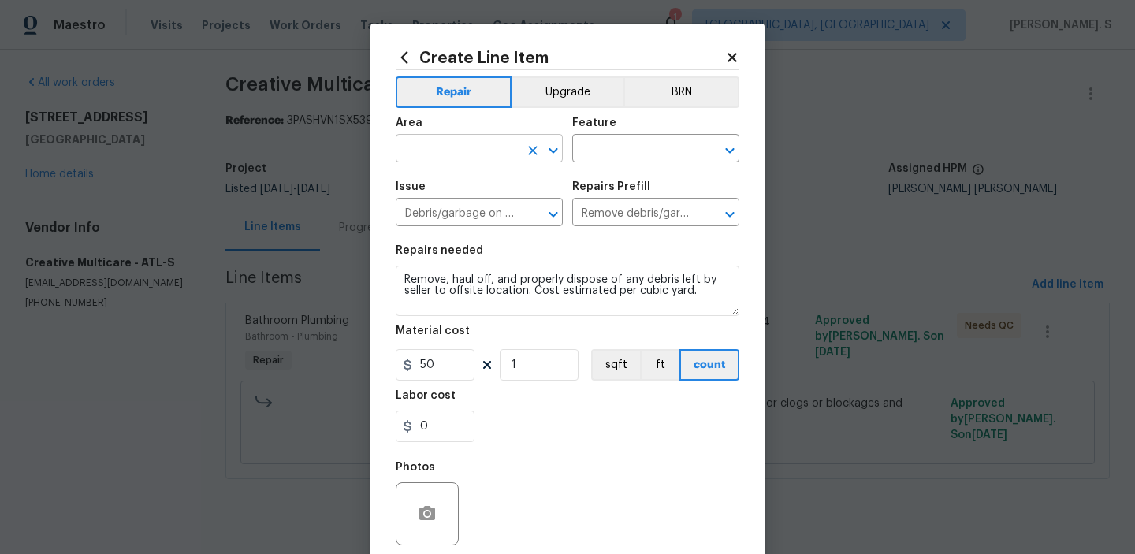
click at [545, 146] on icon "Open" at bounding box center [553, 150] width 19 height 19
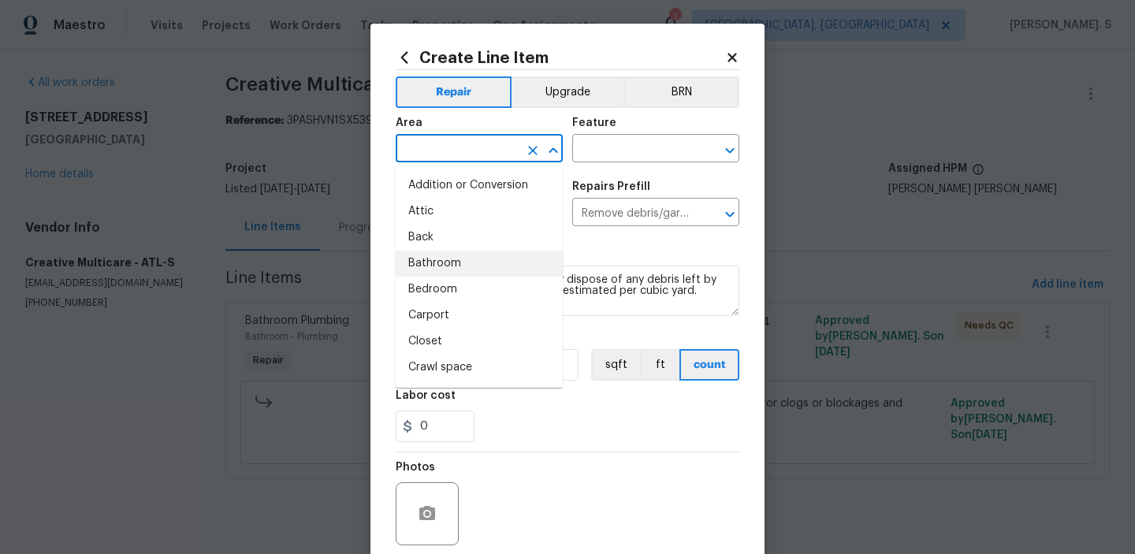
click at [477, 268] on li "Bathroom" at bounding box center [479, 264] width 167 height 26
type input "Bathroom"
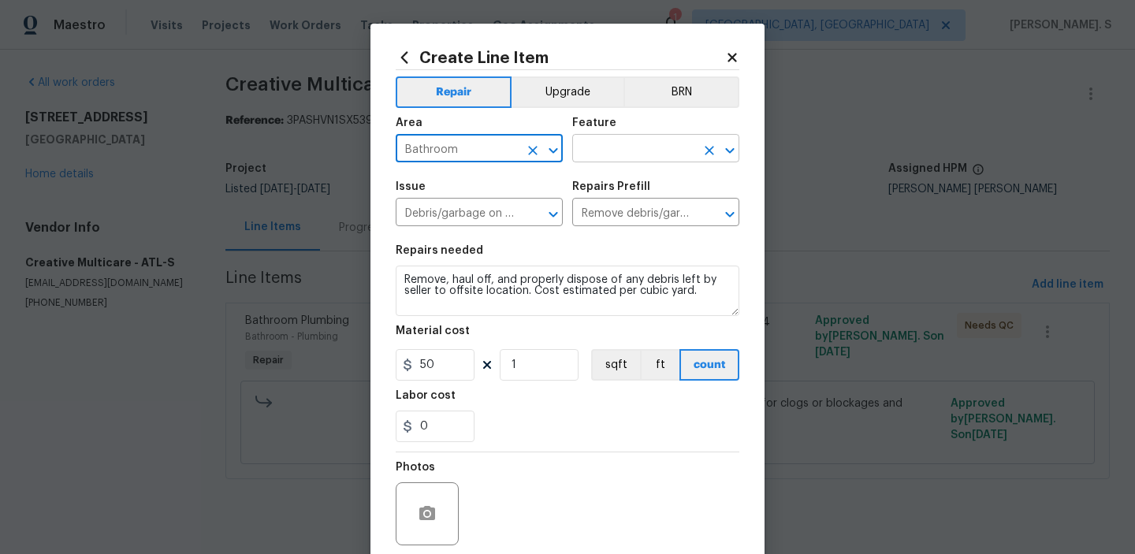
click at [712, 150] on icon "Clear" at bounding box center [709, 151] width 16 height 16
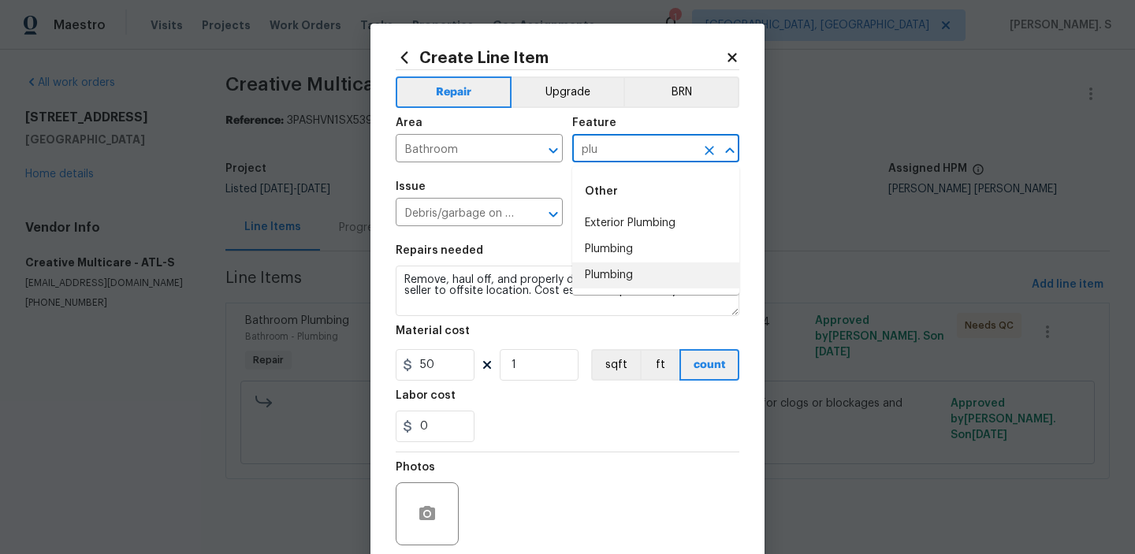
click at [608, 264] on li "Plumbing" at bounding box center [655, 275] width 167 height 26
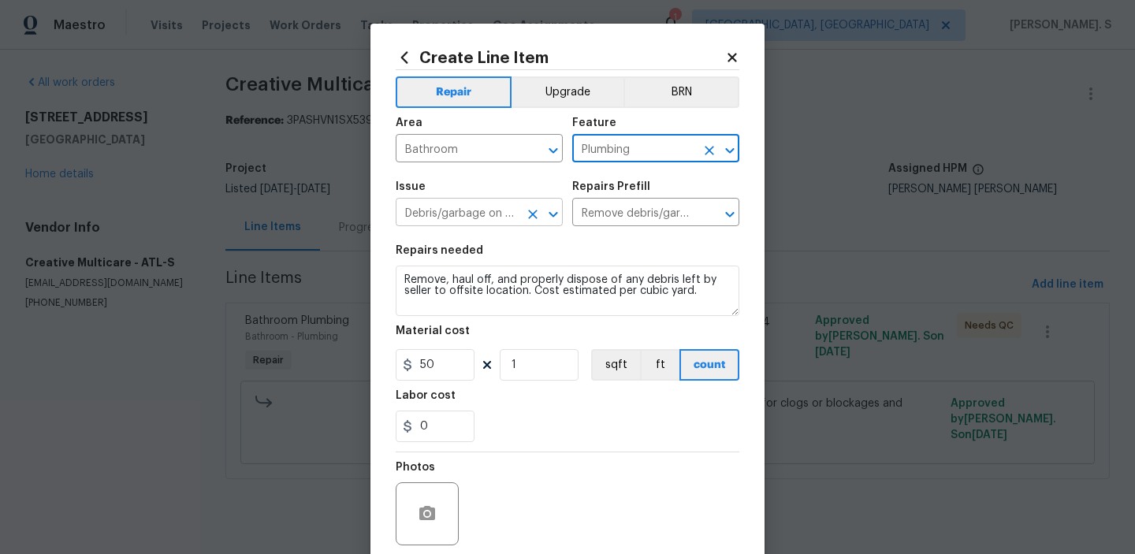
click at [558, 209] on icon "Open" at bounding box center [553, 214] width 19 height 19
type input "Plumbing"
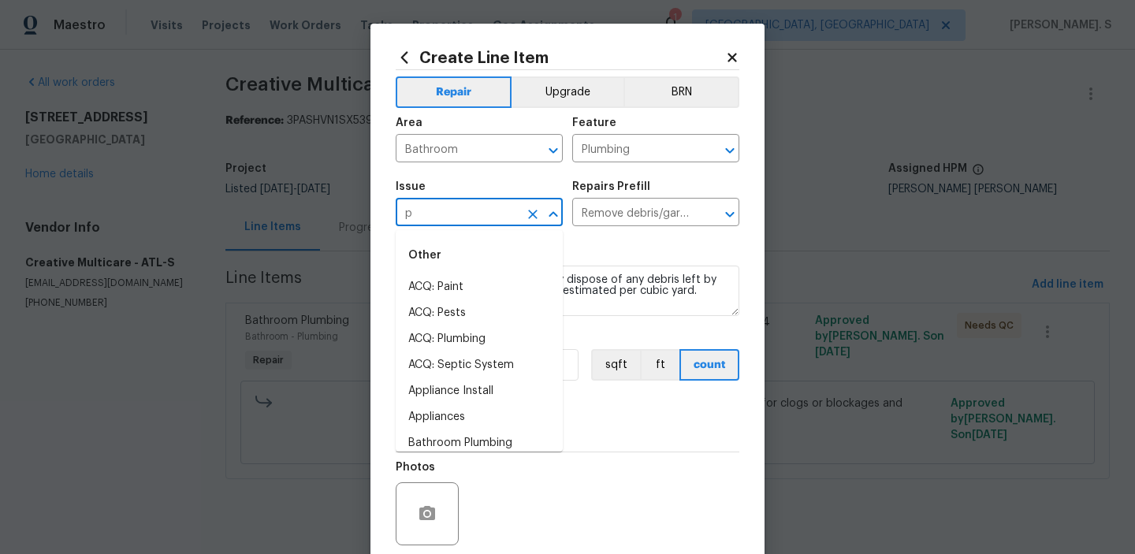
scroll to position [0, 0]
click at [461, 318] on li "Bathroom Plumbing" at bounding box center [479, 313] width 167 height 26
type input "Bathroom Plumbing"
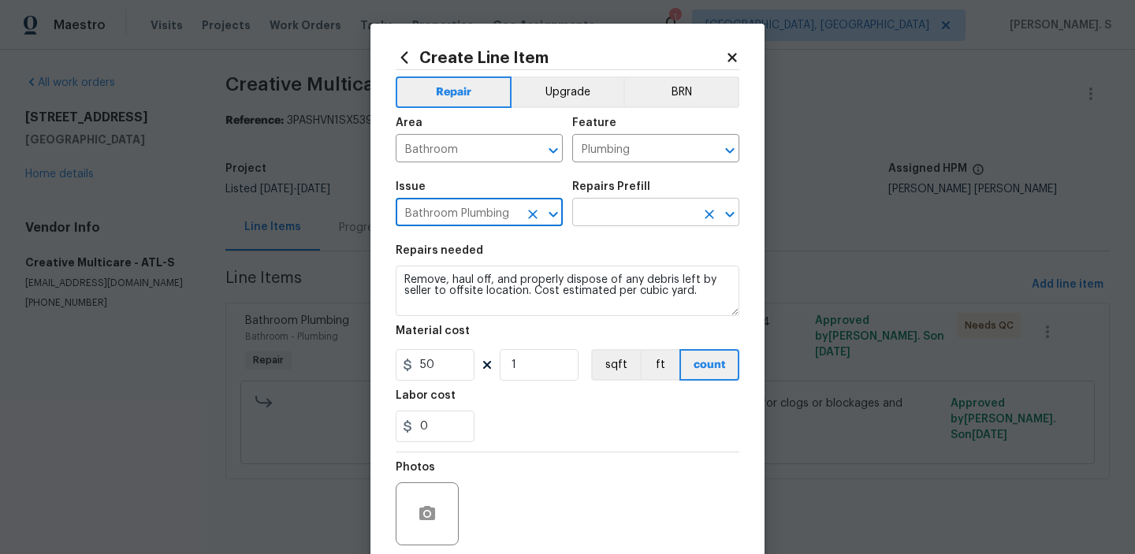
click at [737, 207] on icon "Open" at bounding box center [729, 214] width 19 height 19
type input "Bathroom Plumbing"
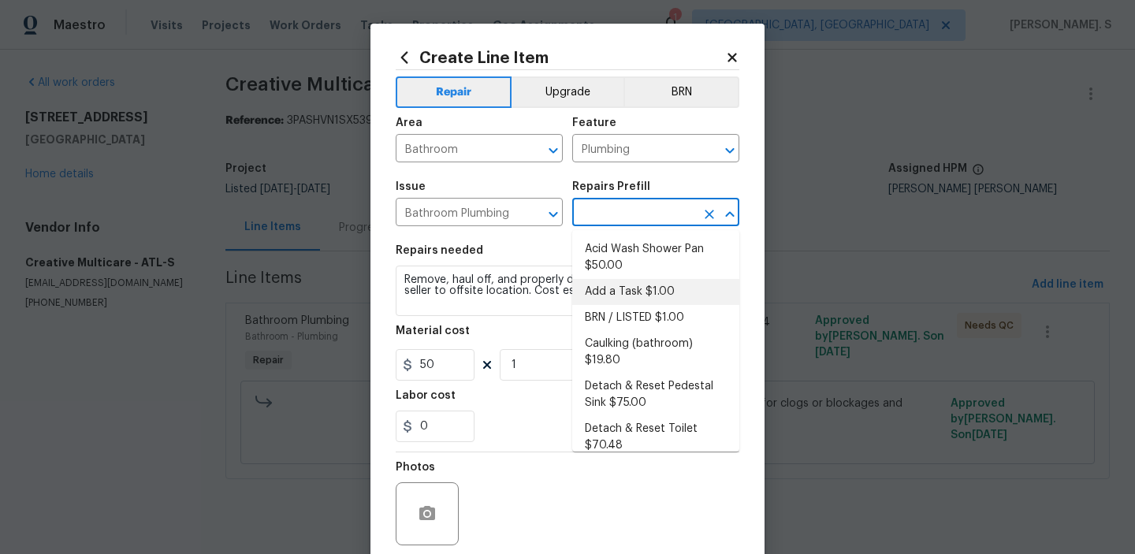
click at [597, 292] on li "Add a Task $1.00" at bounding box center [655, 292] width 167 height 26
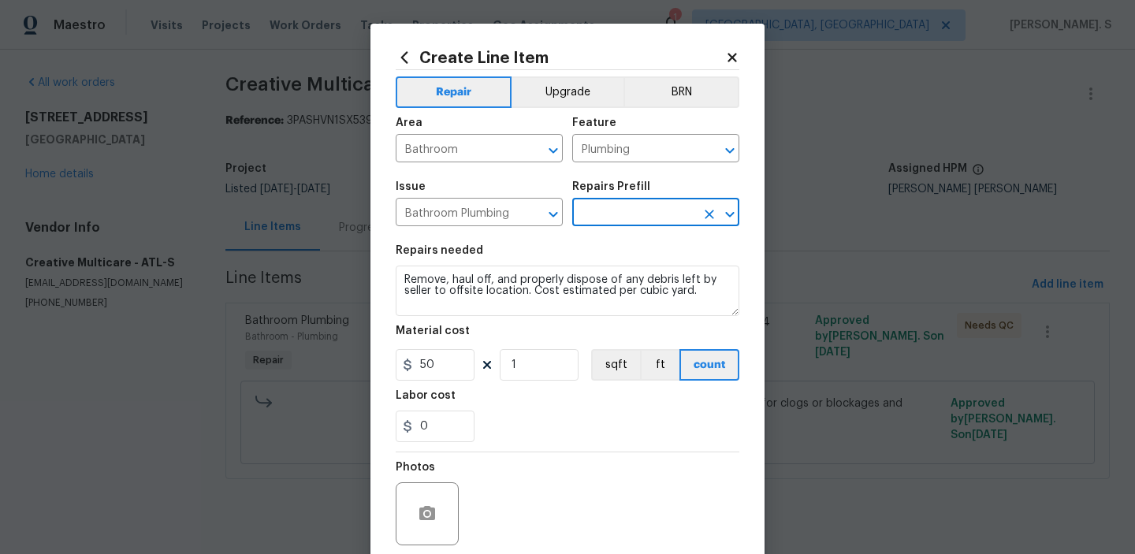
type input "Add a Task $1.00"
type textarea "HPM to detail"
type input "1"
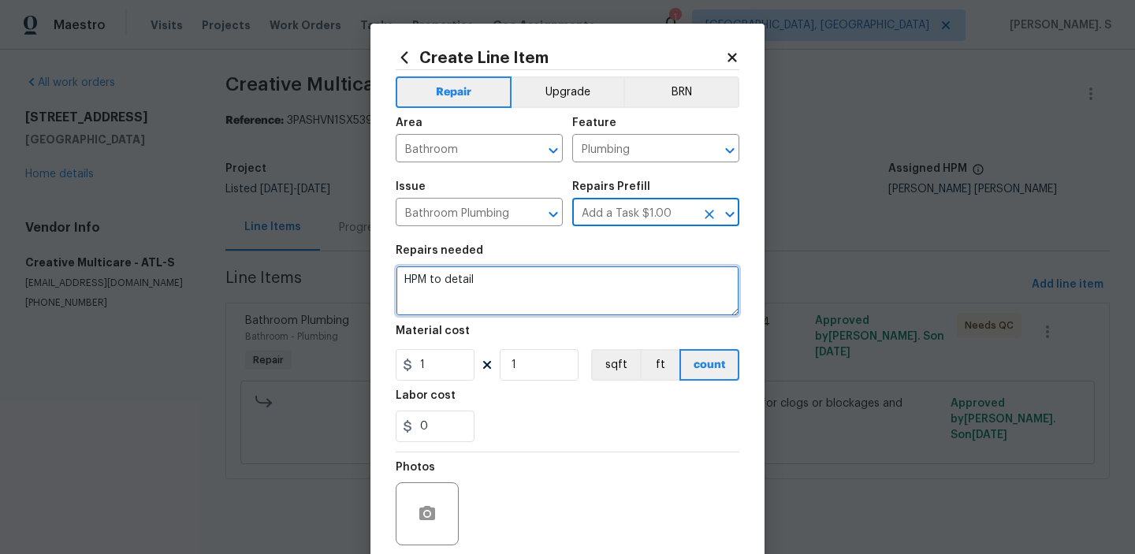
click at [499, 302] on textarea "HPM to detail" at bounding box center [568, 291] width 344 height 50
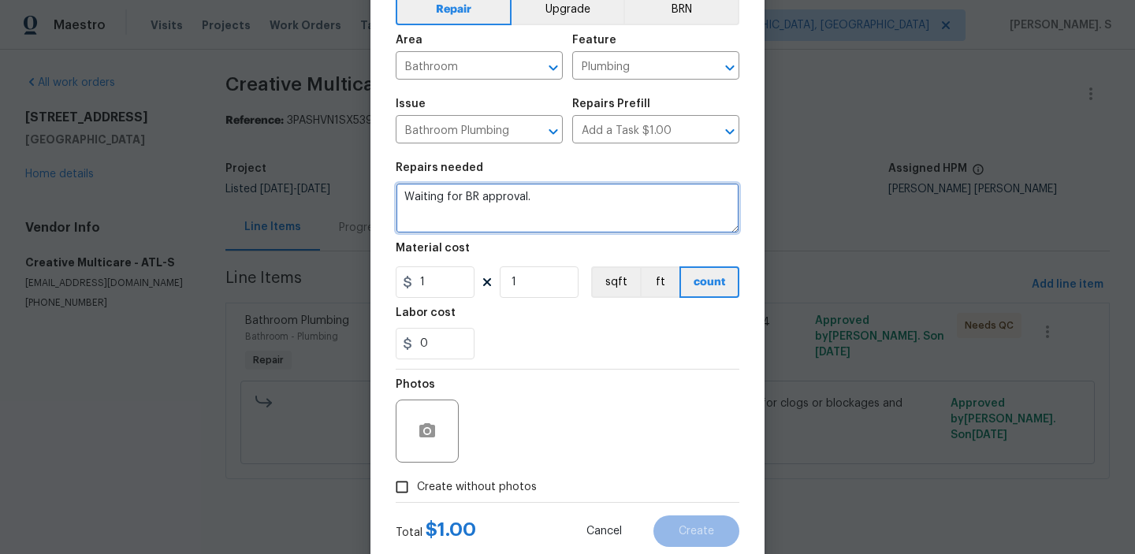
scroll to position [125, 0]
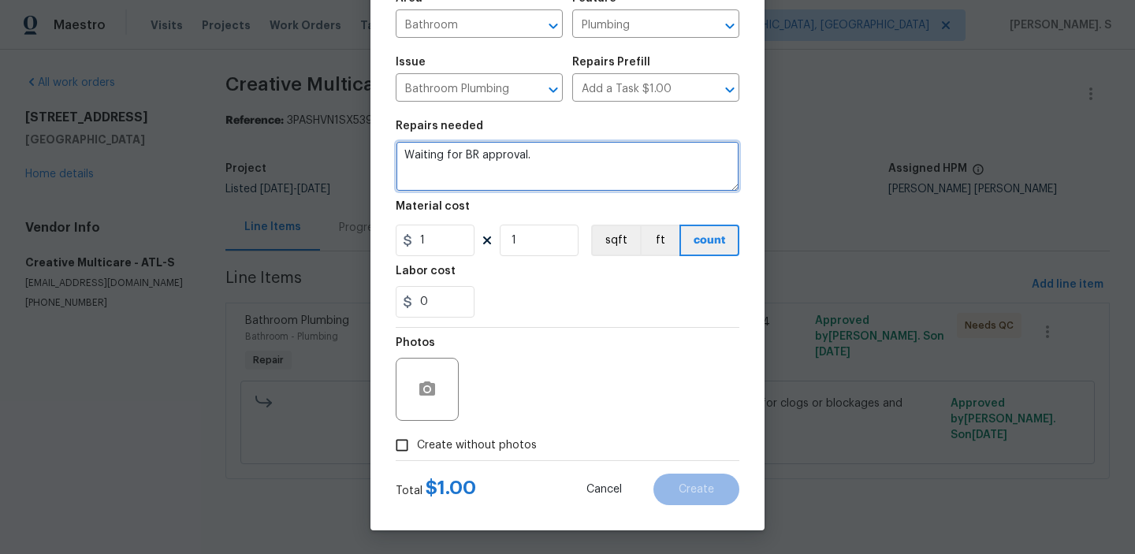
type textarea "Waiting for BR approval."
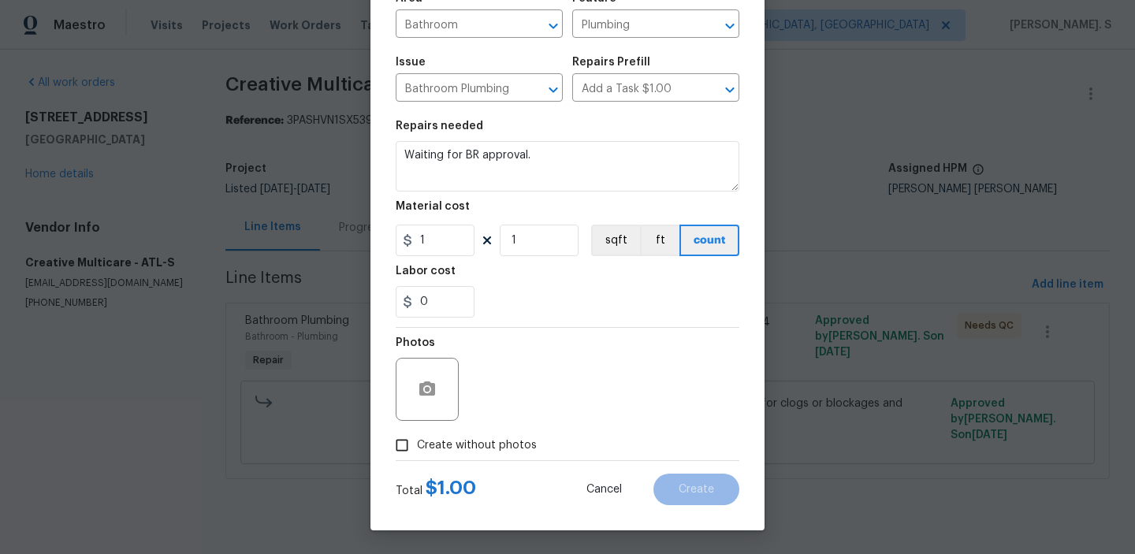
click at [495, 450] on span "Create without photos" at bounding box center [477, 445] width 120 height 17
click at [417, 450] on input "Create without photos" at bounding box center [402, 445] width 30 height 30
checkbox input "true"
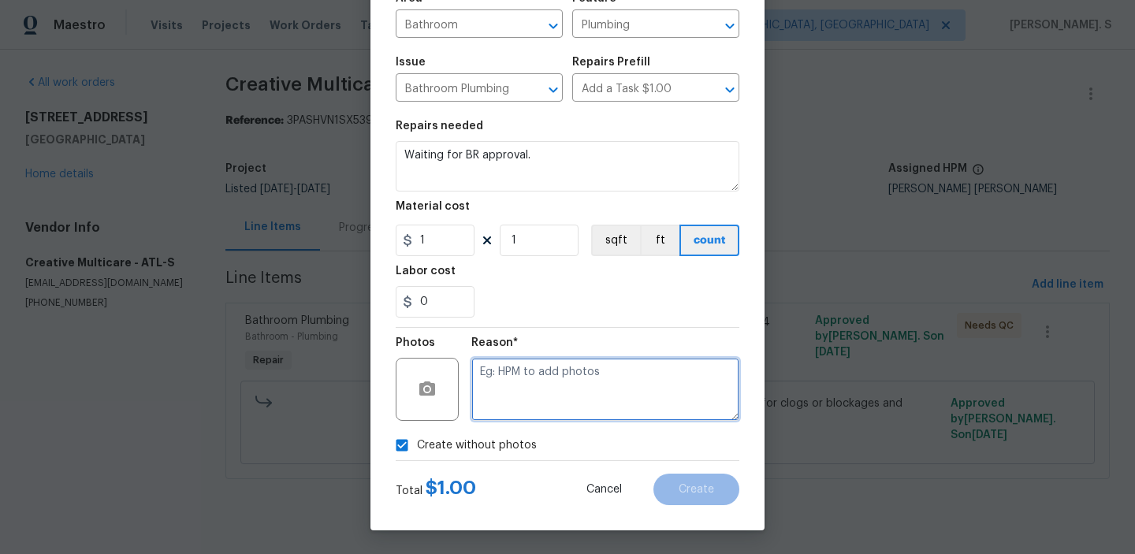
click at [574, 403] on textarea at bounding box center [605, 389] width 268 height 63
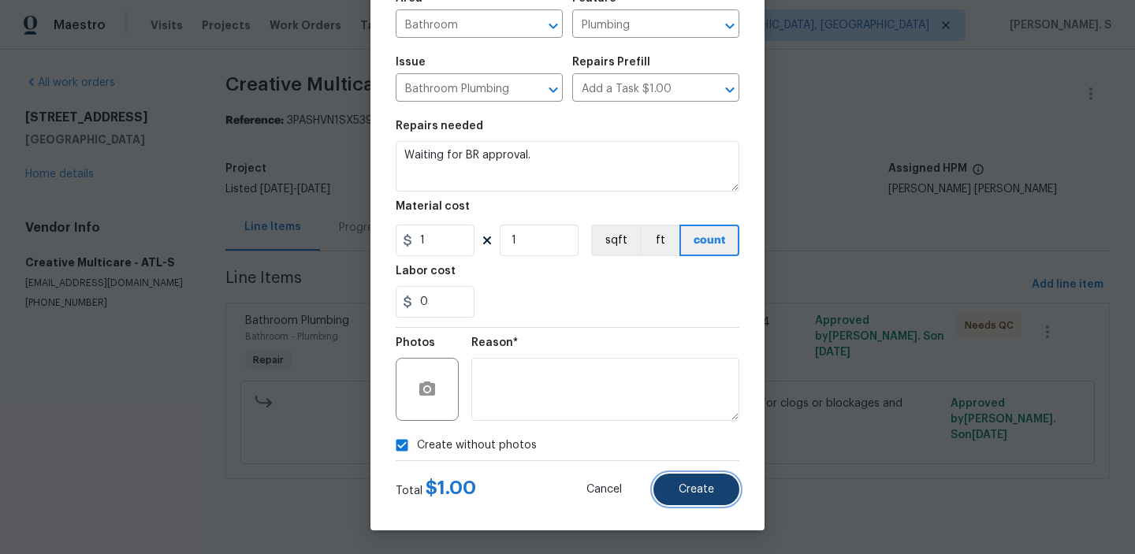
click at [671, 495] on button "Create" at bounding box center [696, 490] width 86 height 32
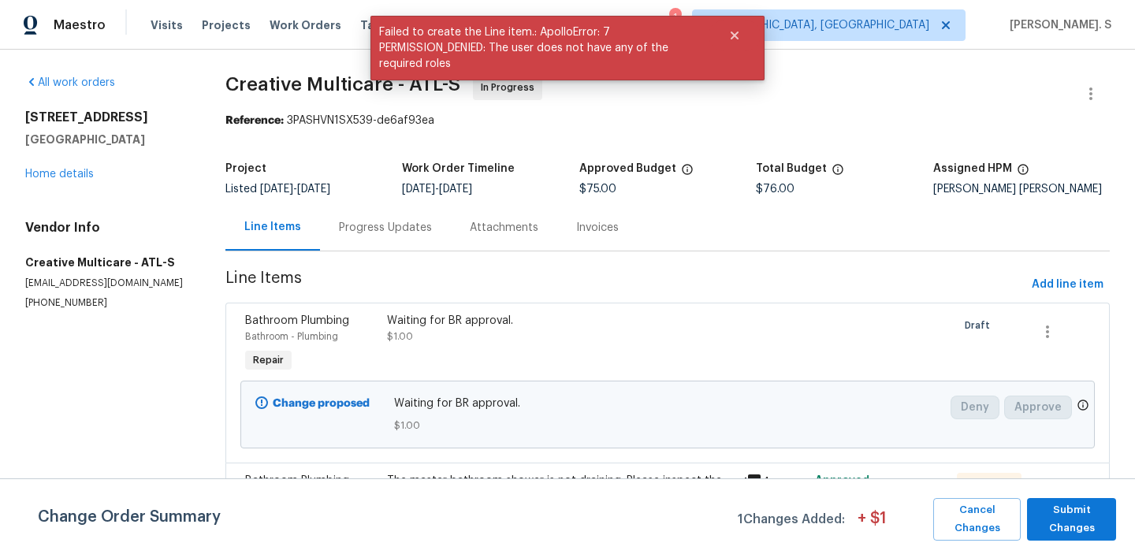
click at [437, 232] on div "Progress Updates" at bounding box center [385, 227] width 131 height 46
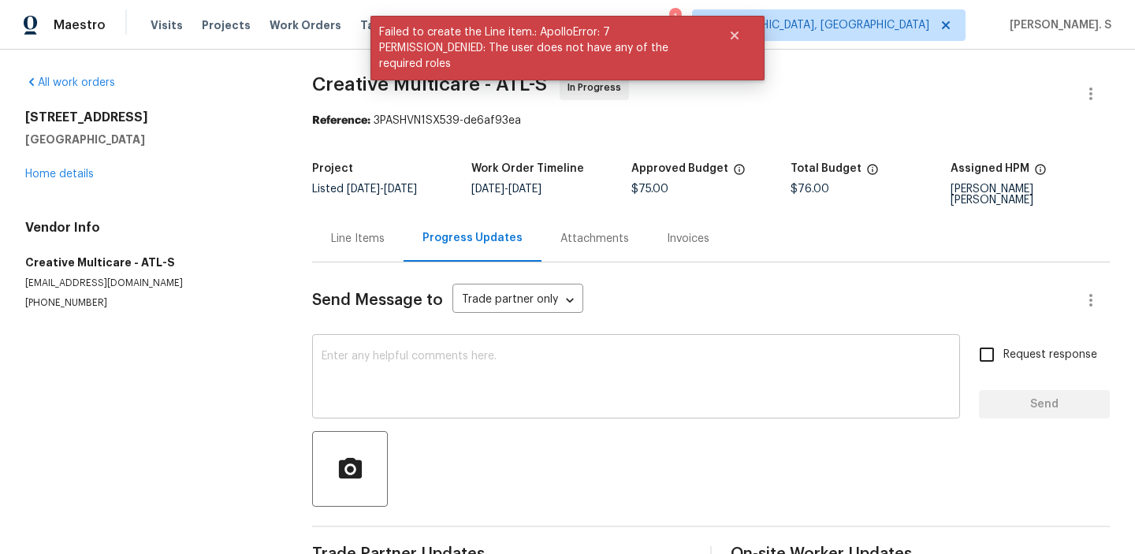
click at [454, 373] on textarea at bounding box center [635, 378] width 629 height 55
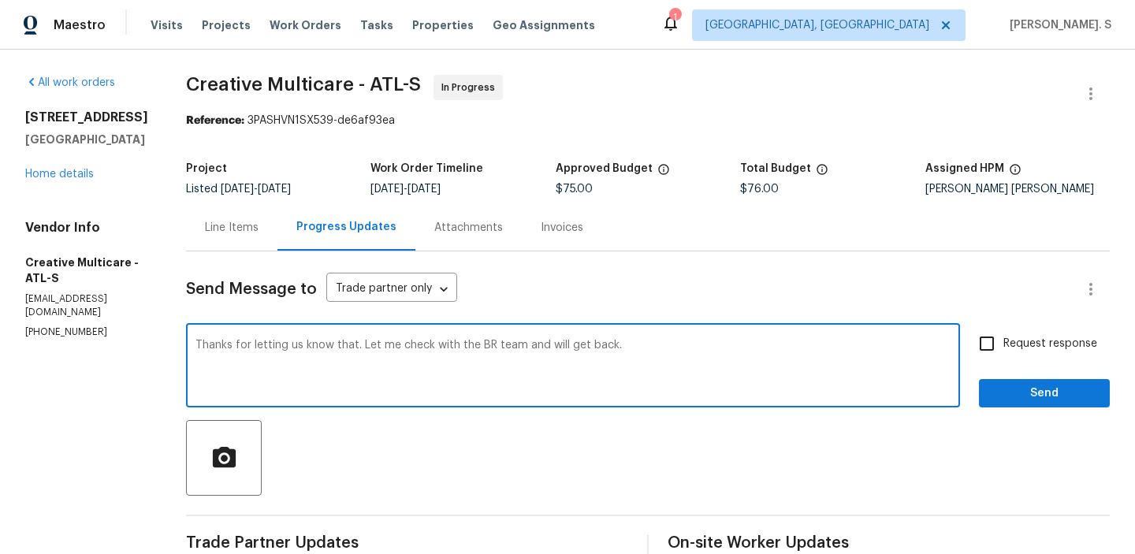
type textarea "Thanks for letting us know that. Let me check with the BR team and will get bac…"
click at [1072, 345] on span "Request response" at bounding box center [1050, 344] width 94 height 17
click at [1003, 345] on input "Request response" at bounding box center [986, 343] width 33 height 33
checkbox input "true"
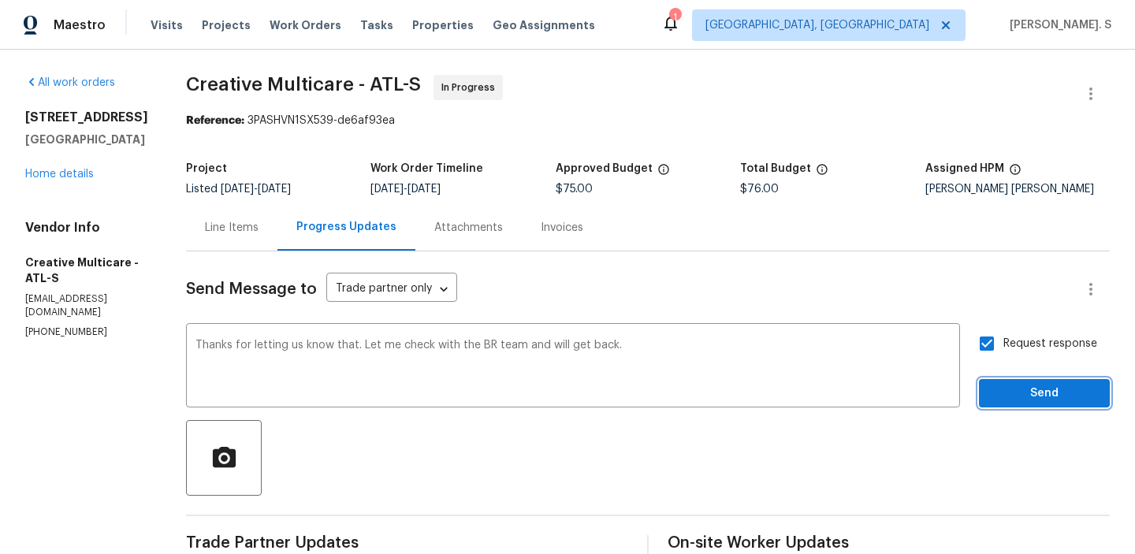
click at [1037, 392] on span "Send" at bounding box center [1044, 394] width 106 height 20
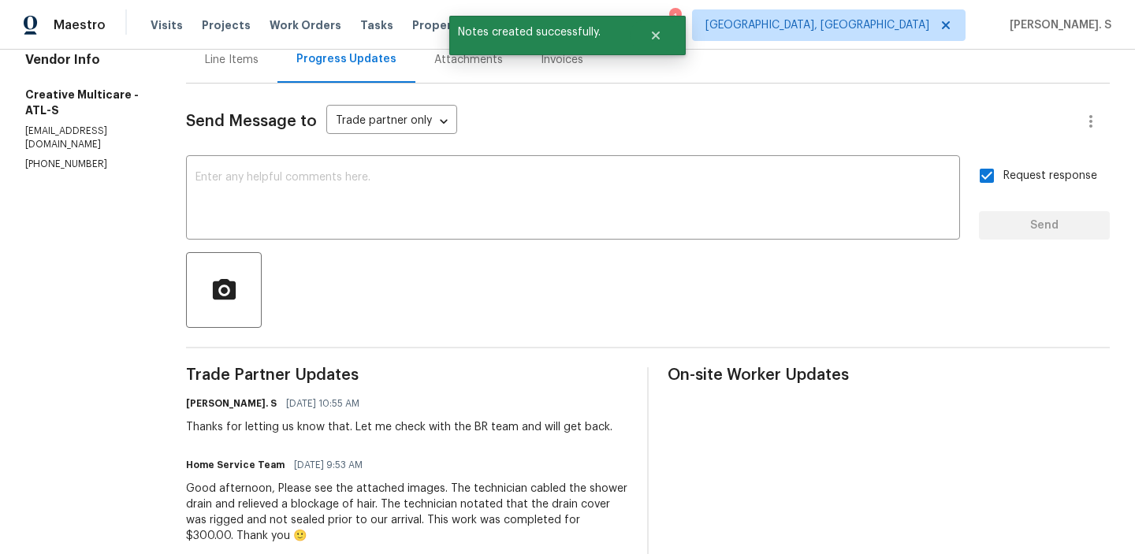
scroll to position [267, 0]
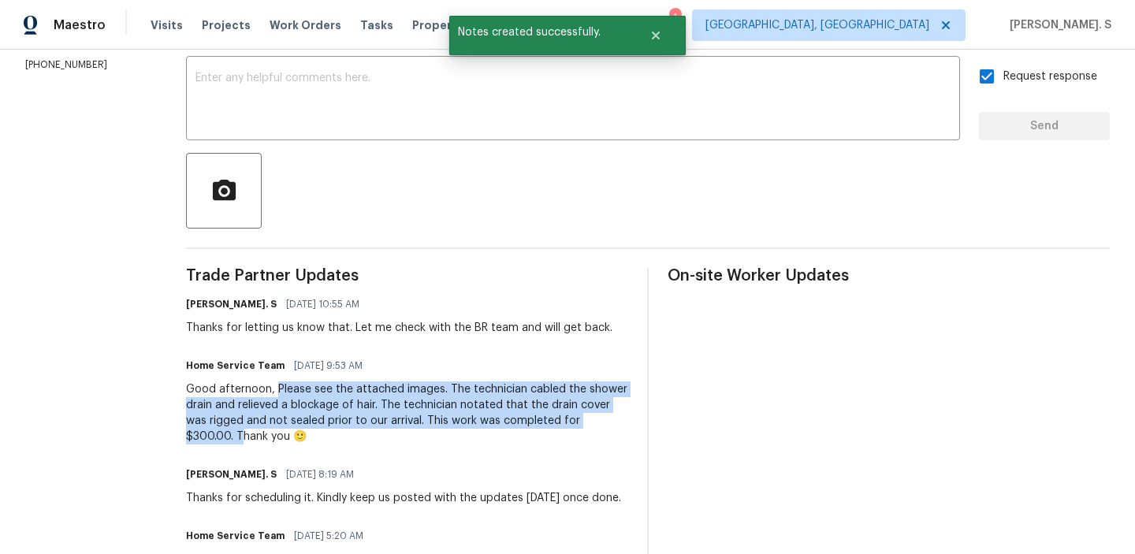
drag, startPoint x: 317, startPoint y: 388, endPoint x: 360, endPoint y: 433, distance: 62.4
click at [360, 433] on div "Good afternoon, Please see the attached images. The technician cabled the showe…" at bounding box center [407, 412] width 442 height 63
copy div "Please see the attached images. The technician cabled the shower drain and reli…"
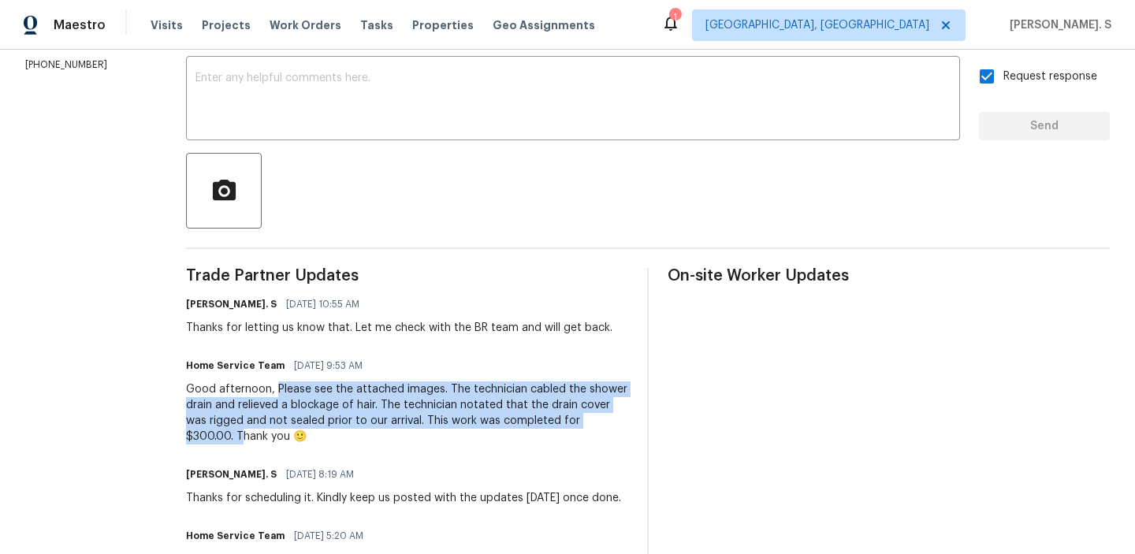
scroll to position [260, 0]
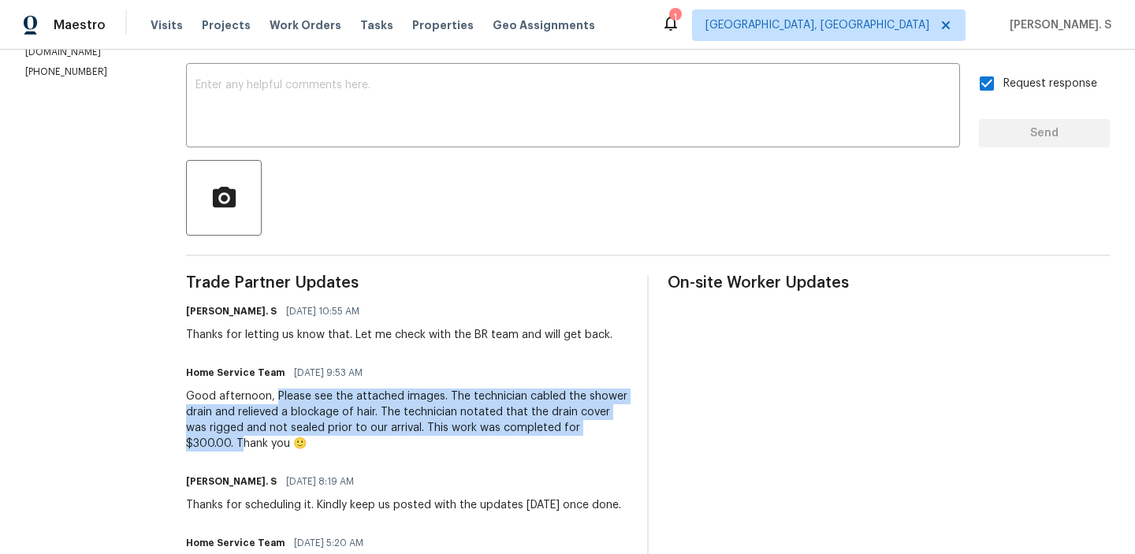
copy div "Please see the attached images. The technician cabled the shower drain and reli…"
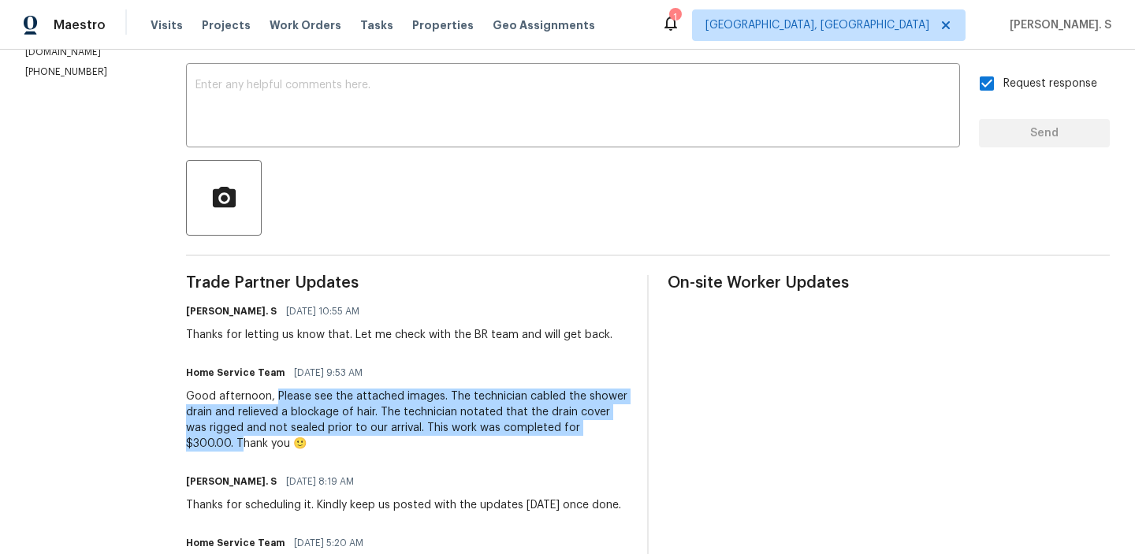
scroll to position [0, 0]
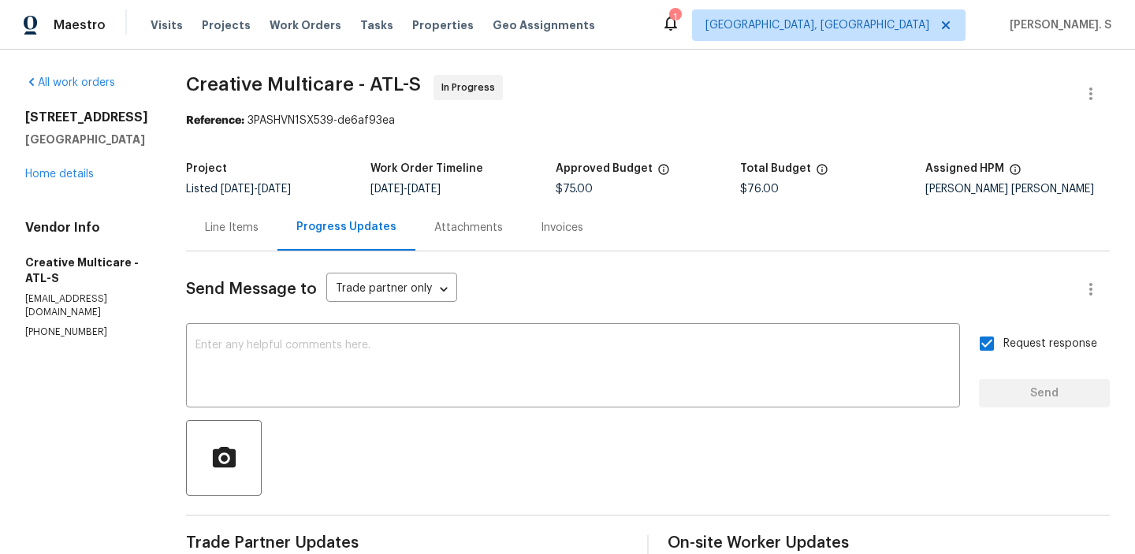
click at [390, 97] on span "Creative Multicare - ATL-S In Progress" at bounding box center [629, 94] width 886 height 38
copy span "Creative Multicare - ATL-S"
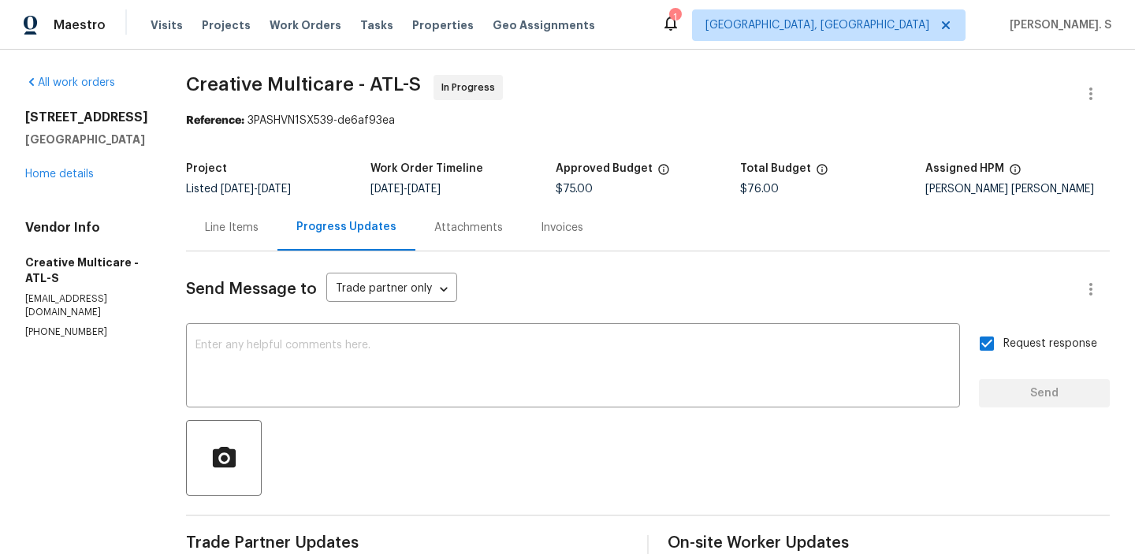
click at [258, 223] on div "Line Items" at bounding box center [232, 228] width 54 height 16
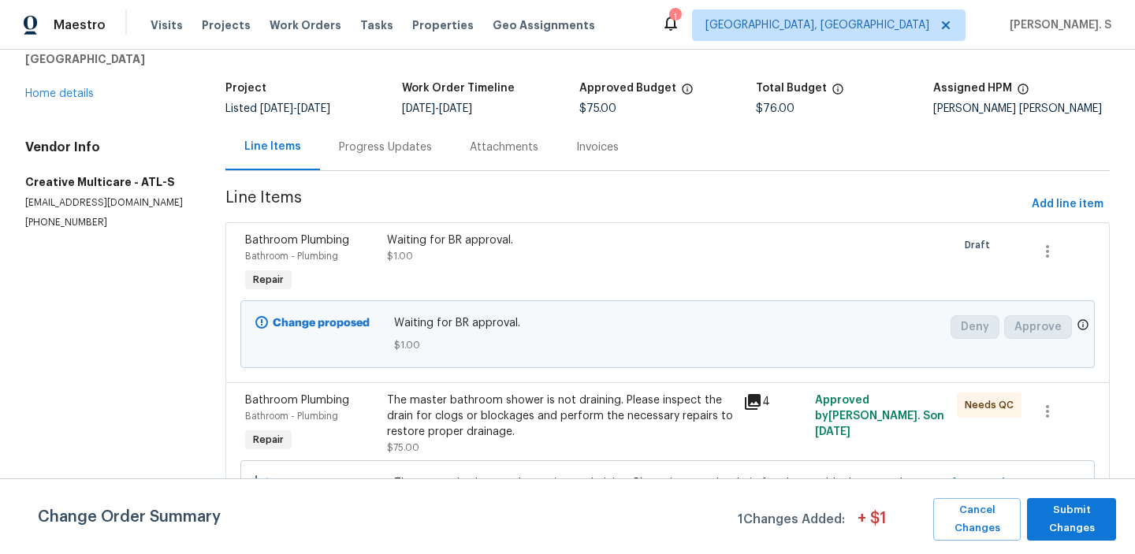
scroll to position [130, 0]
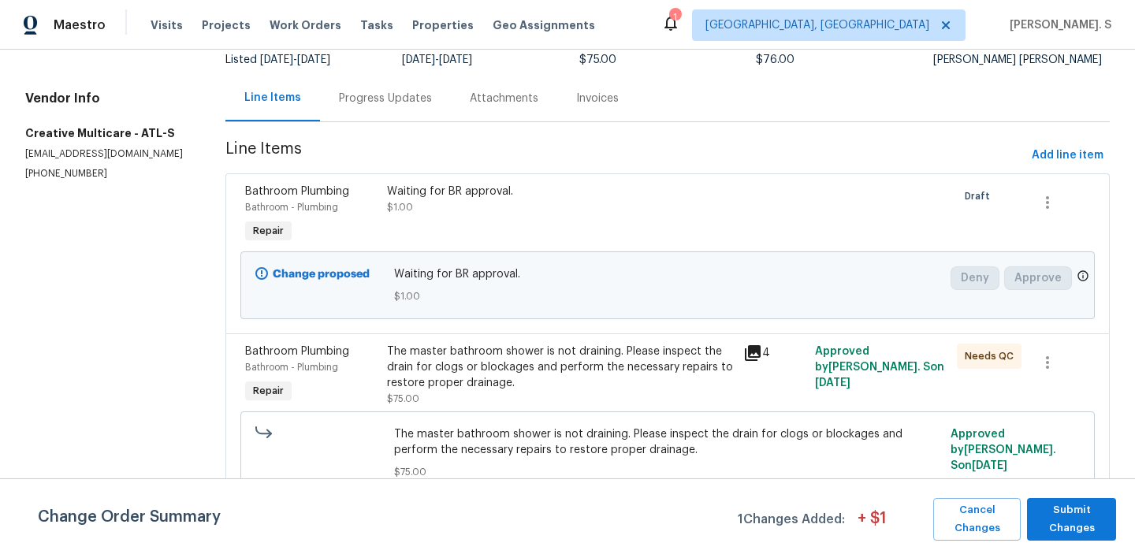
click at [451, 440] on span "The master bathroom shower is not draining. Please inspect the drain for clogs …" at bounding box center [667, 442] width 547 height 32
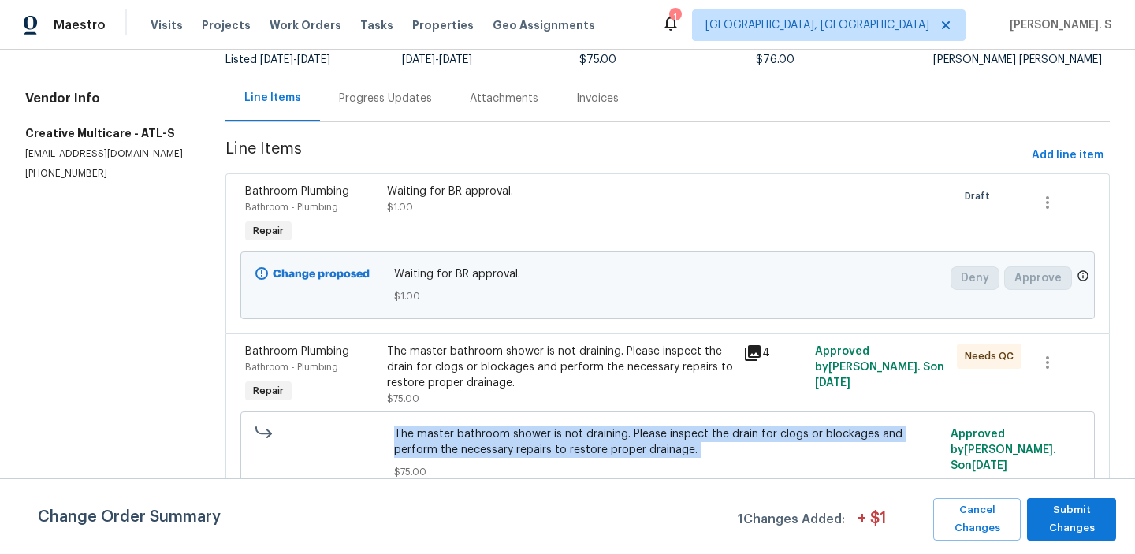
copy span "The master bathroom shower is not draining. Please inspect the drain for clogs …"
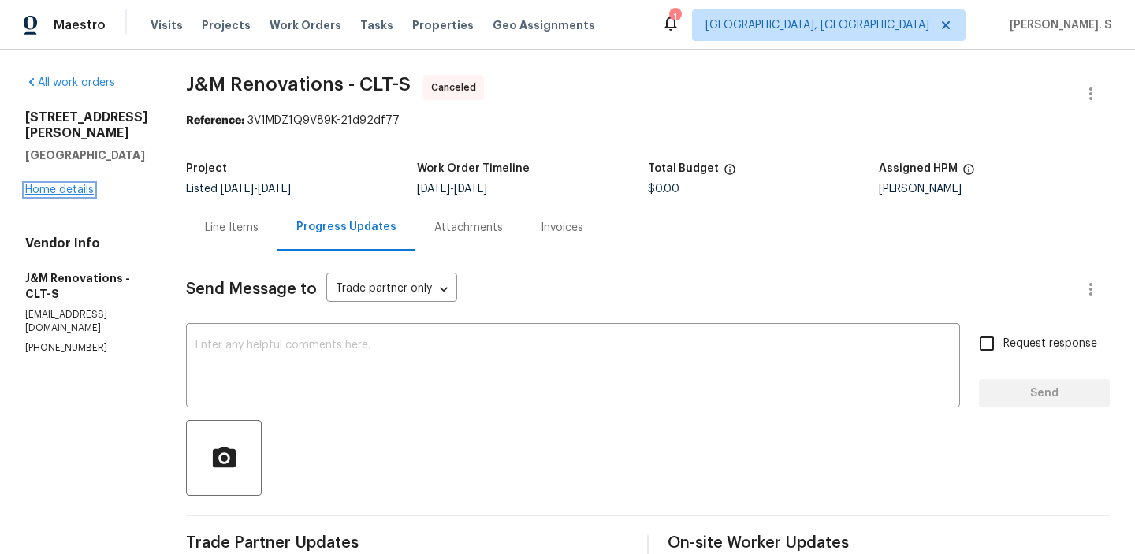
click at [52, 184] on link "Home details" at bounding box center [59, 189] width 69 height 11
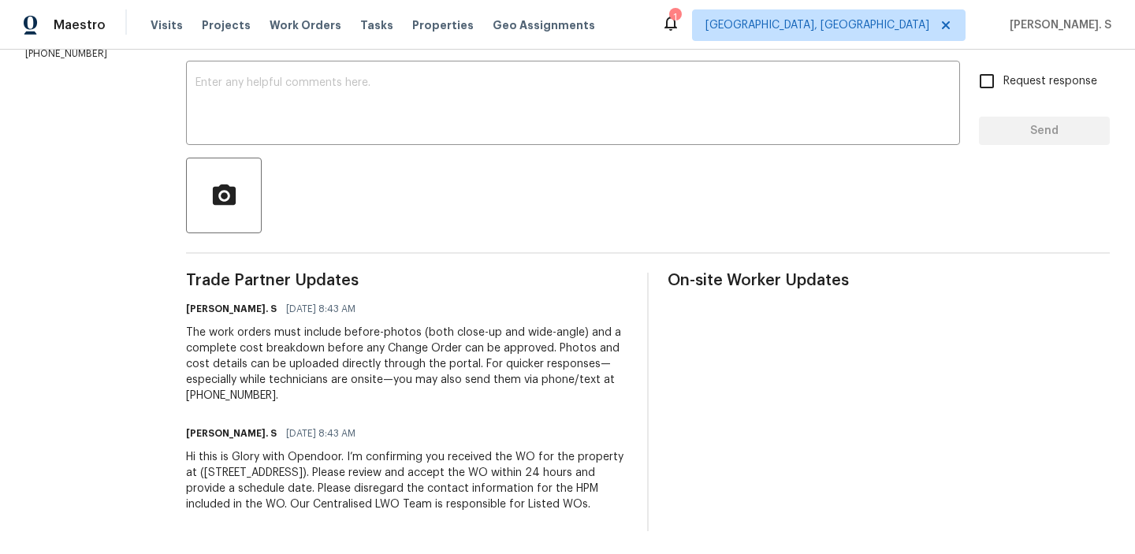
scroll to position [265, 0]
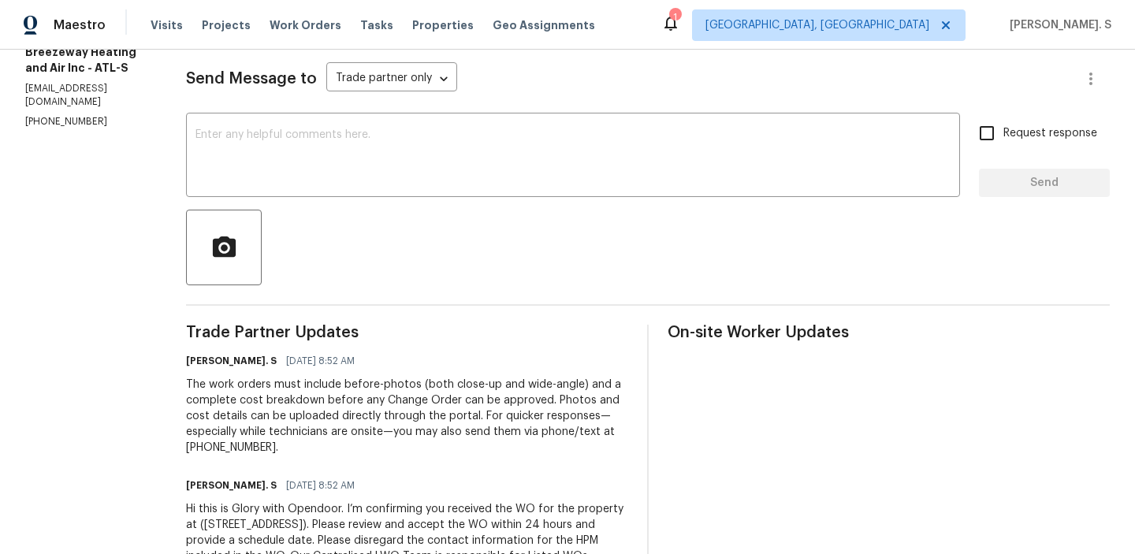
scroll to position [243, 0]
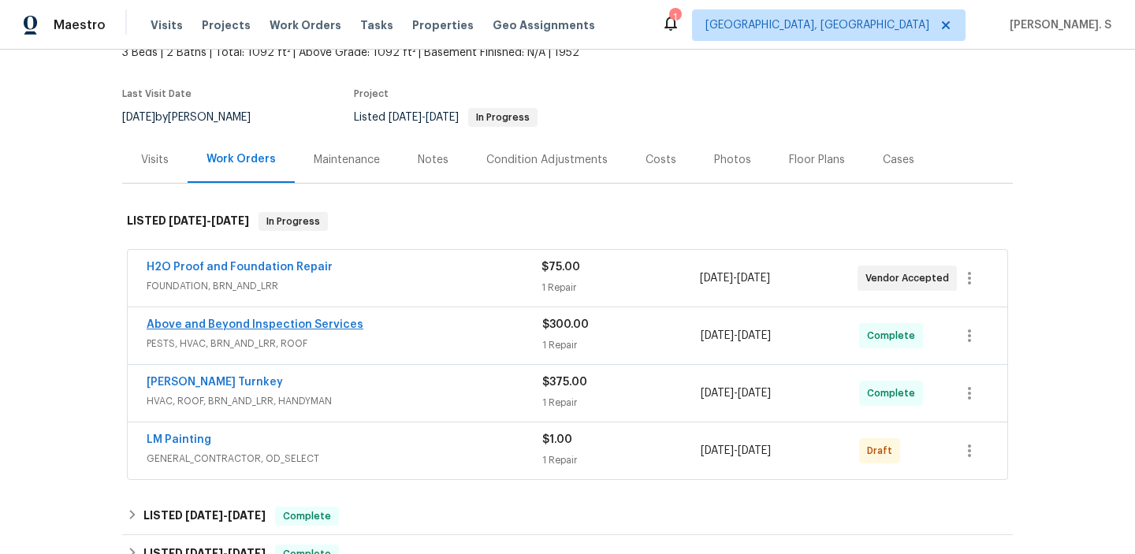
scroll to position [180, 0]
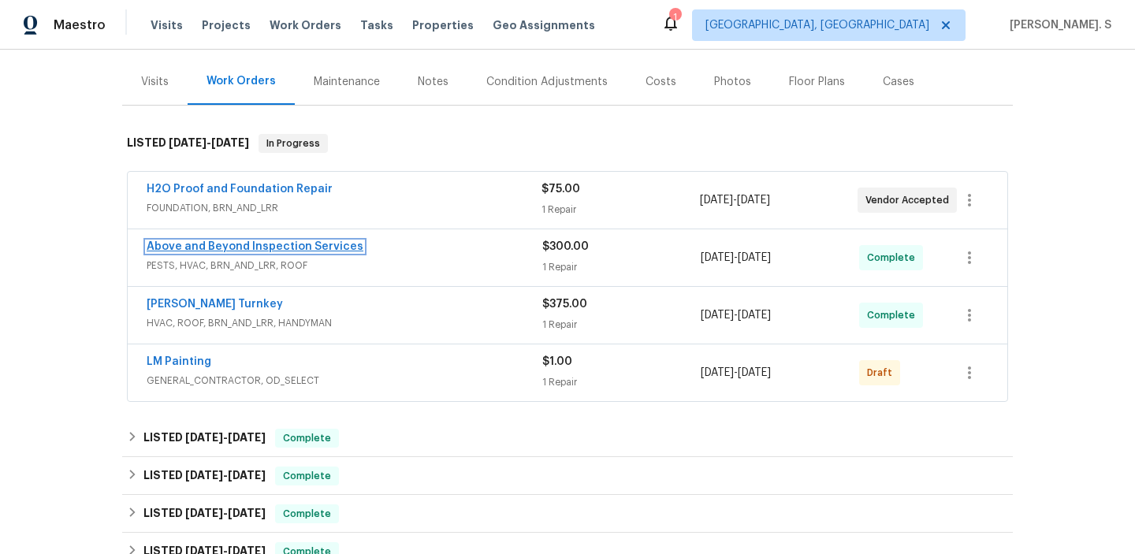
click at [238, 249] on link "Above and Beyond Inspection Services" at bounding box center [255, 246] width 217 height 11
